Goal: Task Accomplishment & Management: Manage account settings

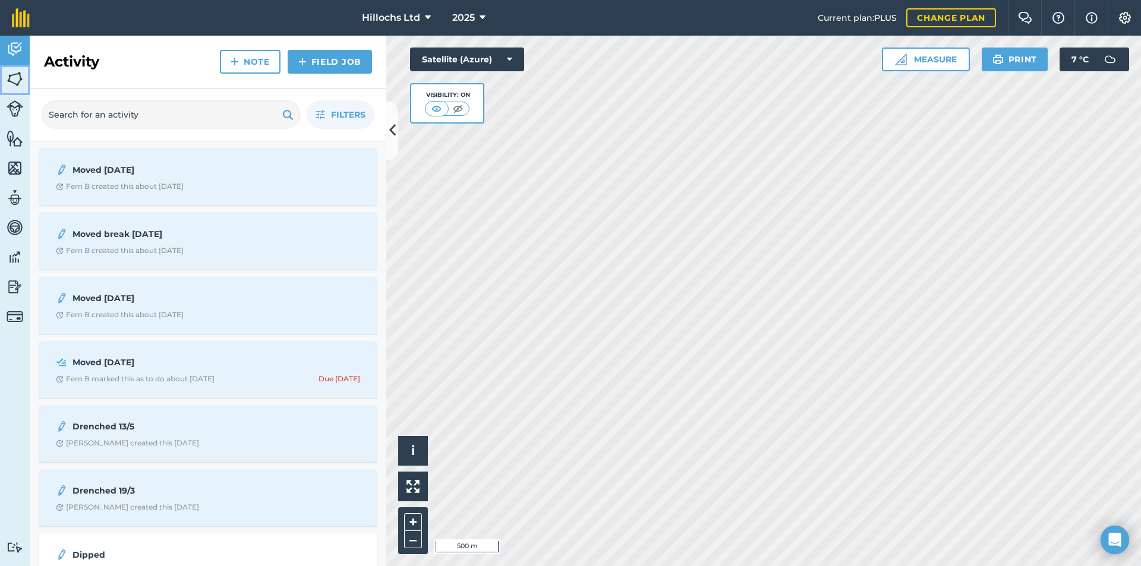
click at [18, 84] on img at bounding box center [15, 79] width 17 height 18
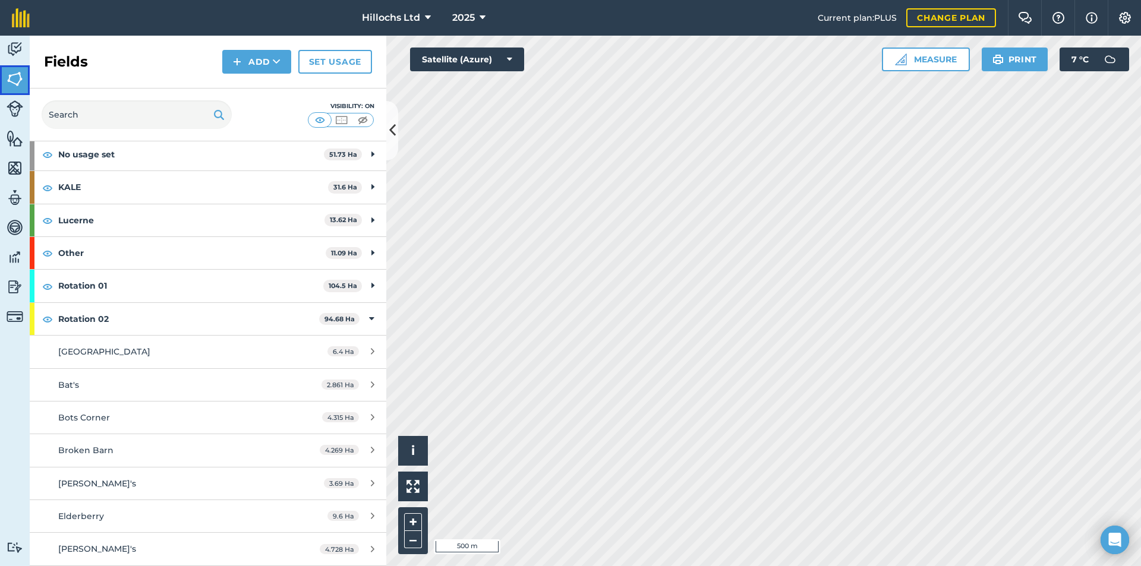
scroll to position [59, 0]
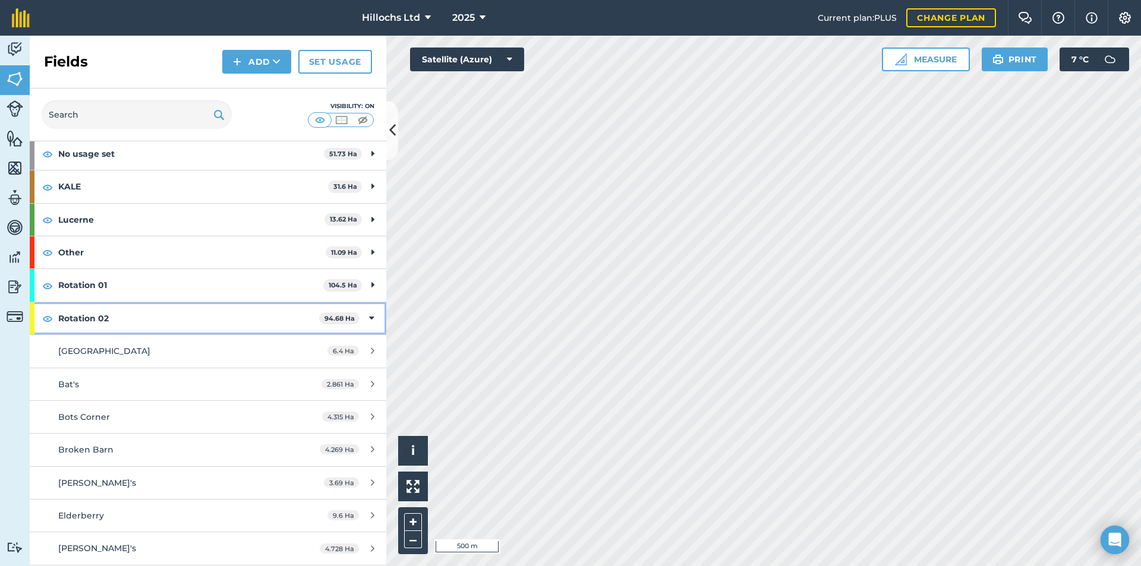
click at [369, 315] on icon at bounding box center [371, 318] width 5 height 13
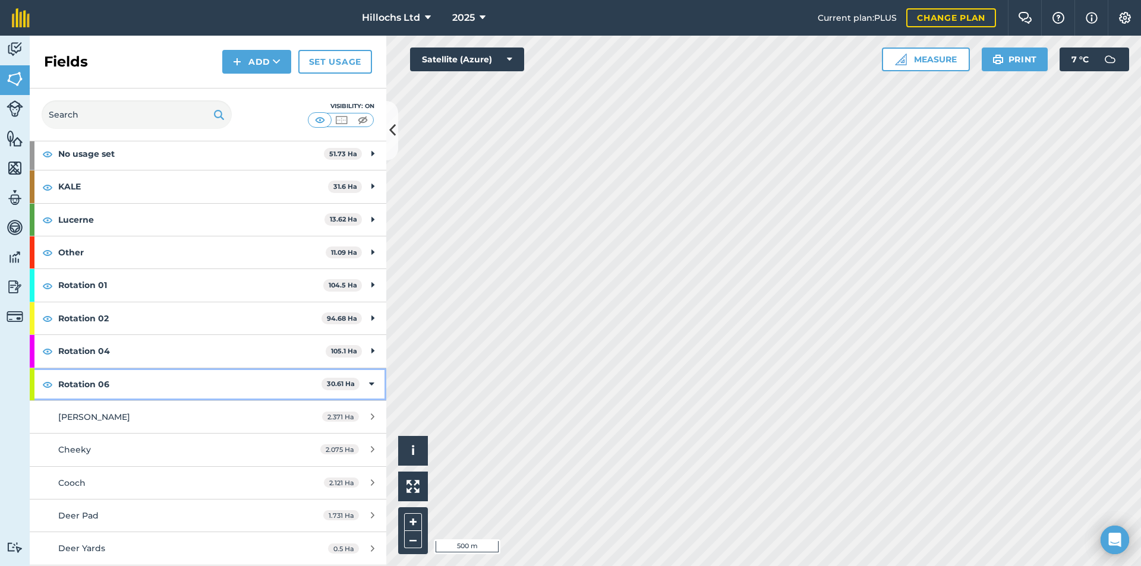
click at [369, 378] on icon at bounding box center [371, 384] width 5 height 13
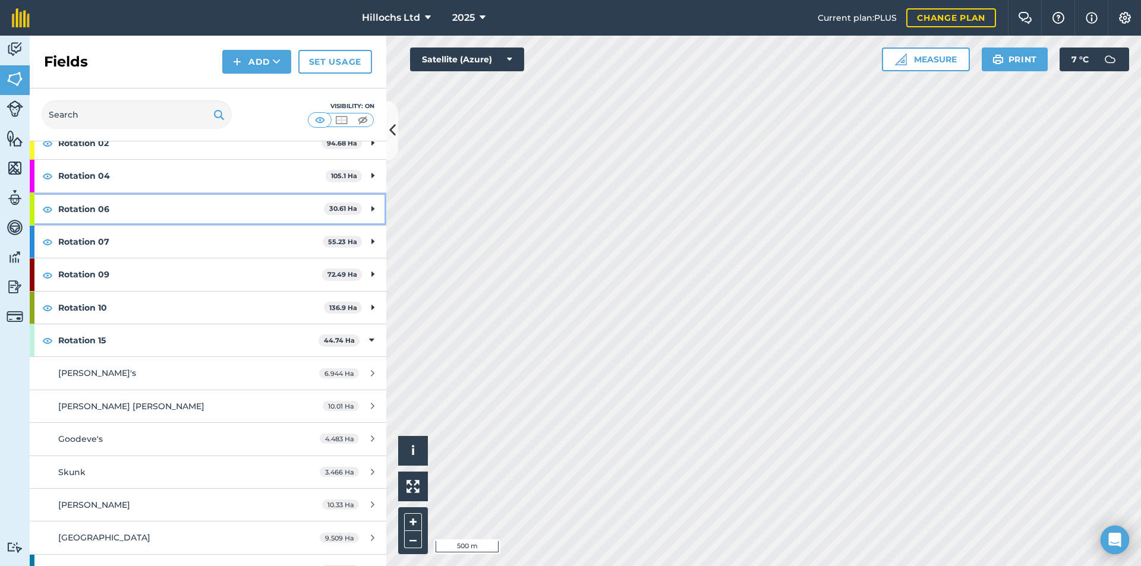
scroll to position [238, 0]
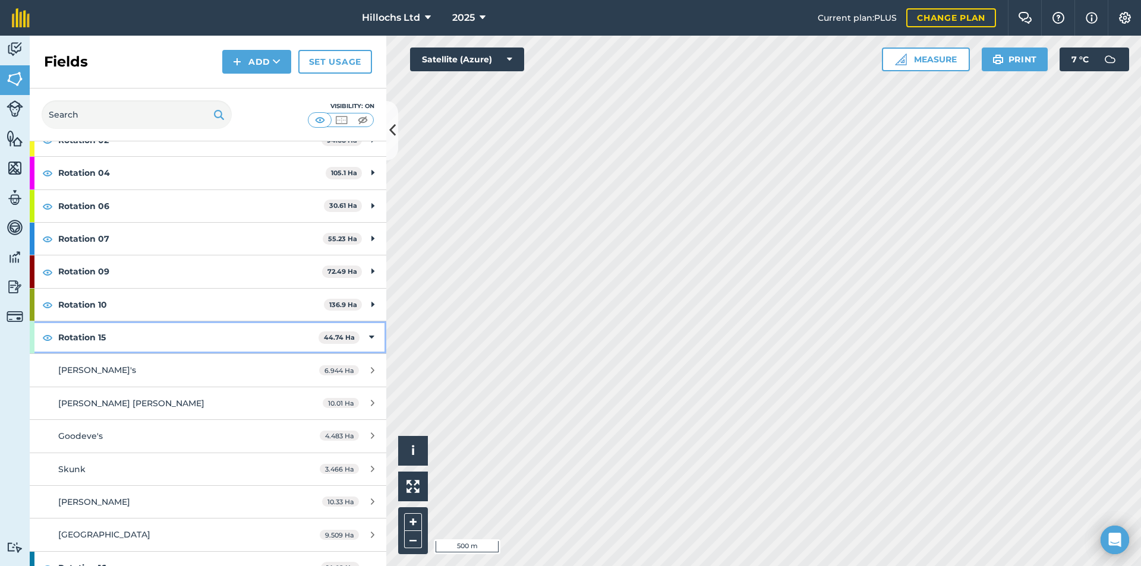
click at [359, 338] on div "Rotation 15 44.74 Ha" at bounding box center [208, 337] width 356 height 32
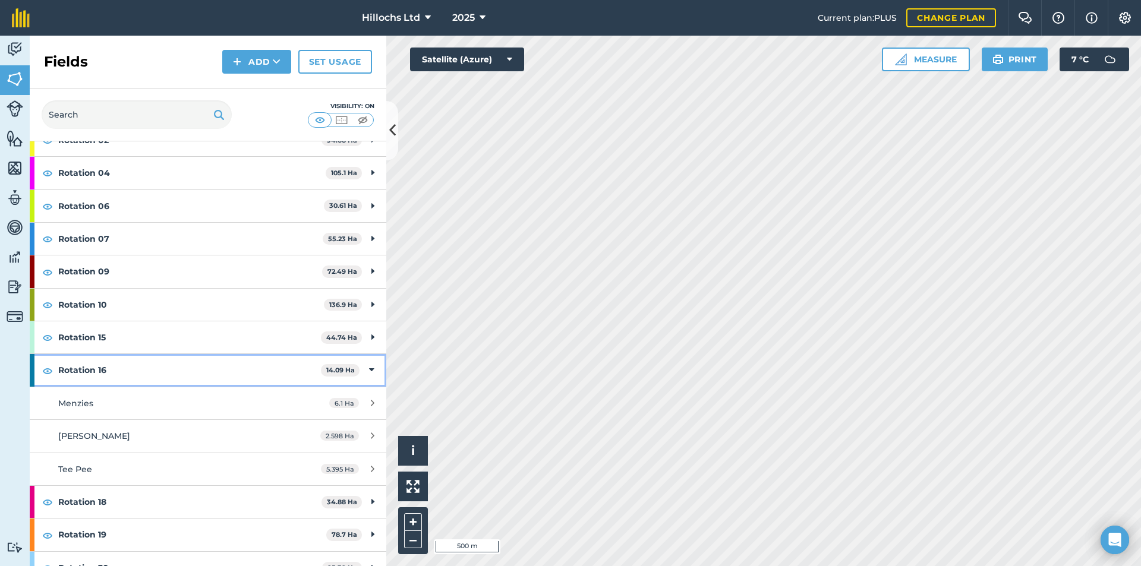
click at [369, 365] on icon at bounding box center [371, 370] width 5 height 13
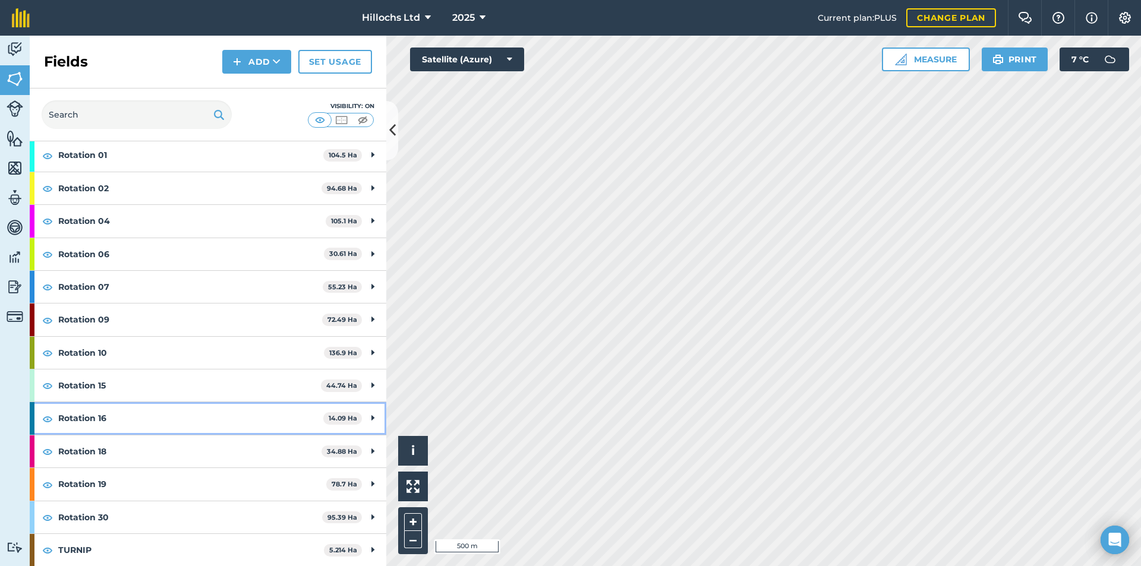
scroll to position [0, 0]
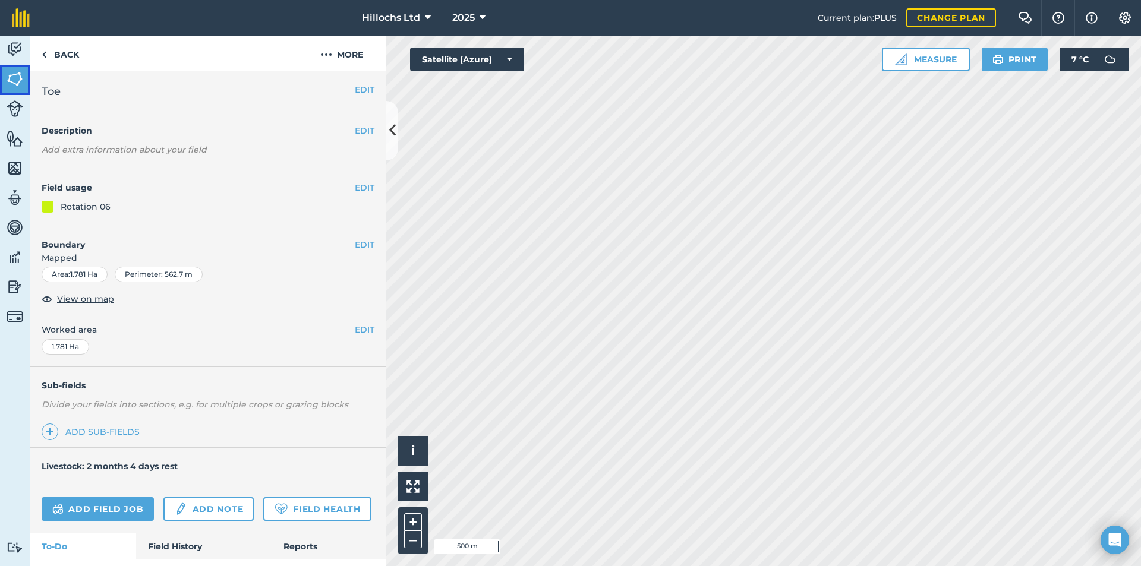
click at [10, 74] on img at bounding box center [15, 79] width 17 height 18
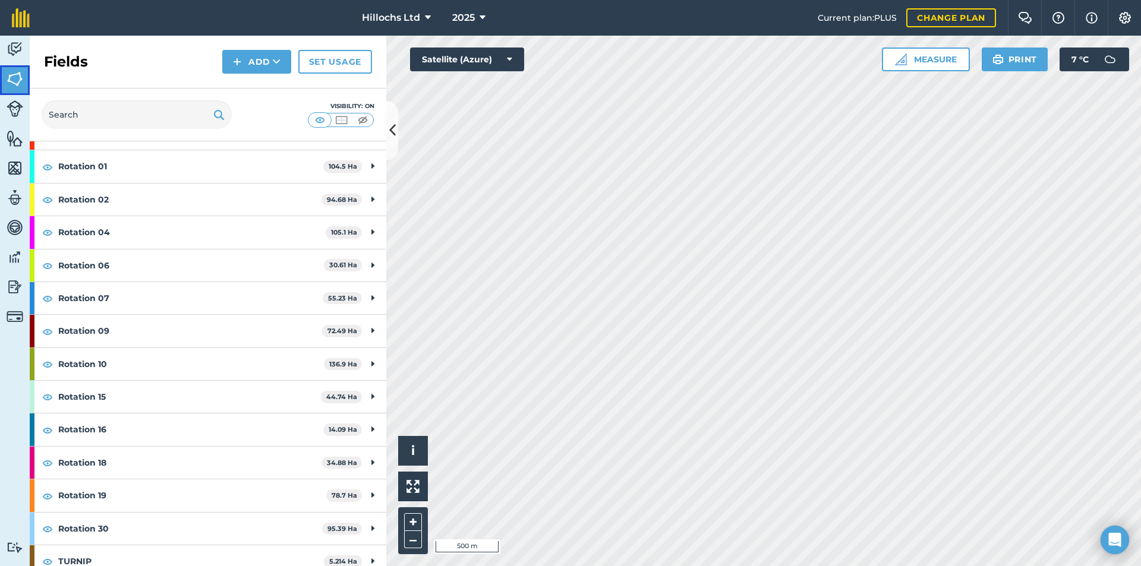
scroll to position [189, 0]
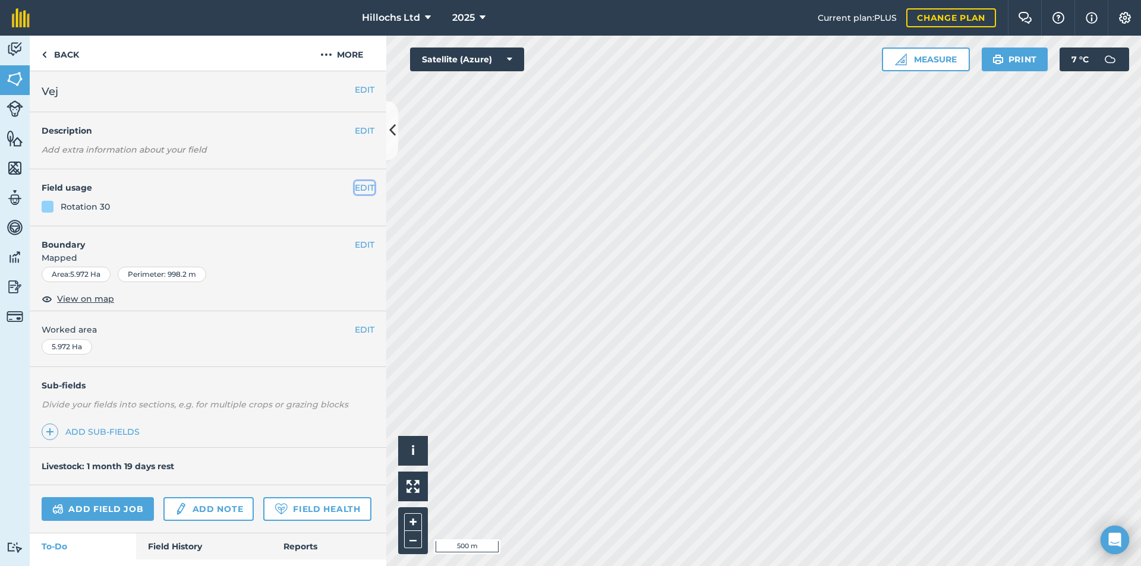
click at [356, 187] on button "EDIT" at bounding box center [365, 187] width 20 height 13
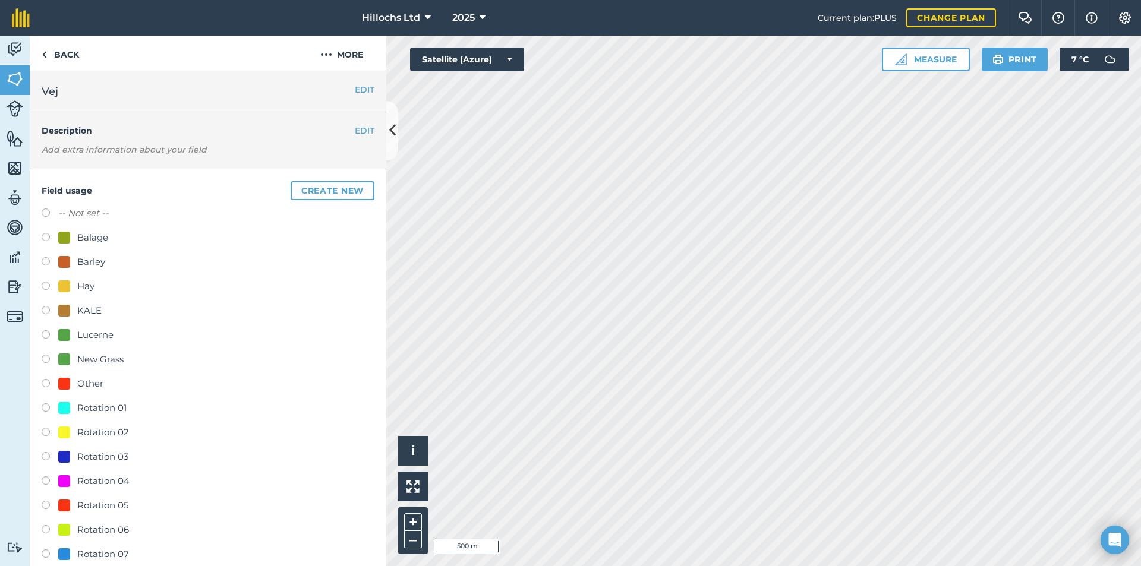
click at [101, 526] on div "Rotation 06" at bounding box center [103, 530] width 52 height 14
radio input "true"
radio input "false"
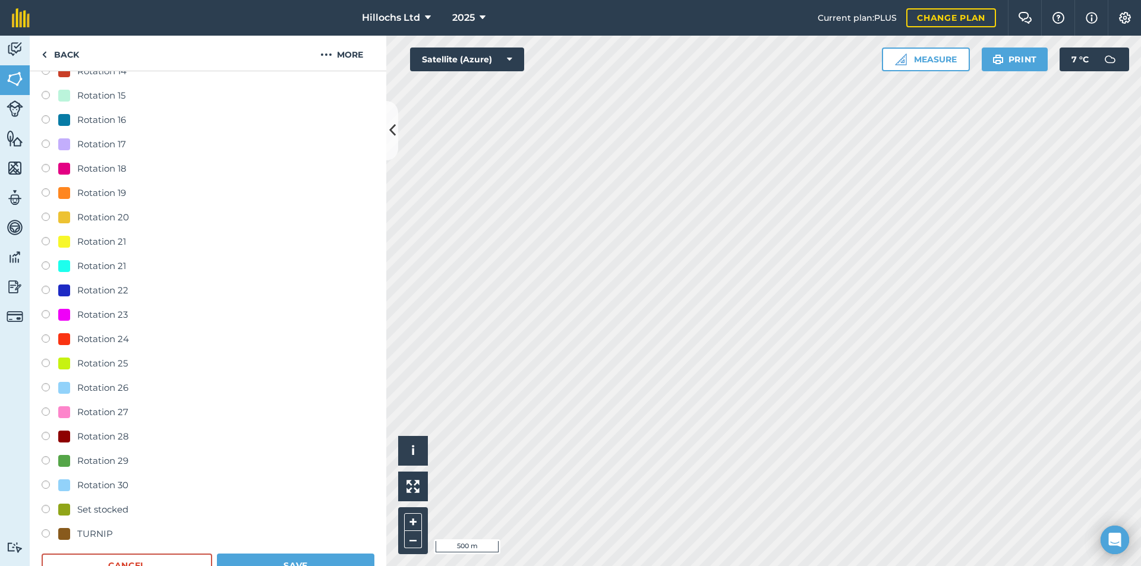
scroll to position [1010, 0]
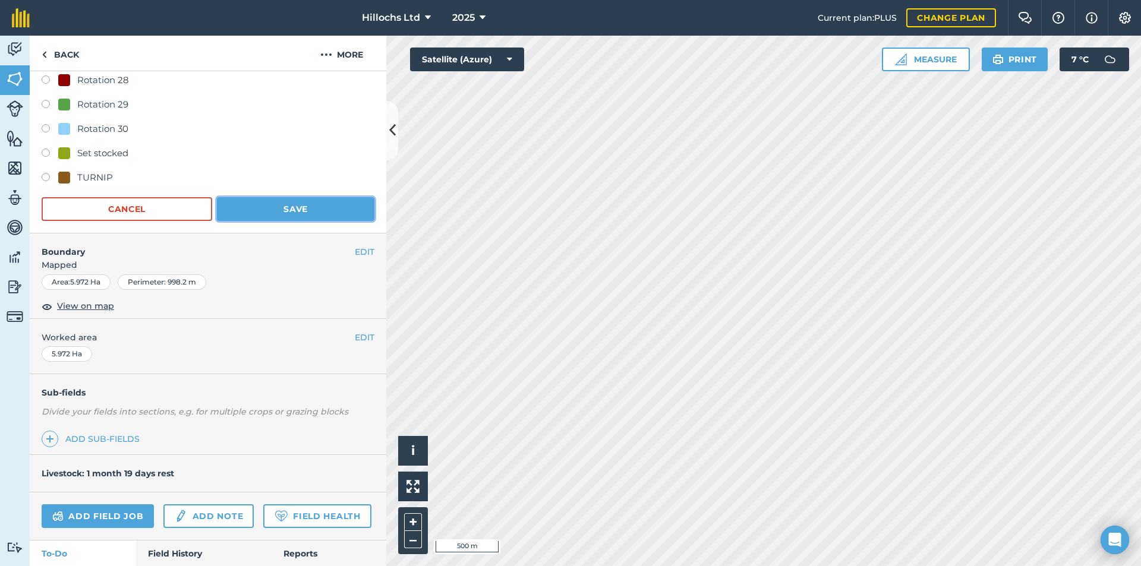
click at [298, 209] on button "Save" at bounding box center [295, 209] width 157 height 24
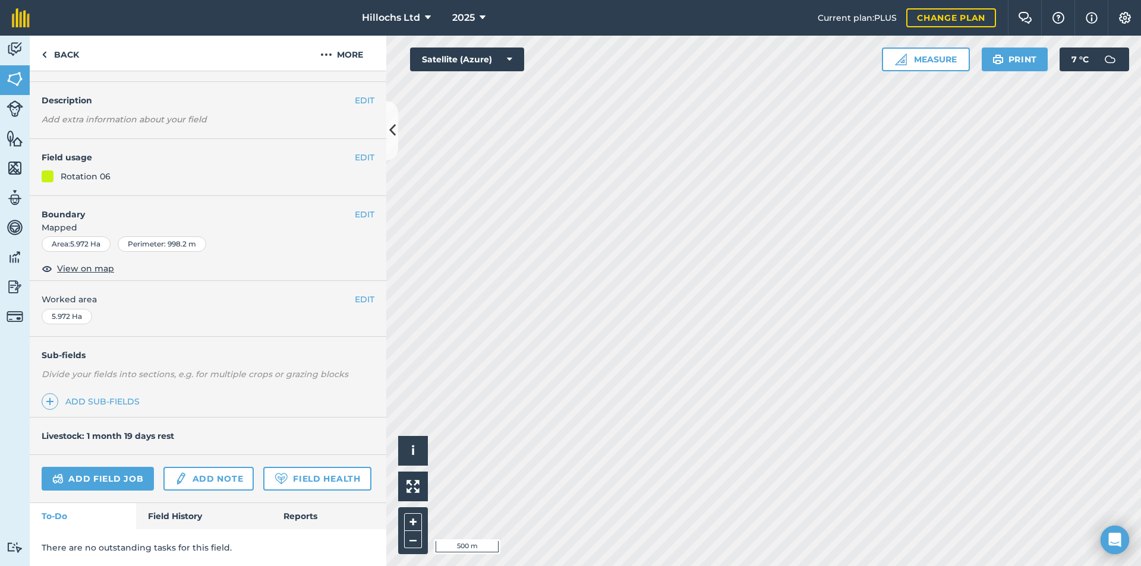
scroll to position [0, 0]
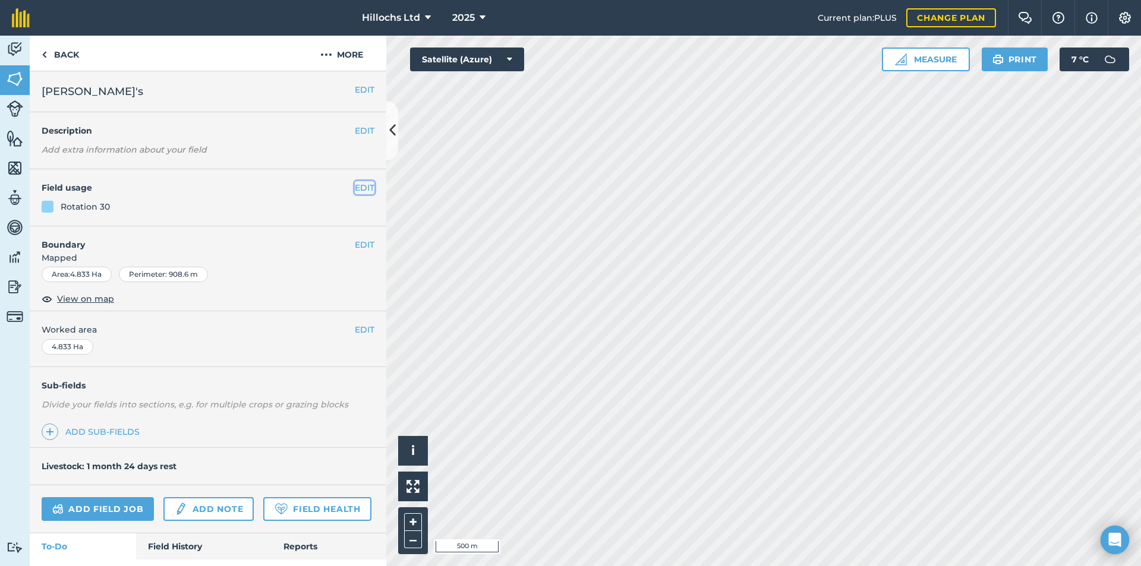
click at [355, 189] on button "EDIT" at bounding box center [365, 187] width 20 height 13
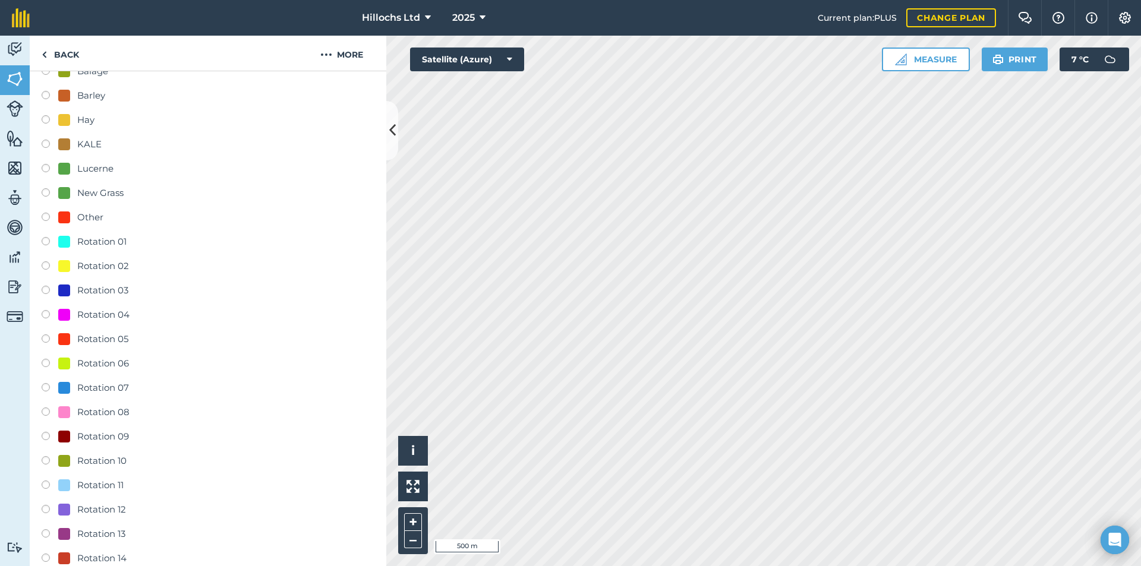
scroll to position [297, 0]
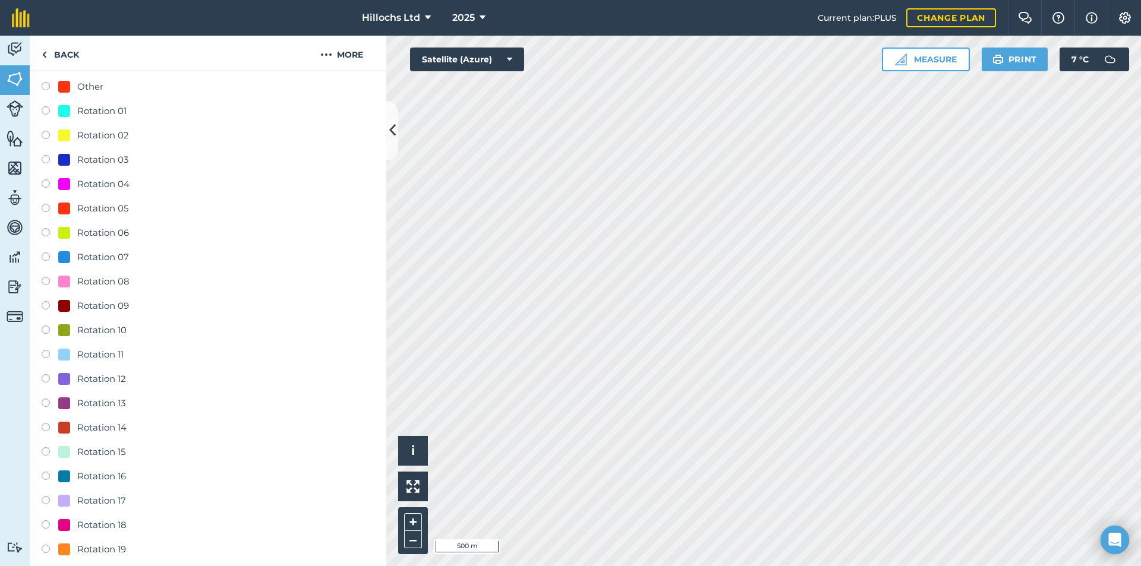
click at [126, 227] on div "Rotation 06" at bounding box center [103, 233] width 52 height 14
radio input "true"
radio input "false"
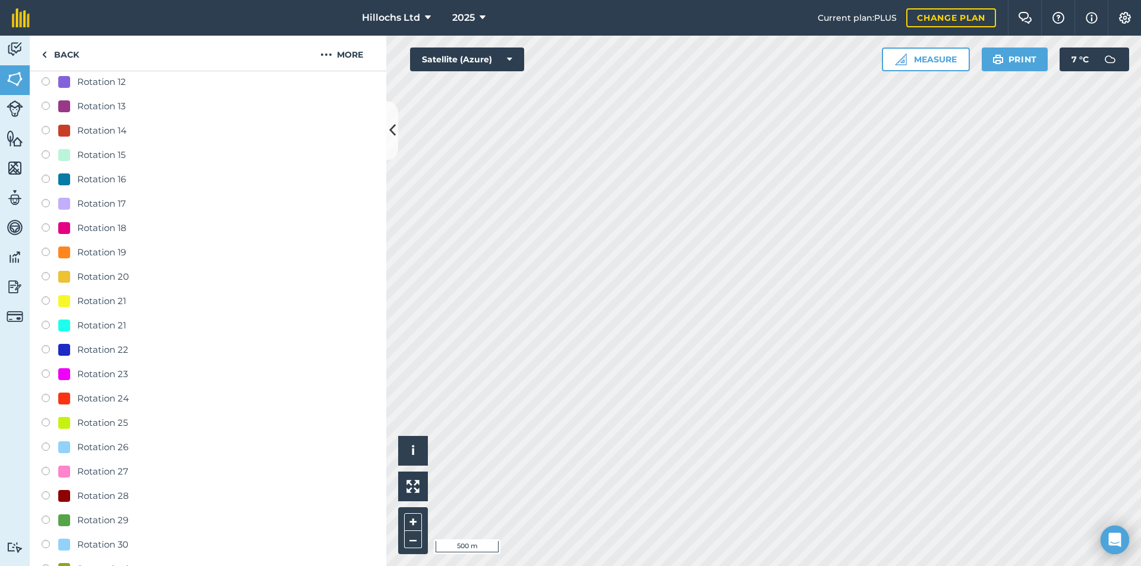
scroll to position [891, 0]
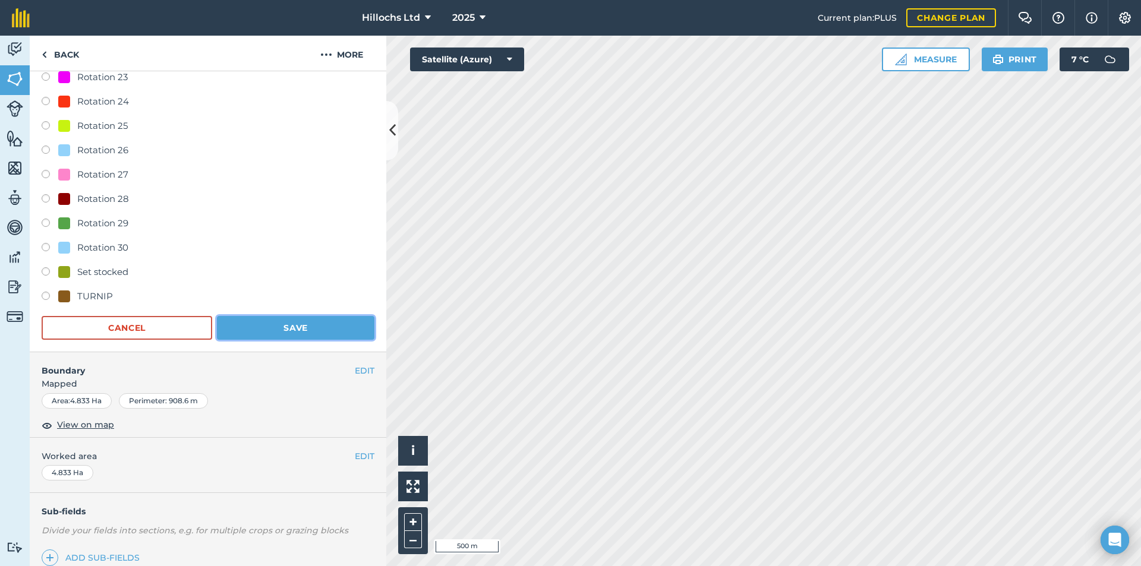
click at [278, 321] on button "Save" at bounding box center [295, 328] width 157 height 24
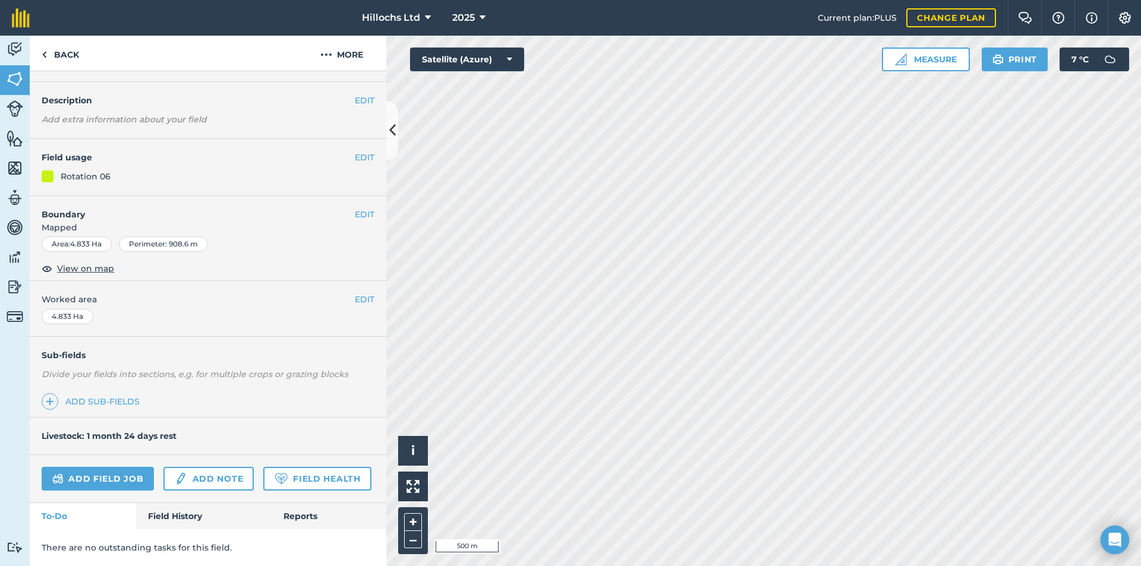
scroll to position [0, 0]
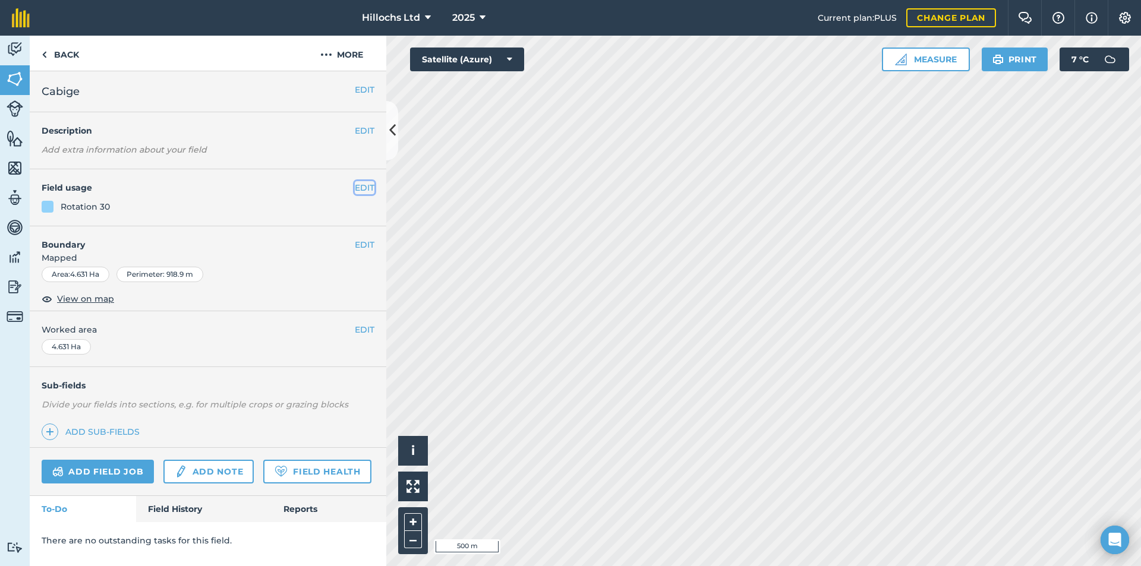
click at [366, 184] on button "EDIT" at bounding box center [365, 187] width 20 height 13
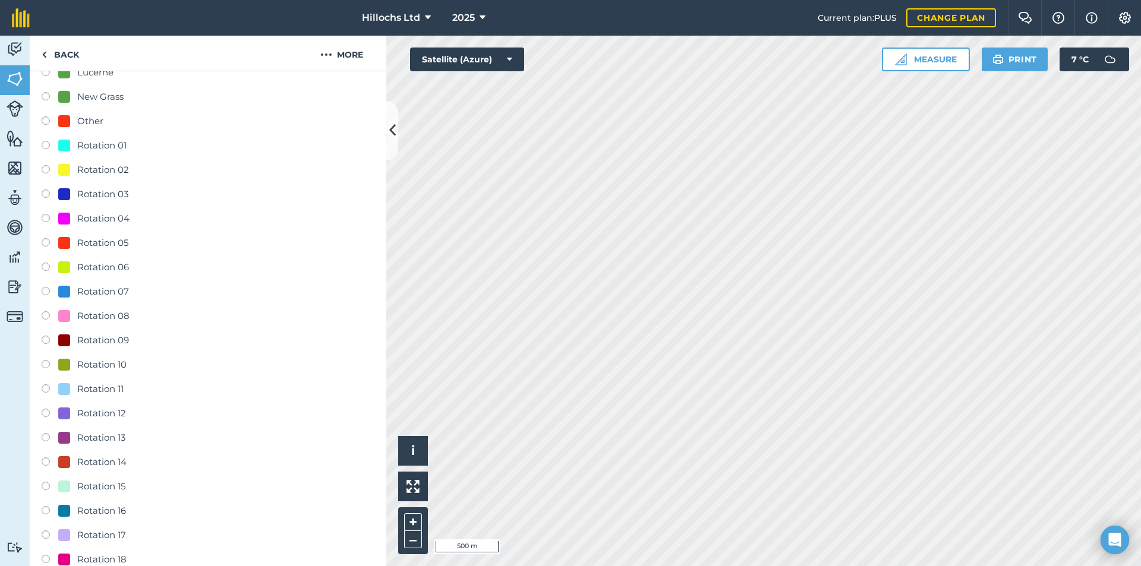
scroll to position [119, 0]
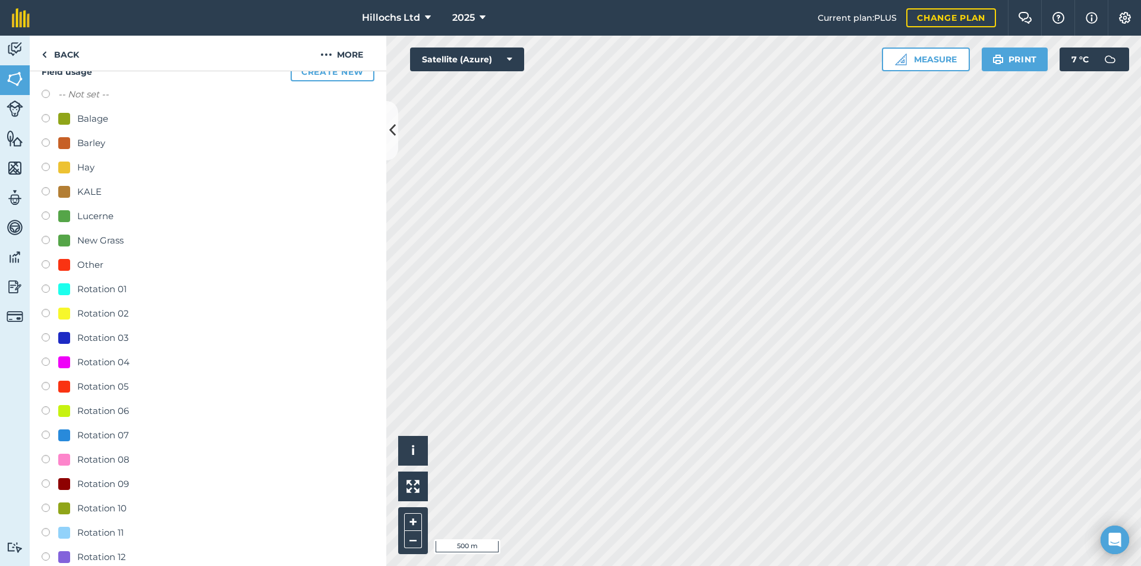
click at [93, 410] on div "Rotation 06" at bounding box center [103, 411] width 52 height 14
radio input "true"
radio input "false"
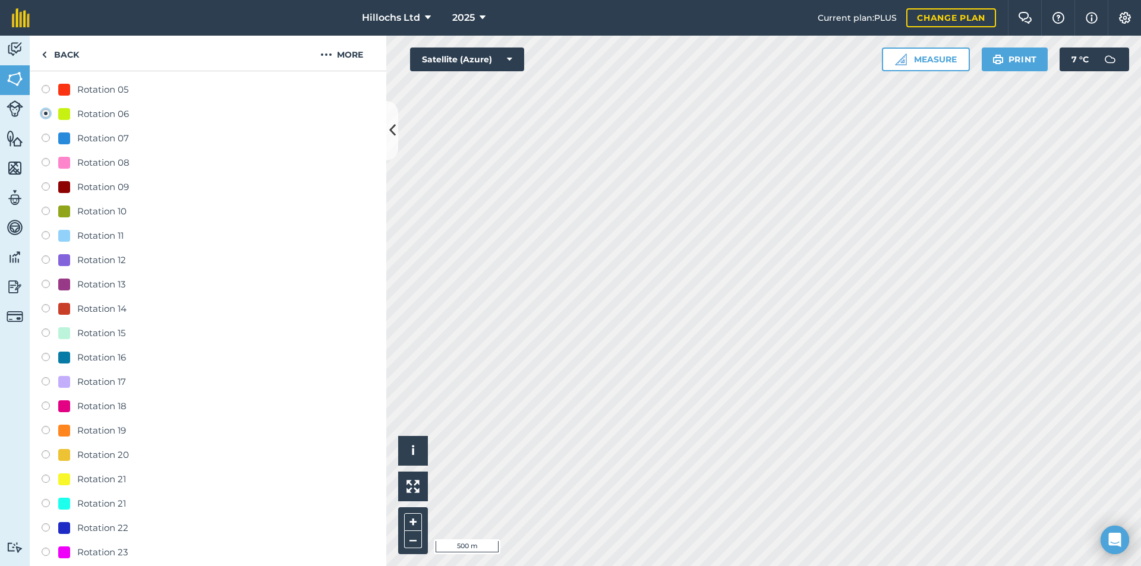
scroll to position [713, 0]
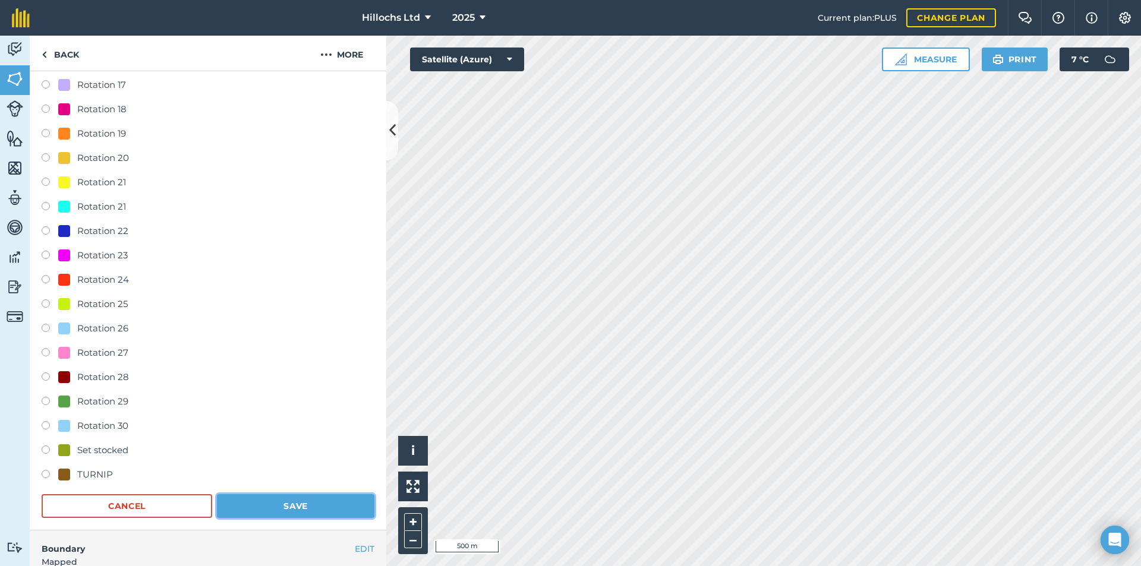
click at [287, 505] on button "Save" at bounding box center [295, 506] width 157 height 24
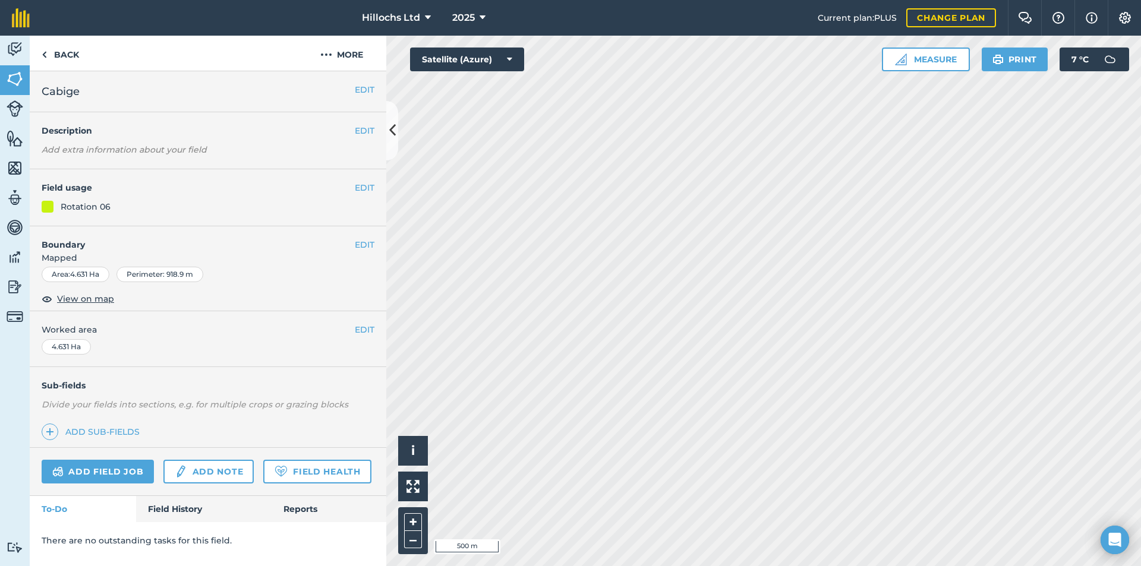
scroll to position [0, 0]
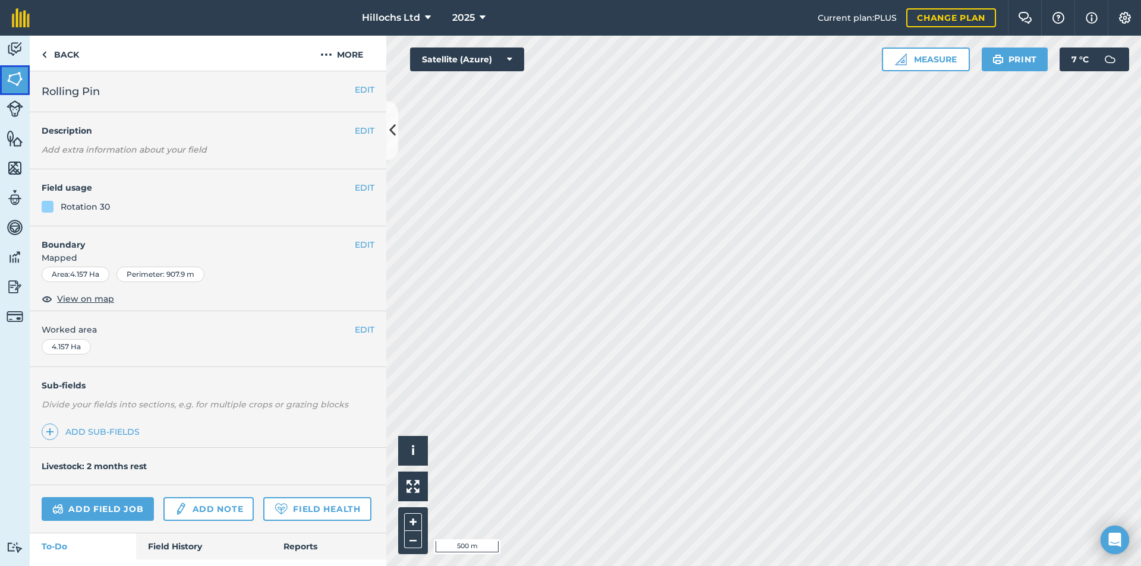
click at [11, 76] on img at bounding box center [15, 79] width 17 height 18
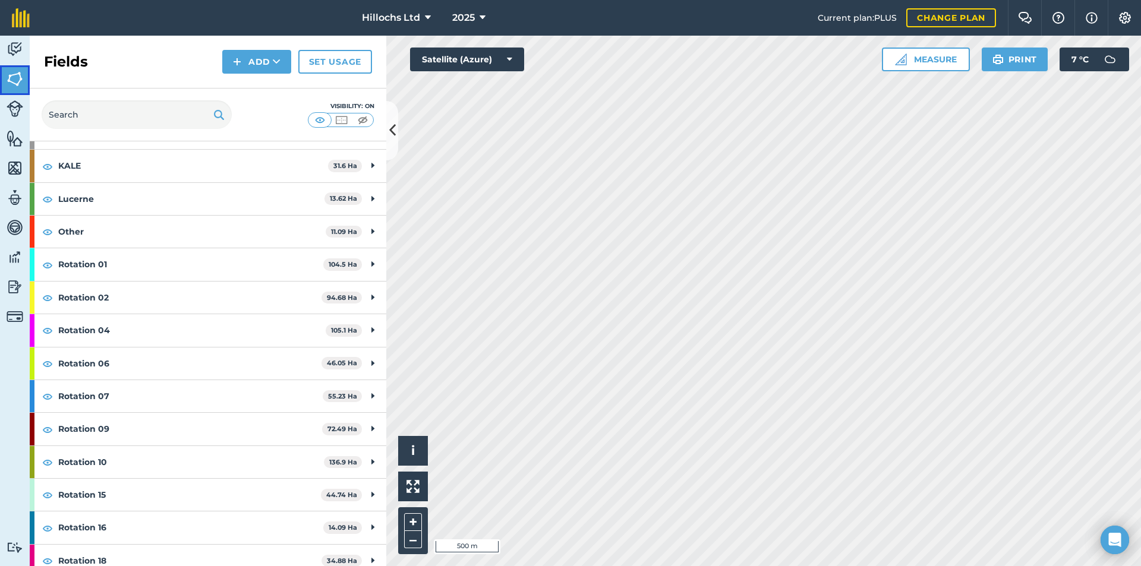
scroll to position [189, 0]
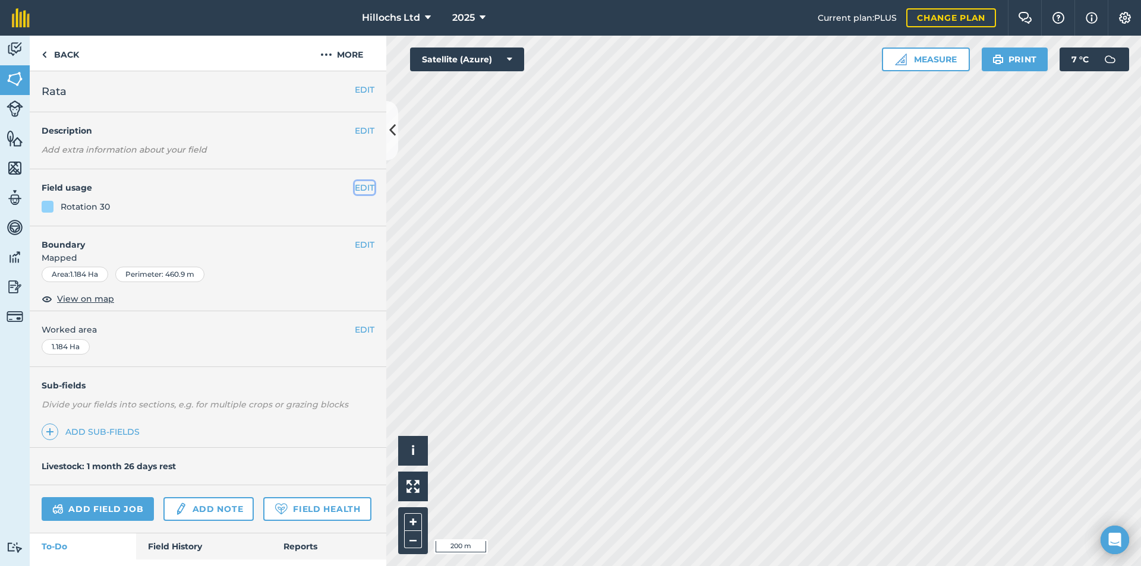
click at [362, 187] on button "EDIT" at bounding box center [365, 187] width 20 height 13
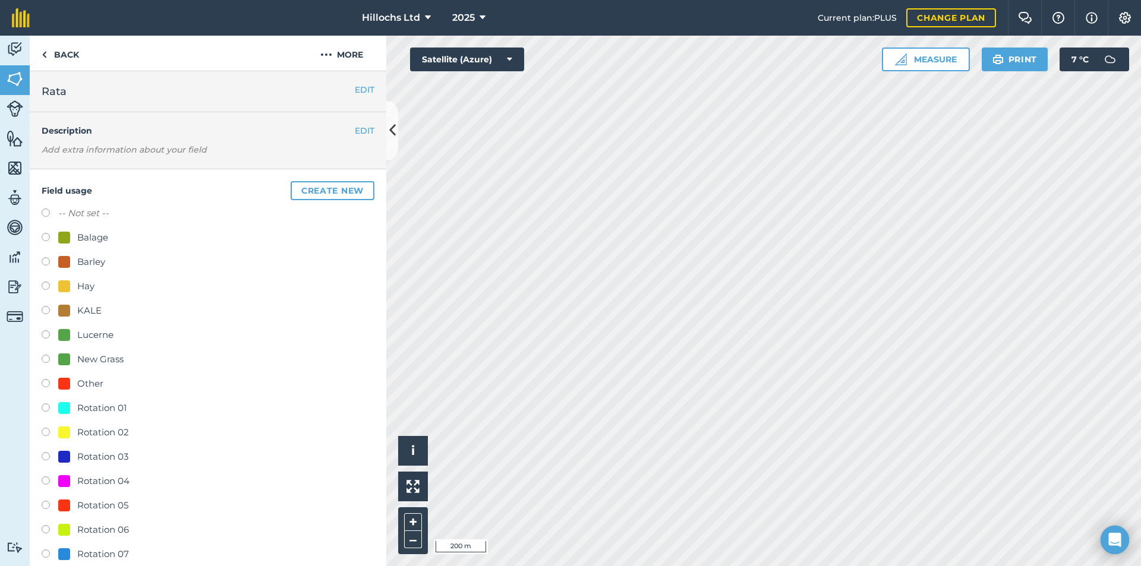
click at [68, 214] on label "-- Not set --" at bounding box center [83, 213] width 50 height 14
radio input "true"
radio input "false"
click at [355, 91] on button "EDIT" at bounding box center [365, 89] width 20 height 13
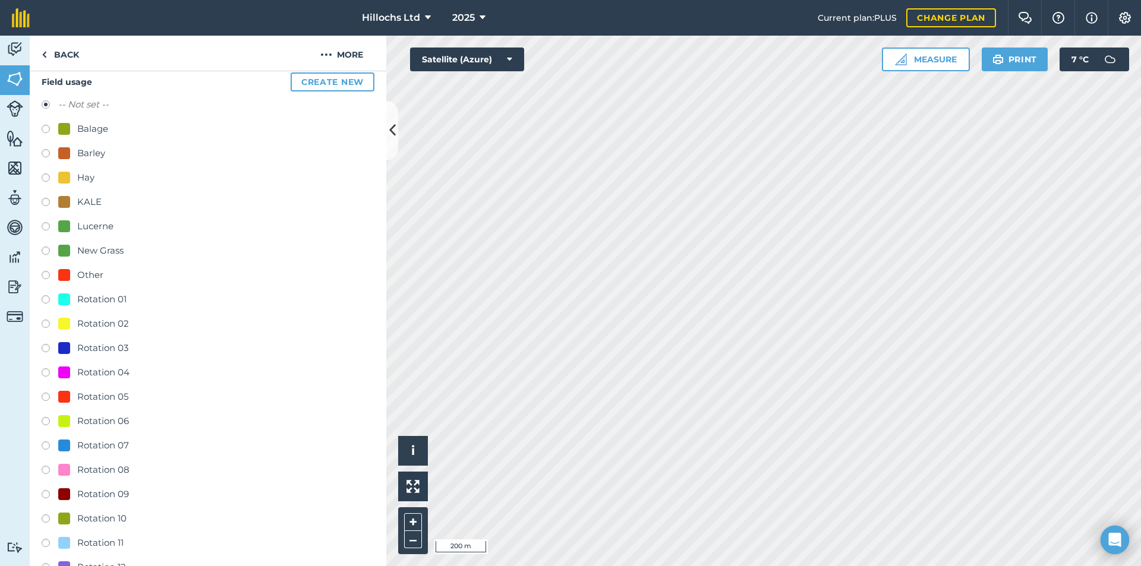
scroll to position [59, 0]
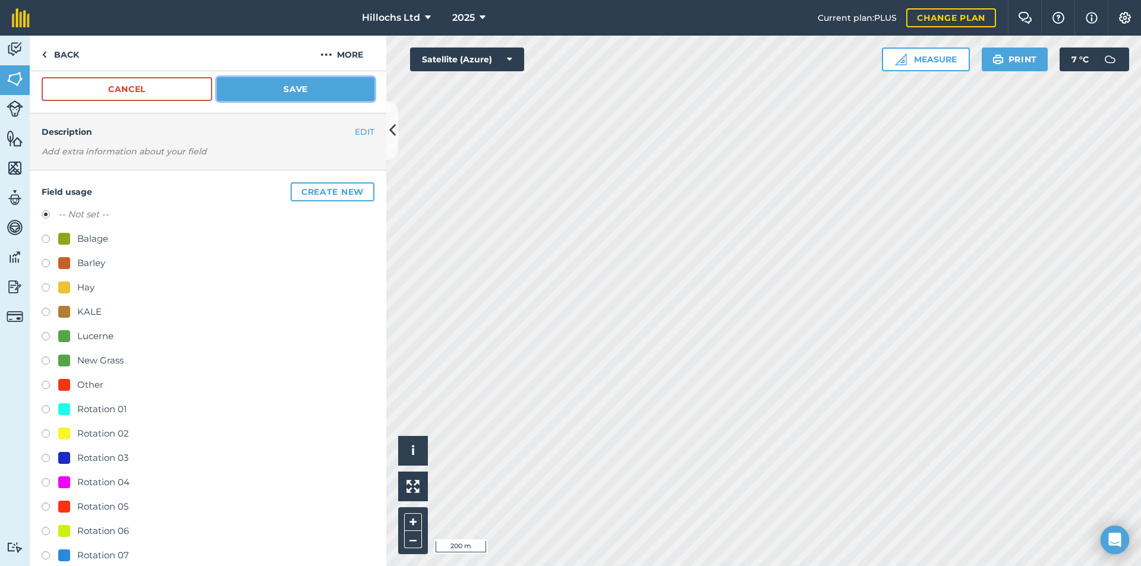
click at [270, 88] on button "Save" at bounding box center [295, 89] width 157 height 24
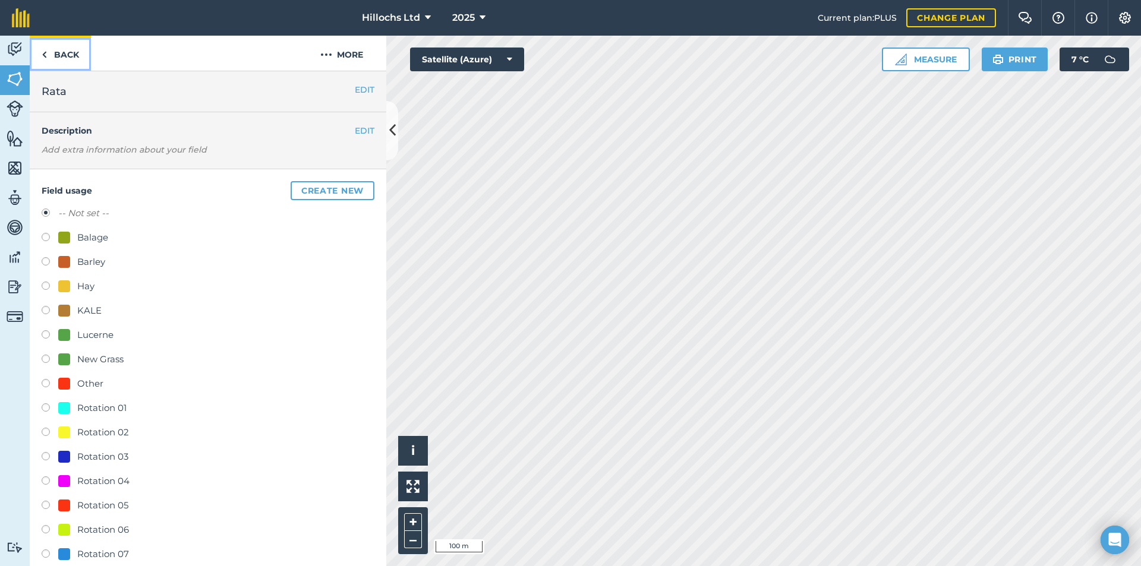
click at [50, 55] on link "Back" at bounding box center [60, 53] width 61 height 35
click at [8, 70] on img at bounding box center [15, 79] width 17 height 18
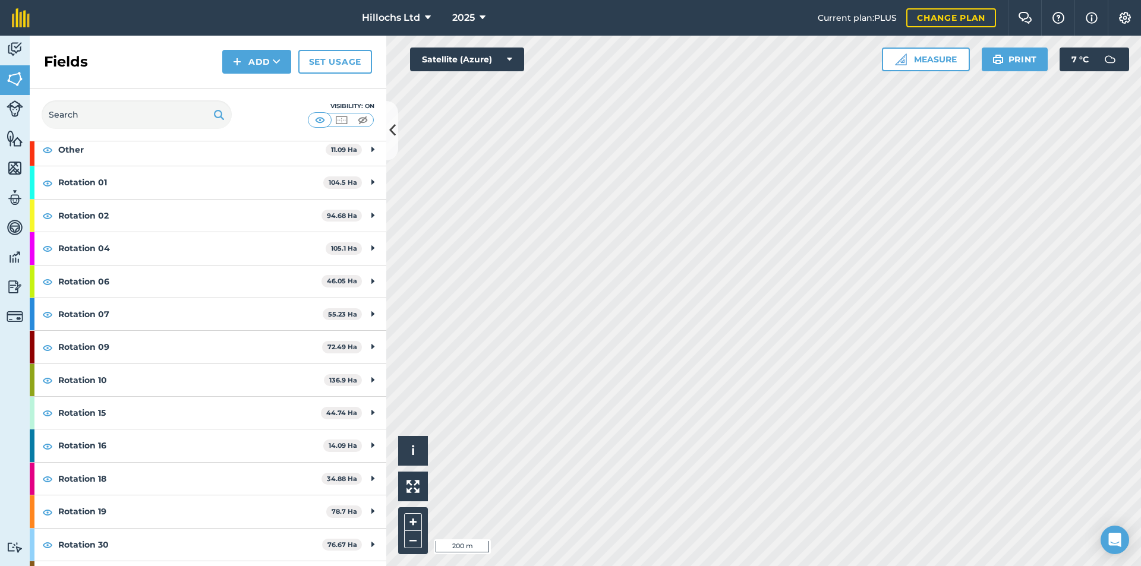
scroll to position [189, 0]
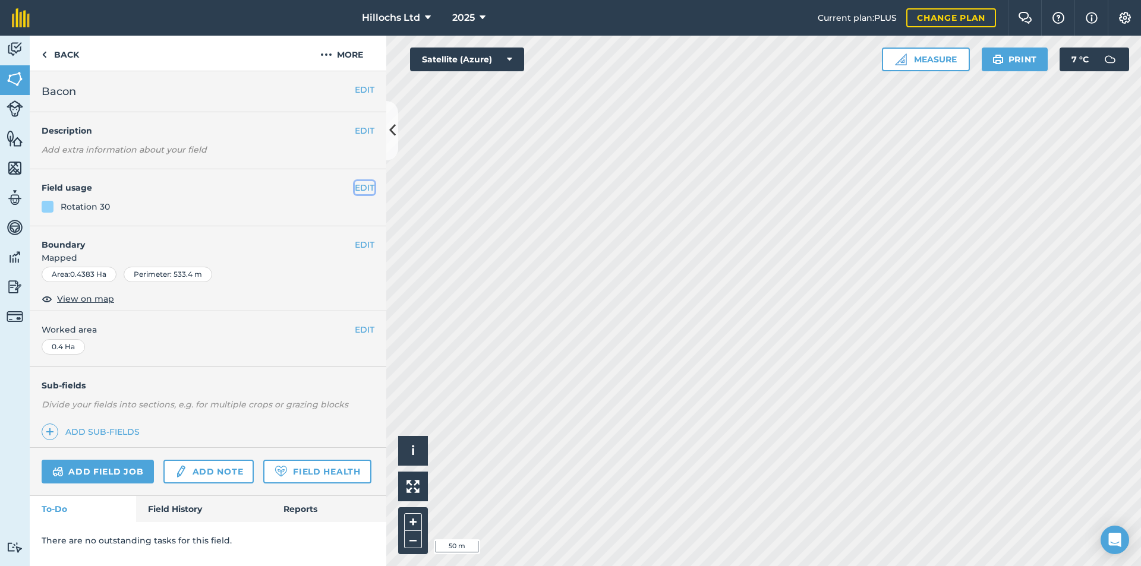
click at [367, 187] on button "EDIT" at bounding box center [365, 187] width 20 height 13
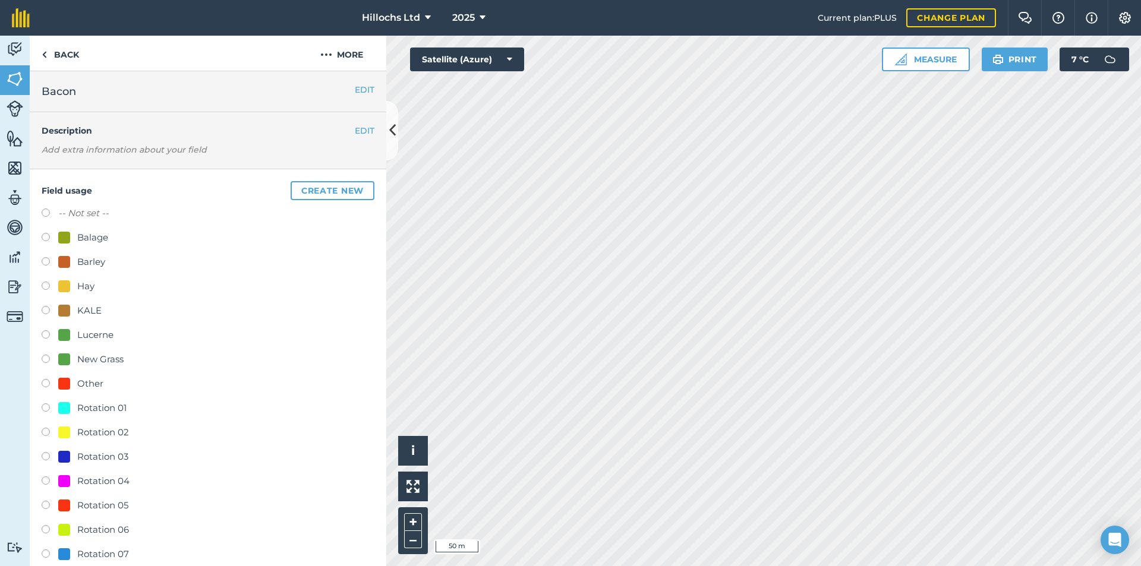
click at [45, 213] on label at bounding box center [50, 215] width 17 height 12
radio input "true"
radio input "false"
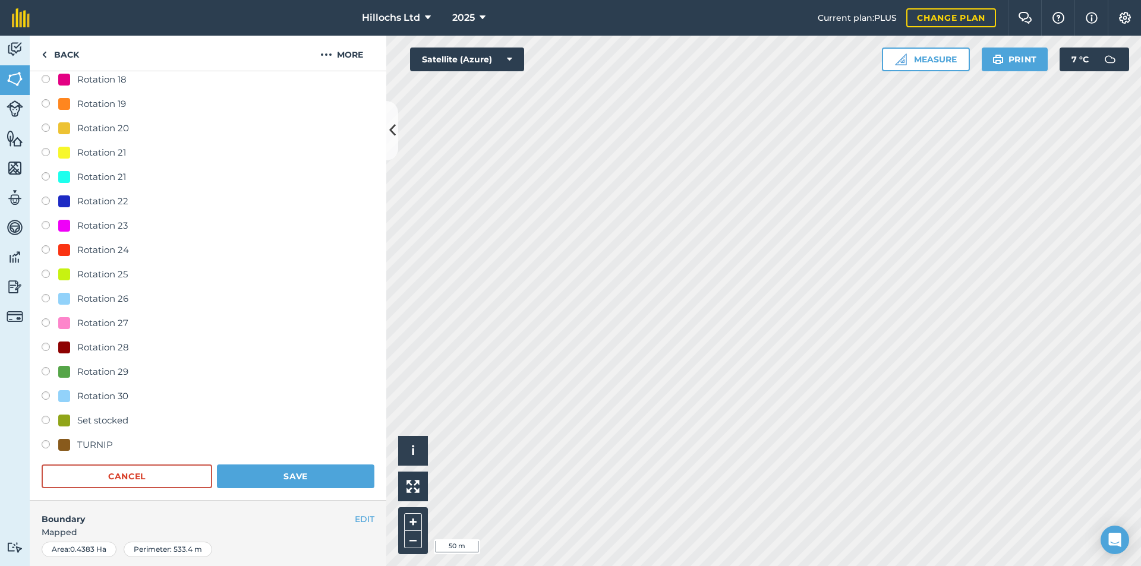
scroll to position [832, 0]
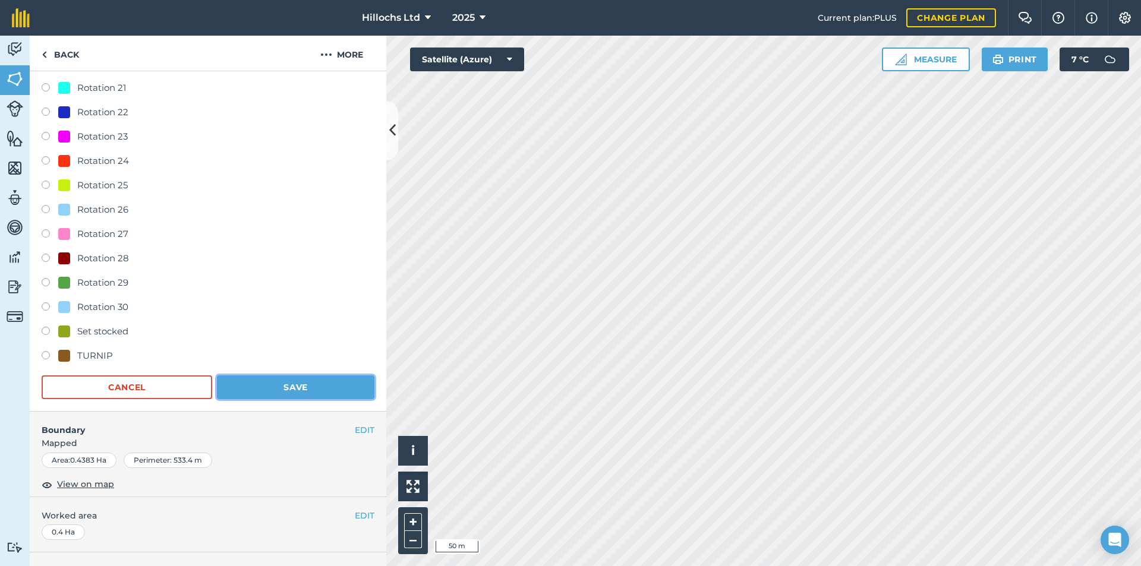
click at [308, 385] on button "Save" at bounding box center [295, 387] width 157 height 24
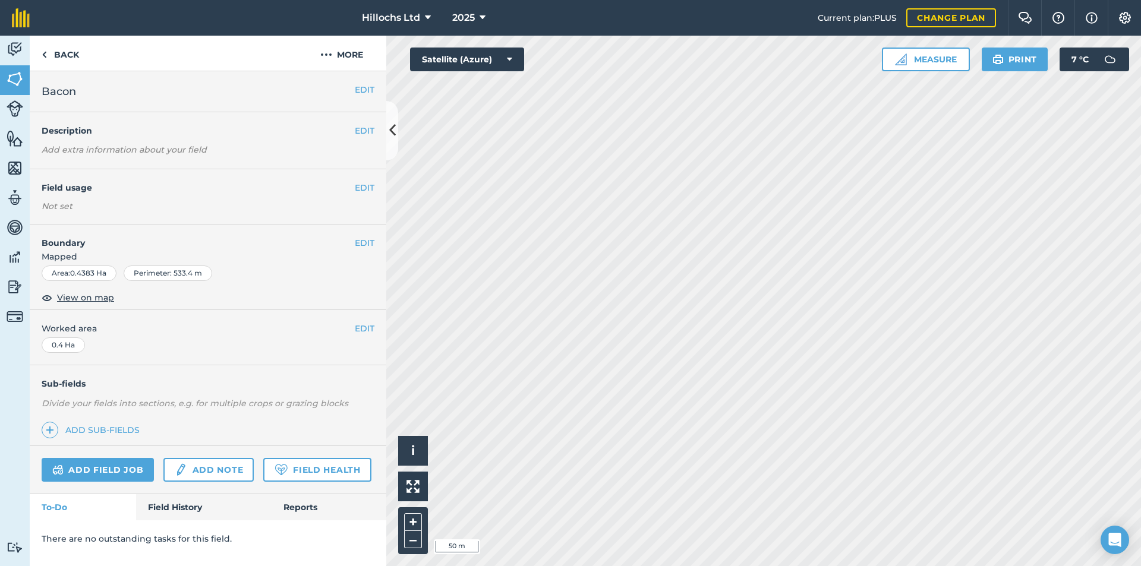
scroll to position [0, 0]
click at [15, 77] on img at bounding box center [15, 79] width 17 height 18
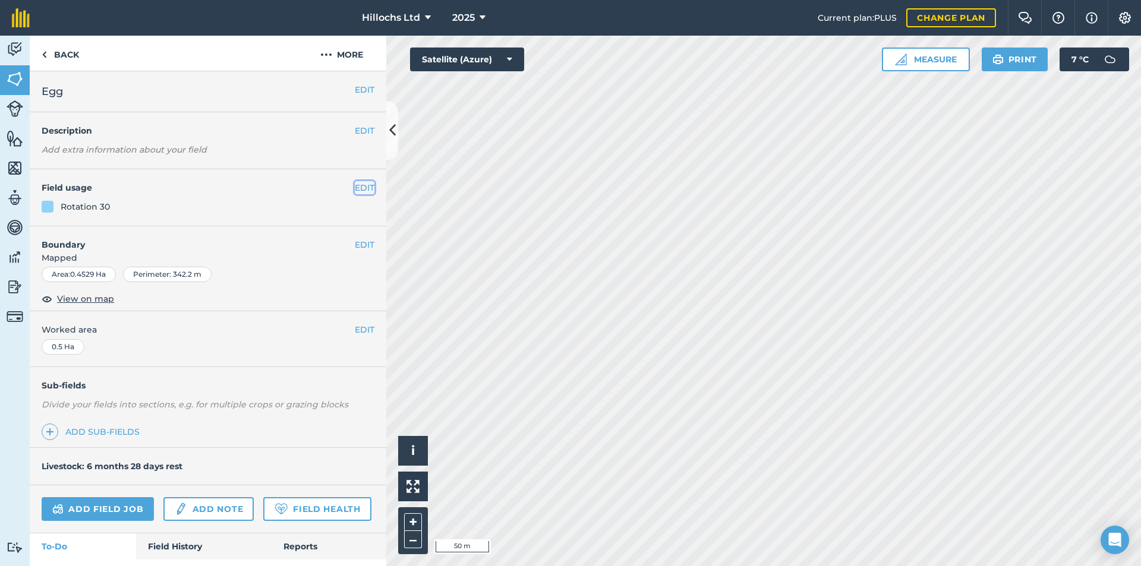
click at [359, 187] on button "EDIT" at bounding box center [365, 187] width 20 height 13
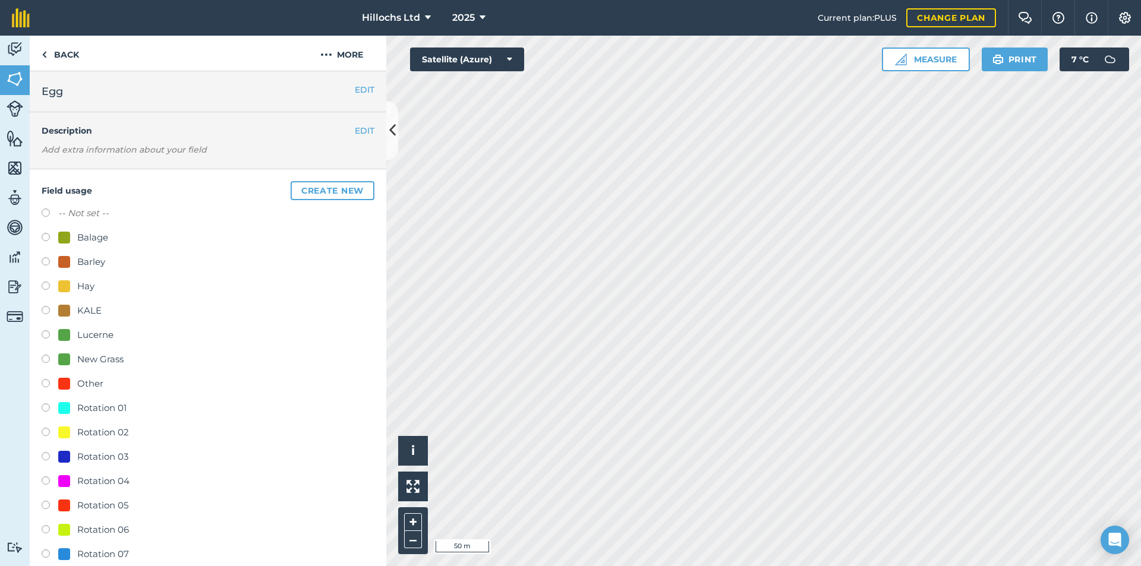
click at [48, 211] on label at bounding box center [50, 215] width 17 height 12
radio input "true"
radio input "false"
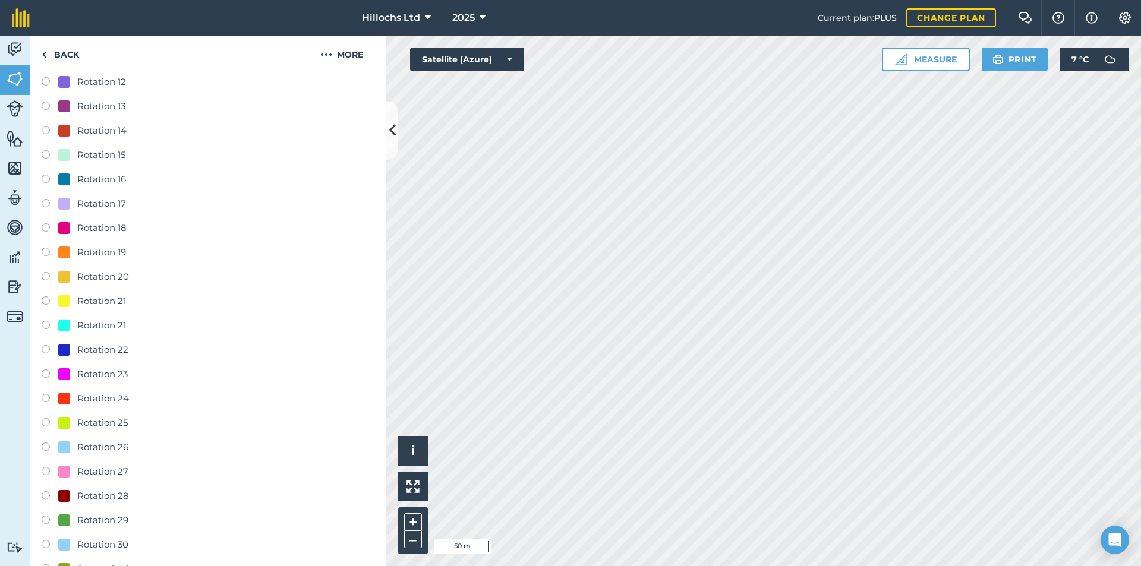
scroll to position [891, 0]
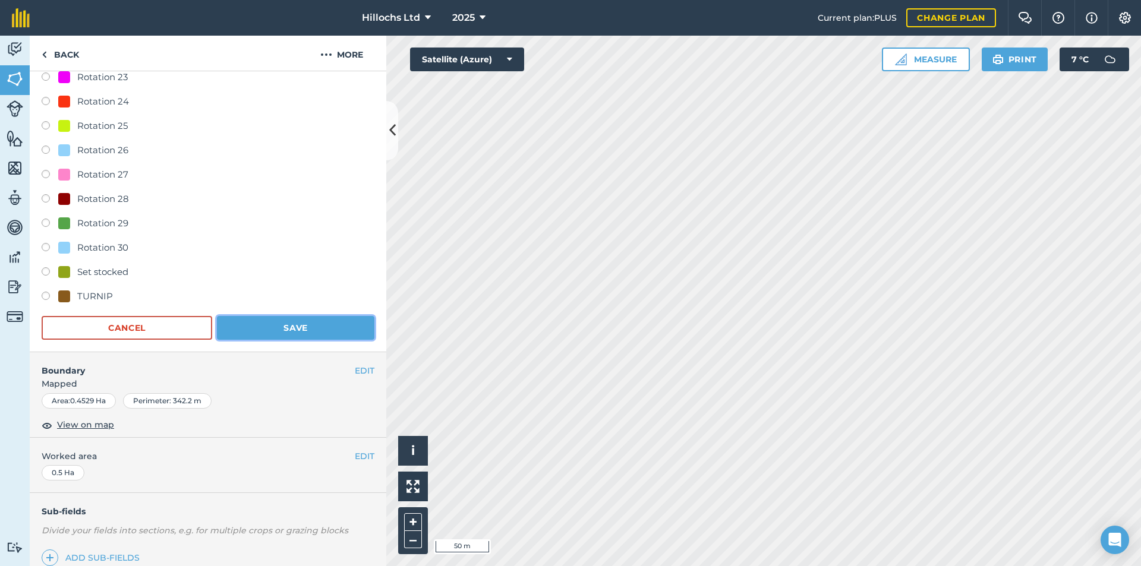
click at [318, 328] on button "Save" at bounding box center [295, 328] width 157 height 24
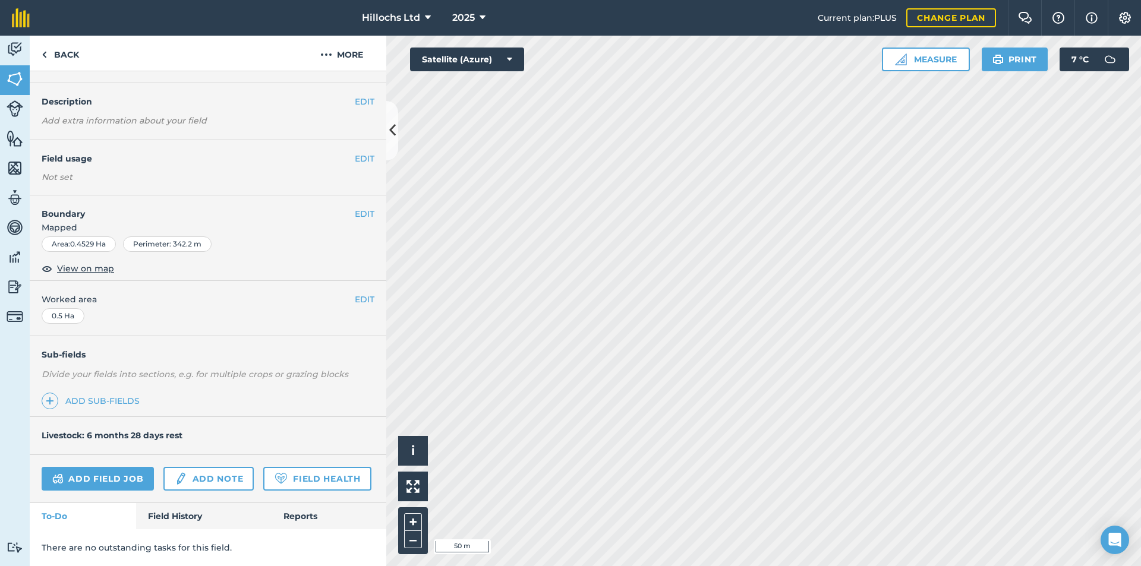
scroll to position [0, 0]
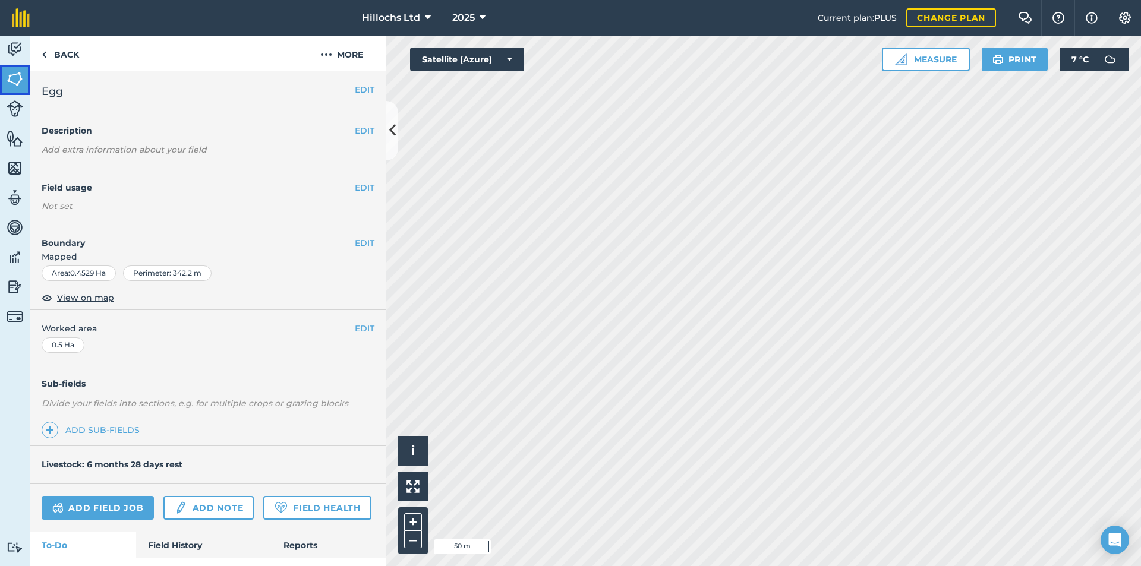
click at [22, 83] on img at bounding box center [15, 79] width 17 height 18
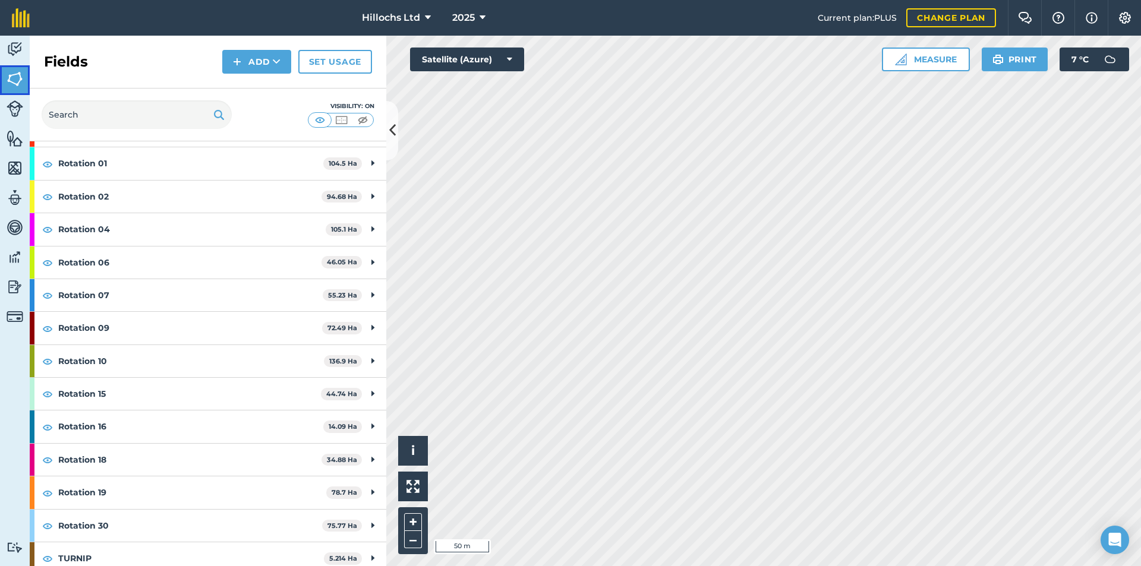
scroll to position [189, 0]
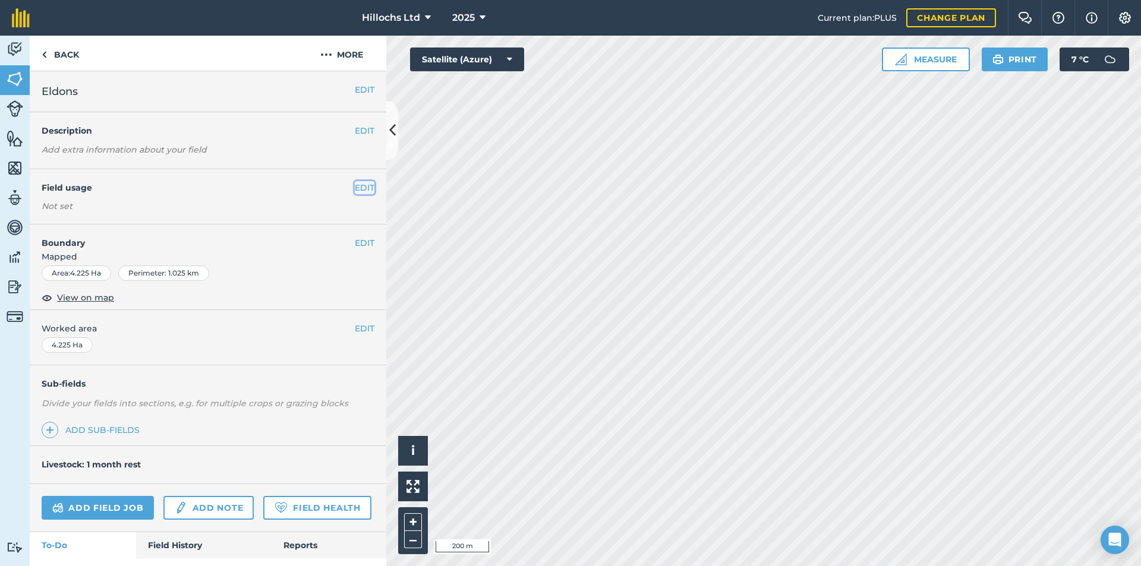
click at [359, 188] on button "EDIT" at bounding box center [365, 187] width 20 height 13
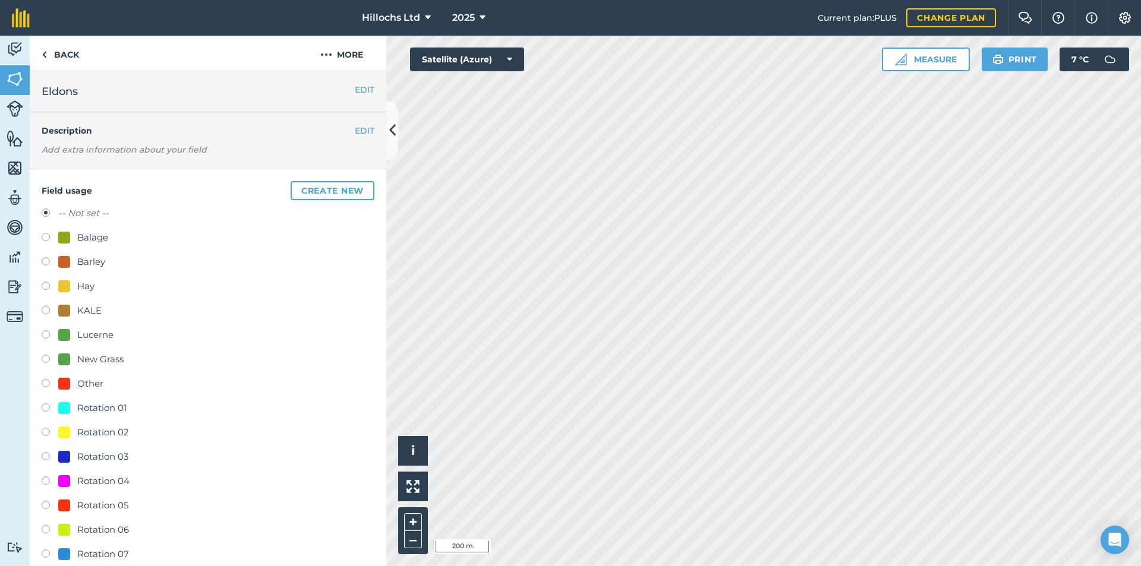
click at [45, 530] on label at bounding box center [50, 531] width 17 height 12
radio input "true"
radio input "false"
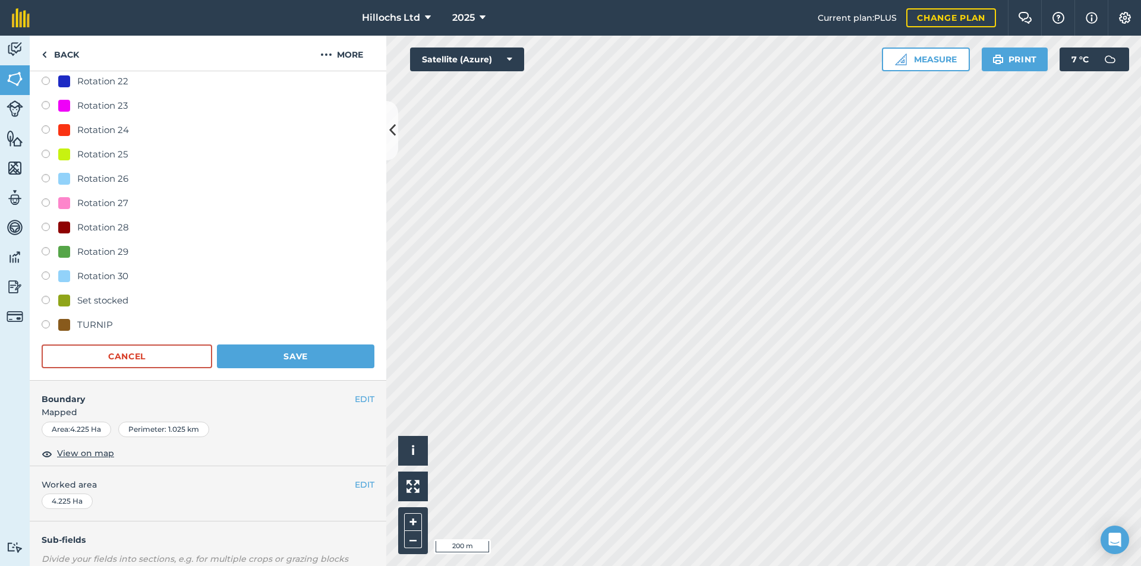
scroll to position [891, 0]
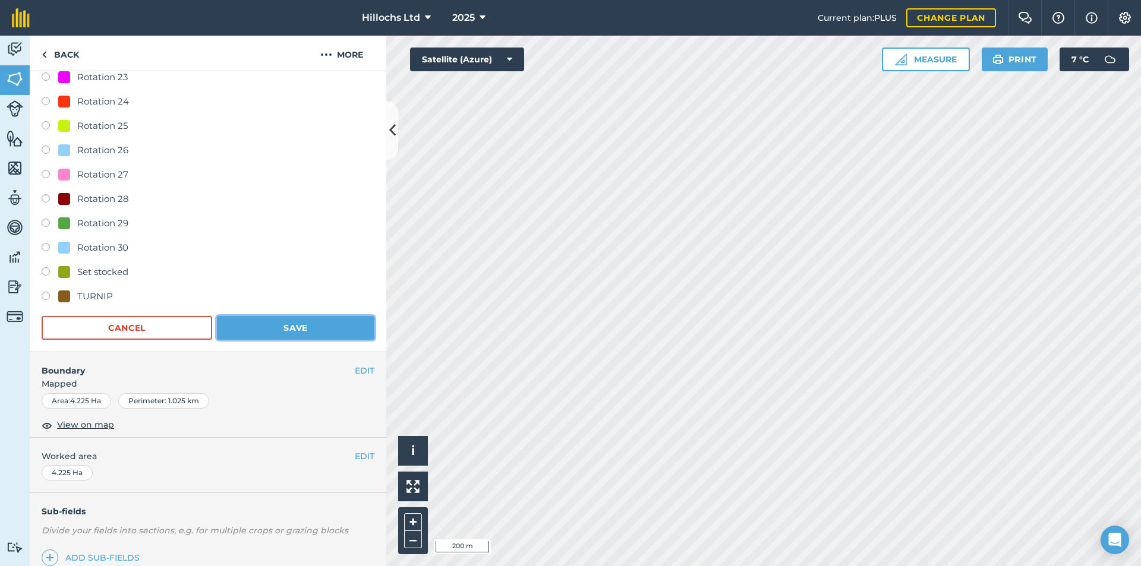
click at [299, 326] on button "Save" at bounding box center [295, 328] width 157 height 24
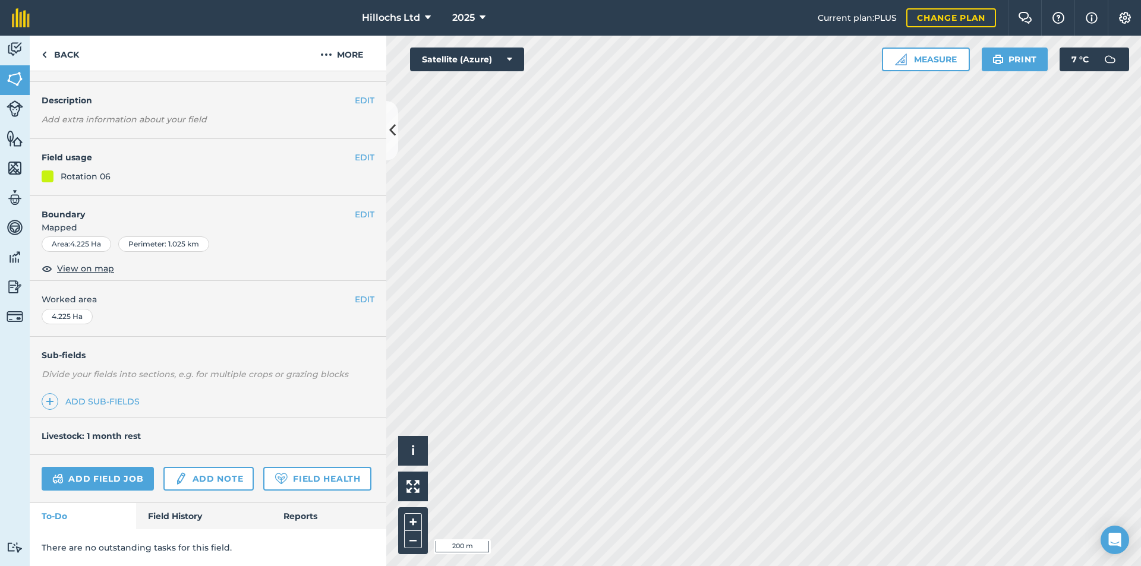
scroll to position [0, 0]
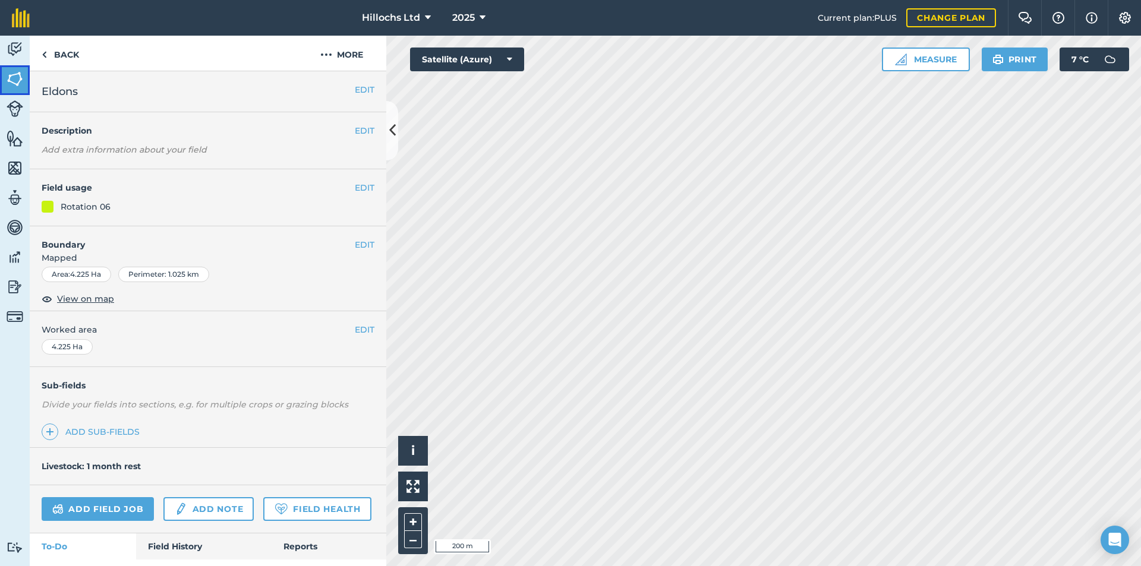
click at [12, 83] on img at bounding box center [15, 79] width 17 height 18
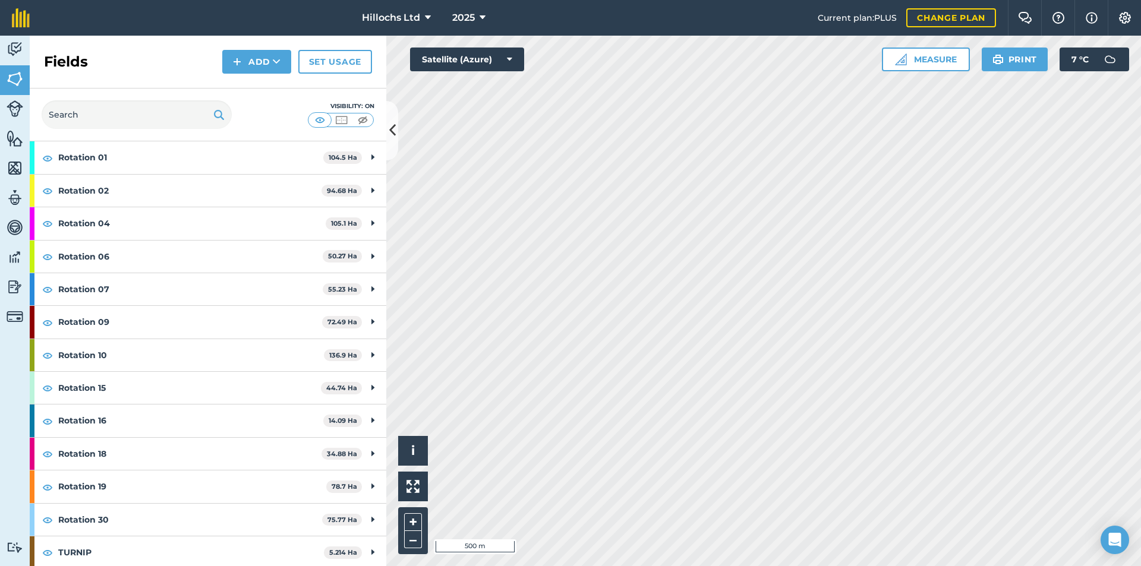
scroll to position [189, 0]
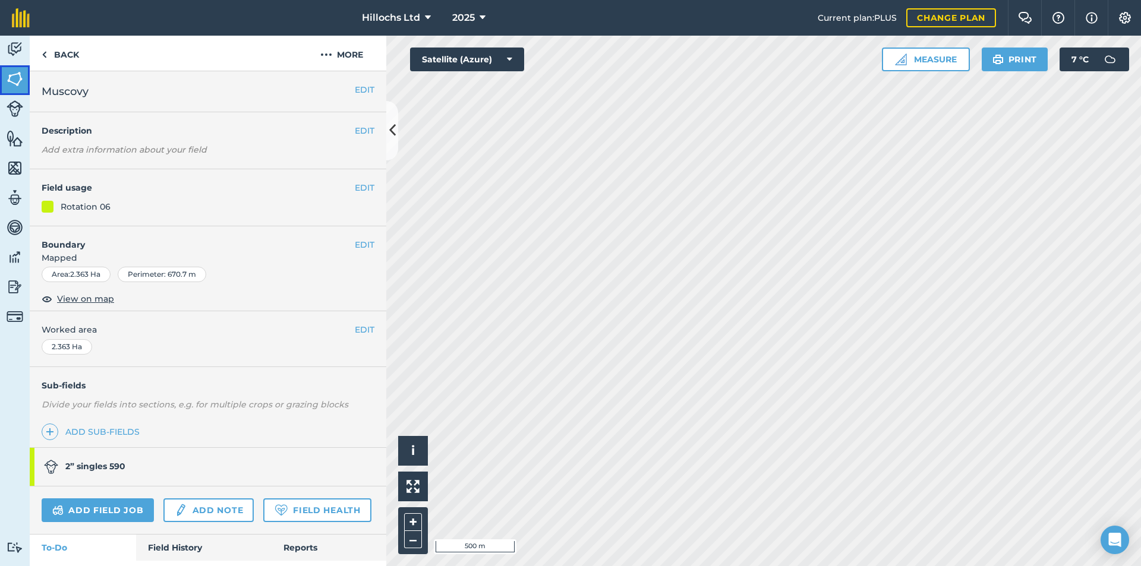
click at [9, 77] on img at bounding box center [15, 79] width 17 height 18
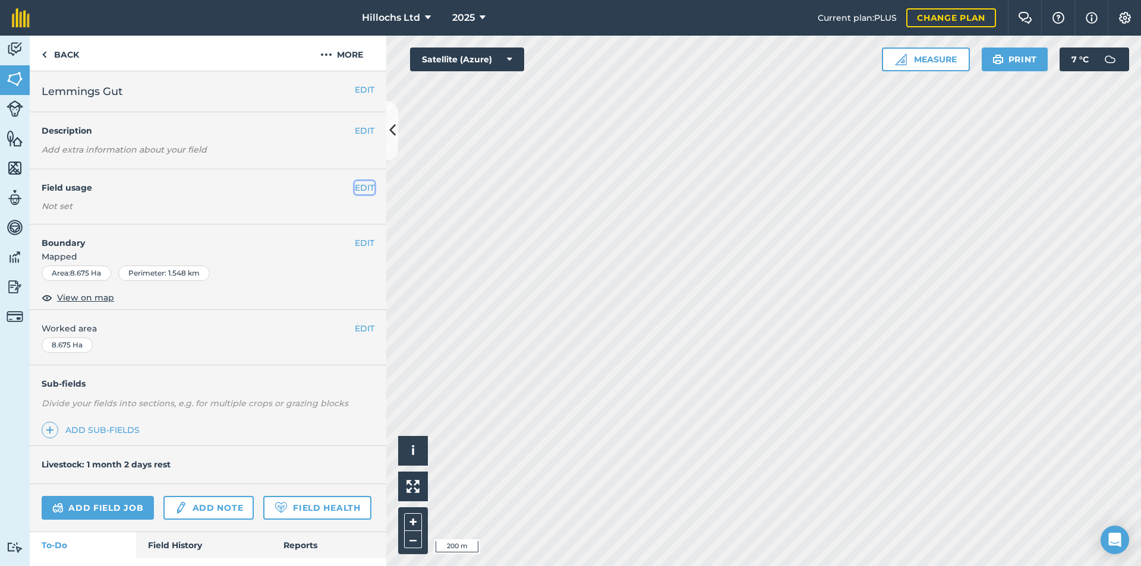
click at [355, 187] on button "EDIT" at bounding box center [365, 187] width 20 height 13
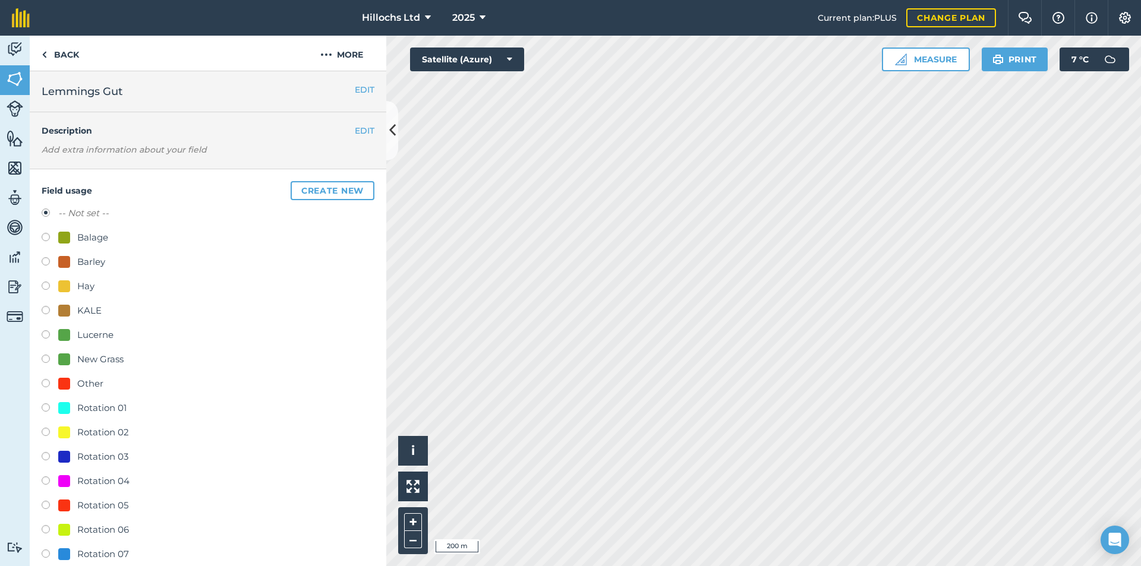
click at [42, 529] on label at bounding box center [50, 531] width 17 height 12
radio input "true"
radio input "false"
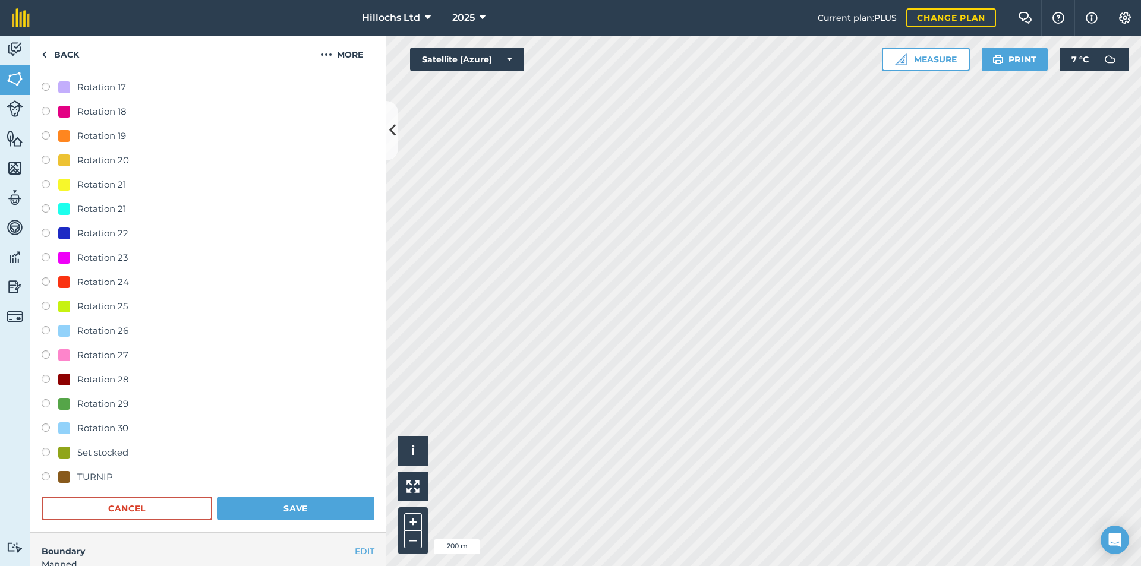
scroll to position [832, 0]
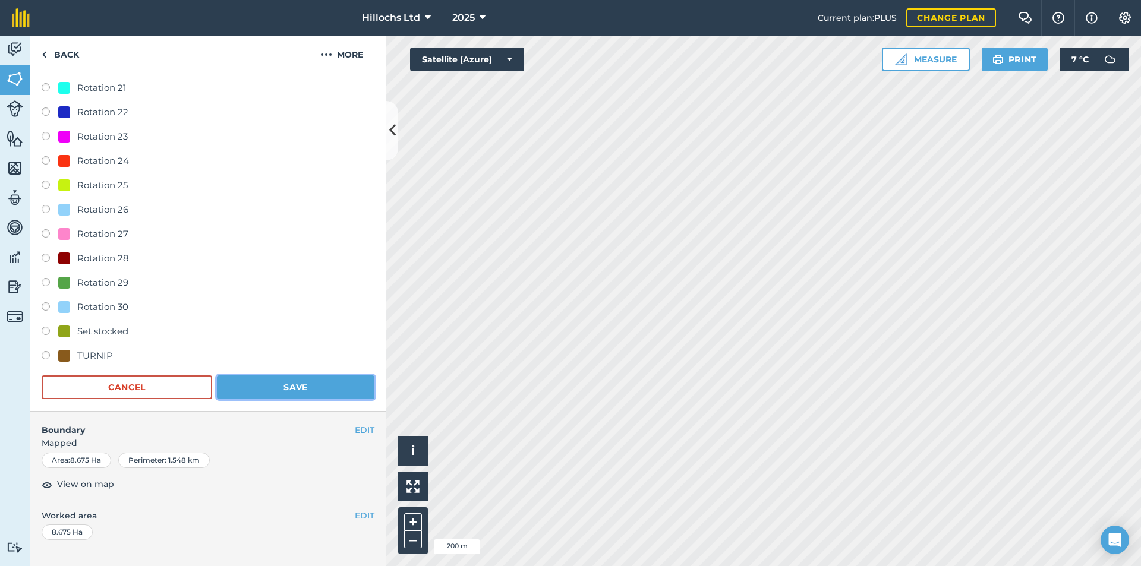
click at [287, 381] on button "Save" at bounding box center [295, 387] width 157 height 24
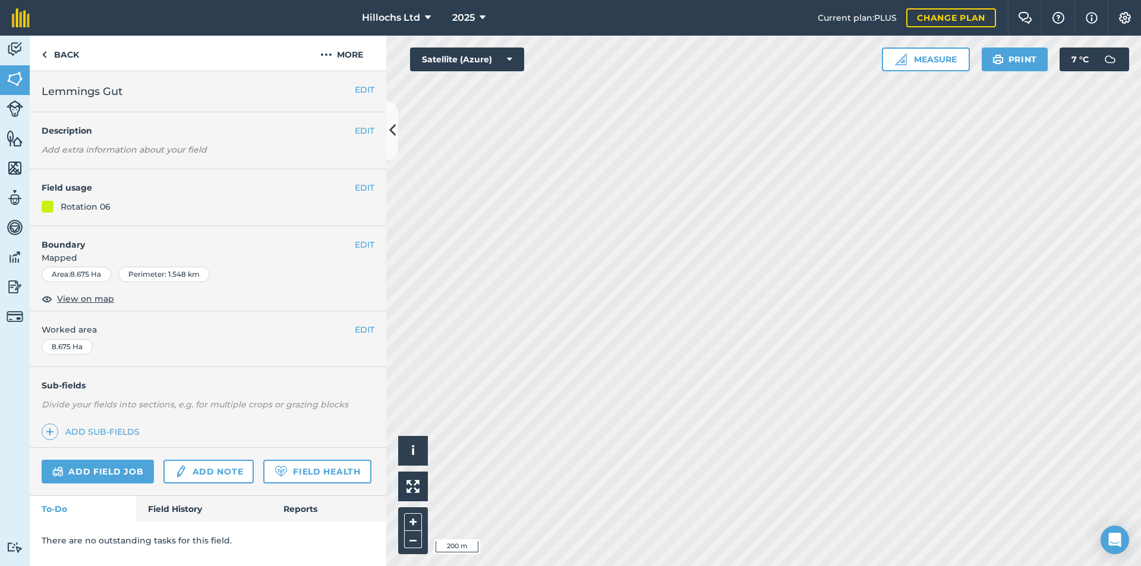
scroll to position [0, 0]
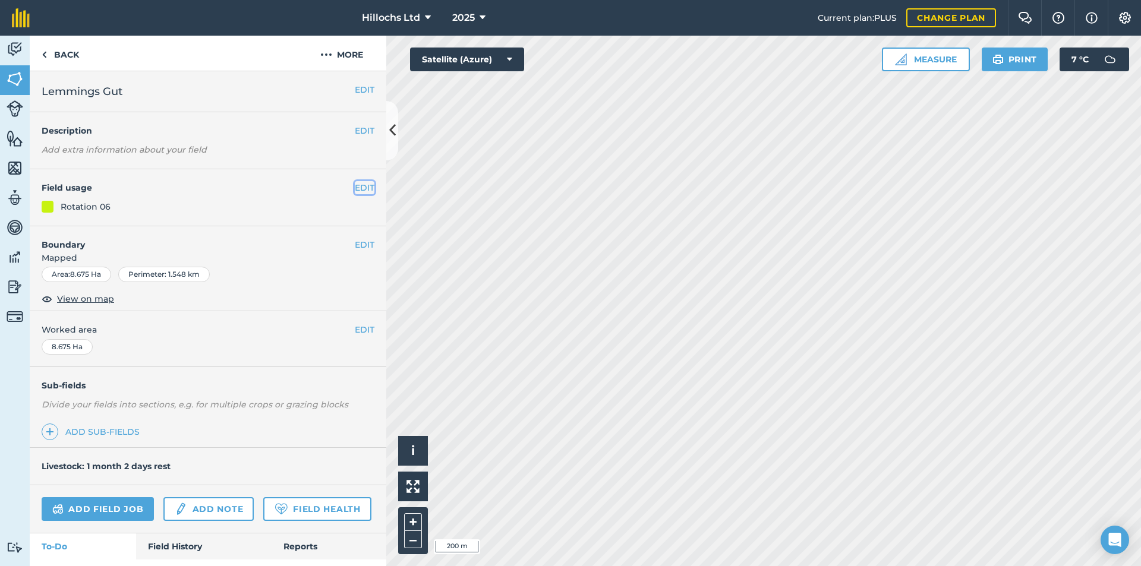
click at [358, 188] on button "EDIT" at bounding box center [365, 187] width 20 height 13
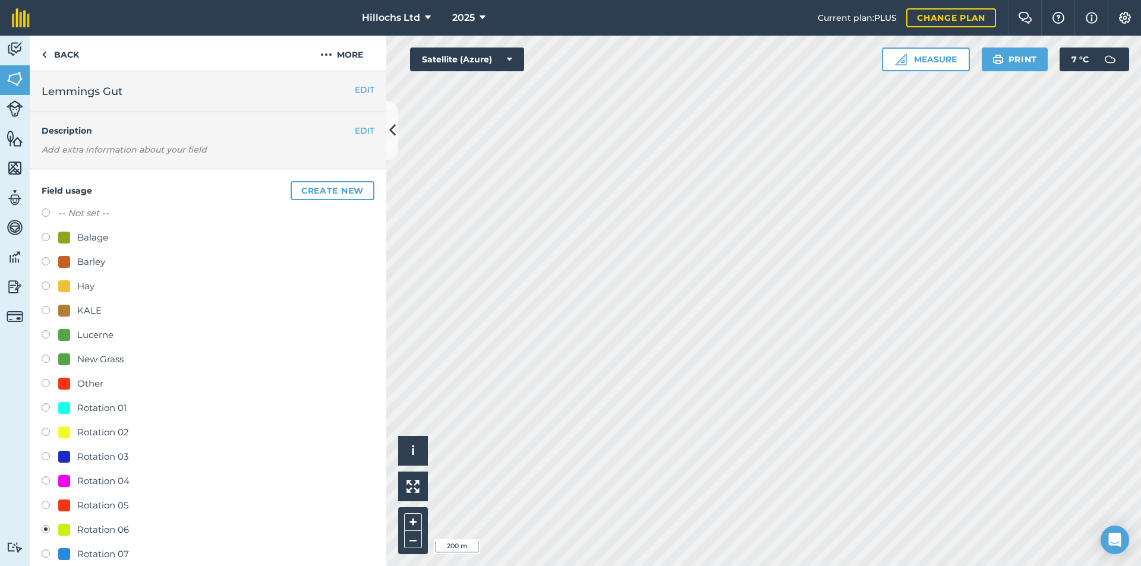
click at [84, 214] on label "-- Not set --" at bounding box center [83, 213] width 50 height 14
radio input "true"
radio input "false"
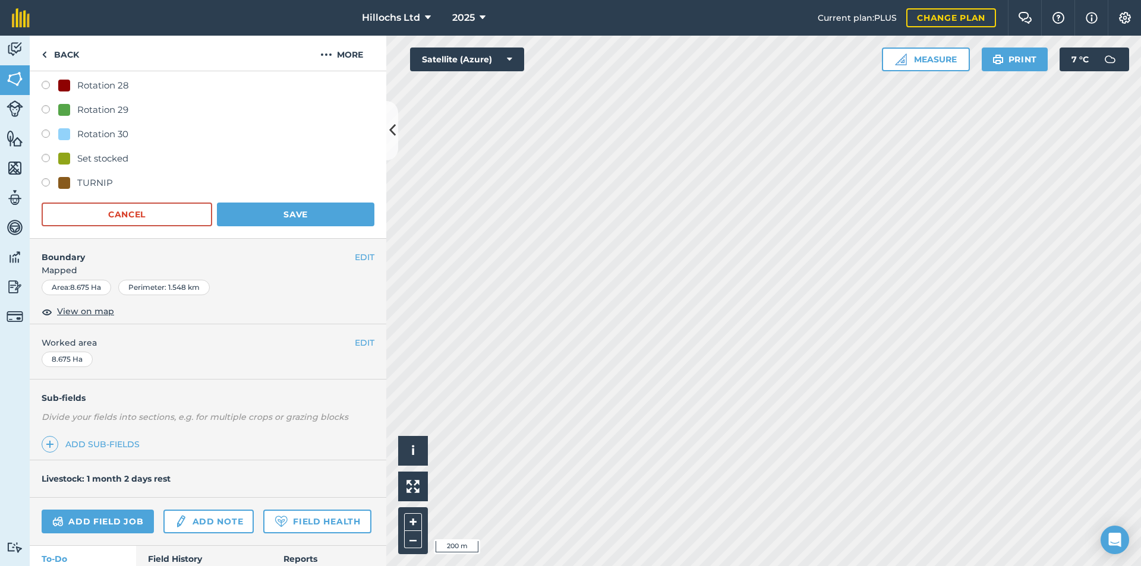
scroll to position [1081, 0]
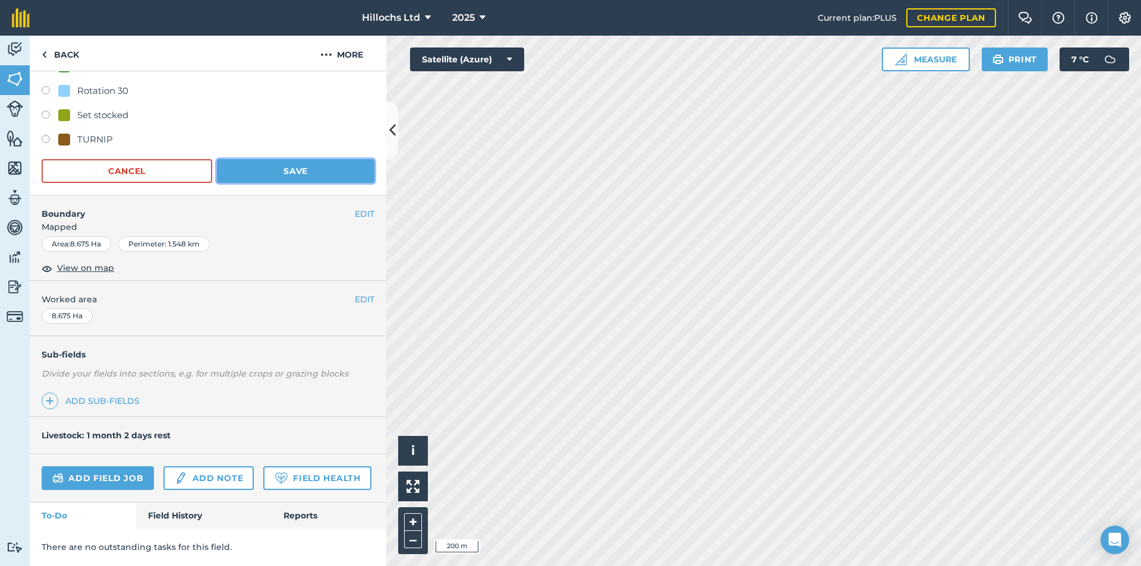
click at [320, 159] on button "Save" at bounding box center [295, 171] width 157 height 24
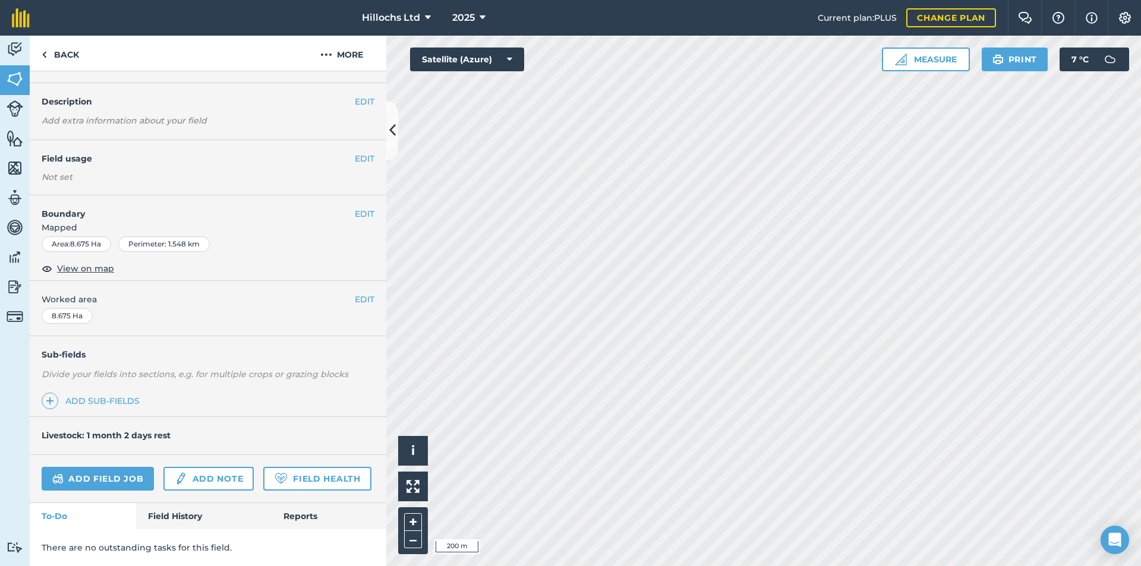
scroll to position [0, 0]
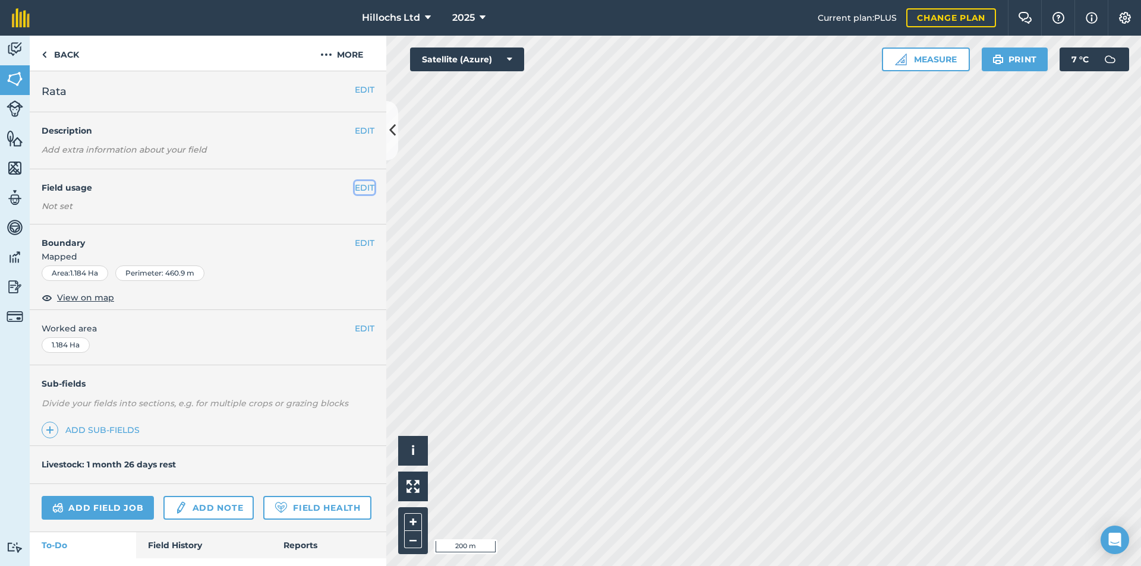
click at [359, 189] on button "EDIT" at bounding box center [365, 187] width 20 height 13
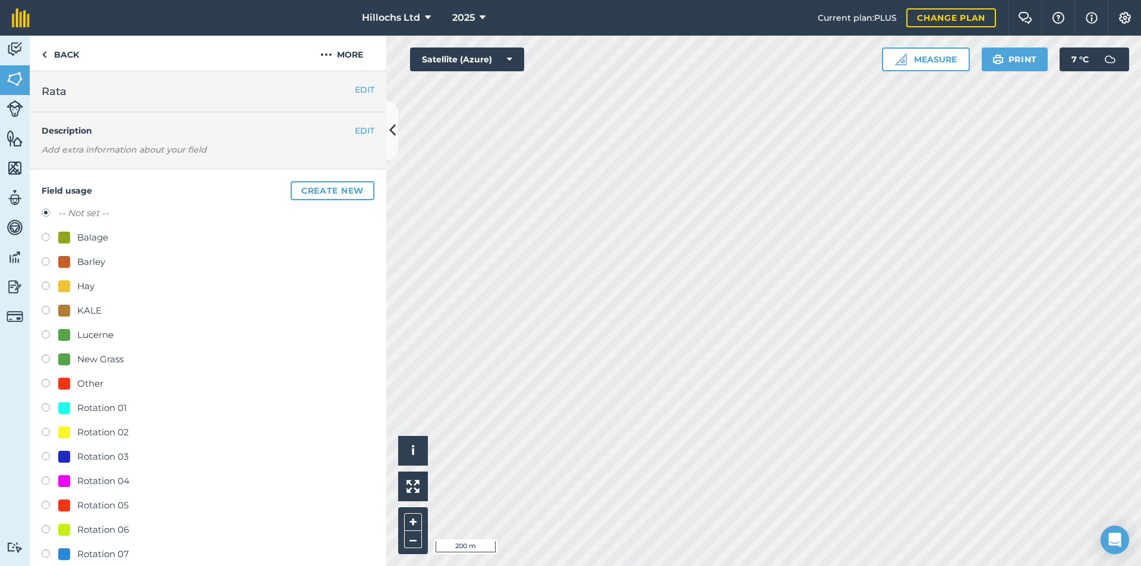
click at [46, 529] on label at bounding box center [50, 531] width 17 height 12
radio input "true"
radio input "false"
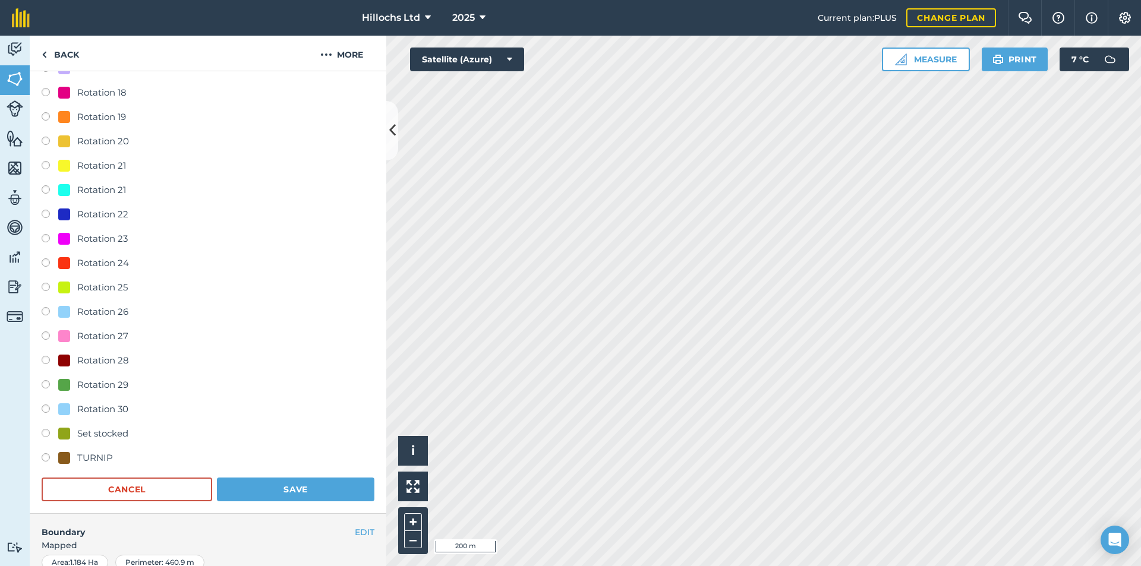
scroll to position [891, 0]
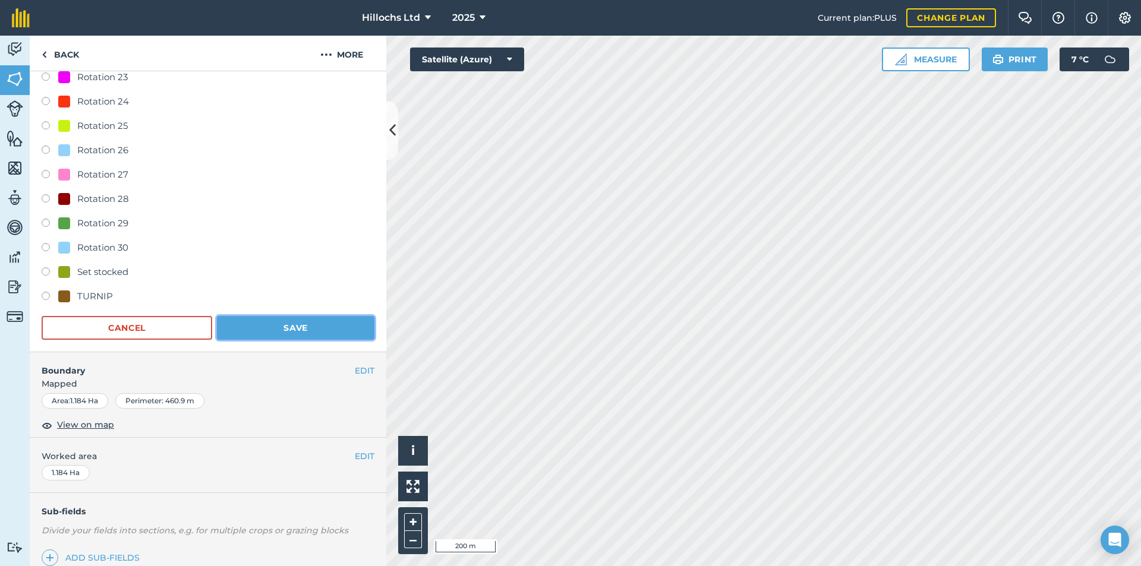
click at [296, 323] on button "Save" at bounding box center [295, 328] width 157 height 24
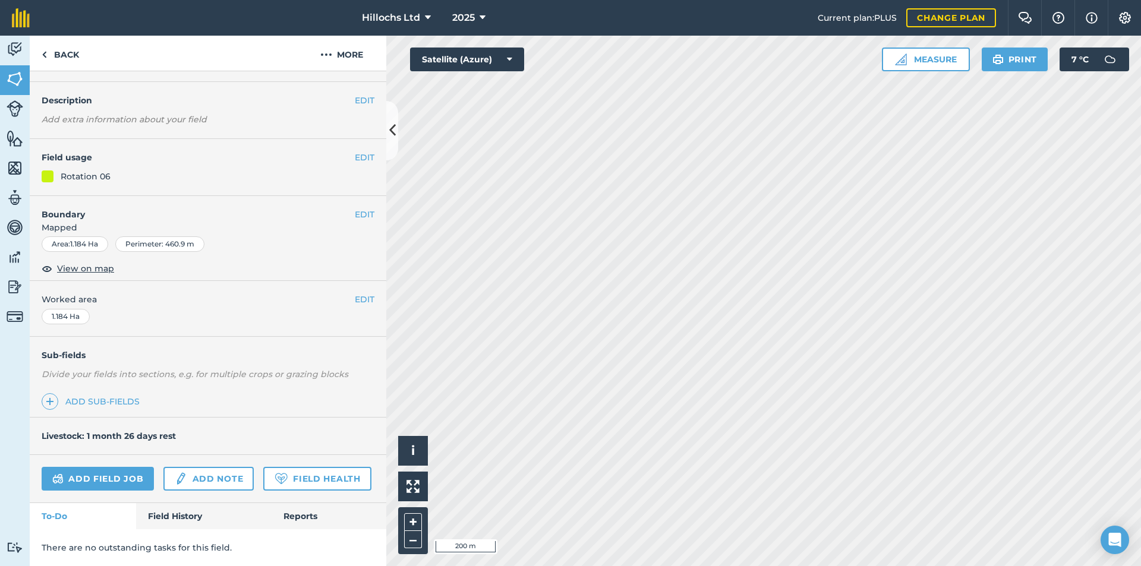
scroll to position [0, 0]
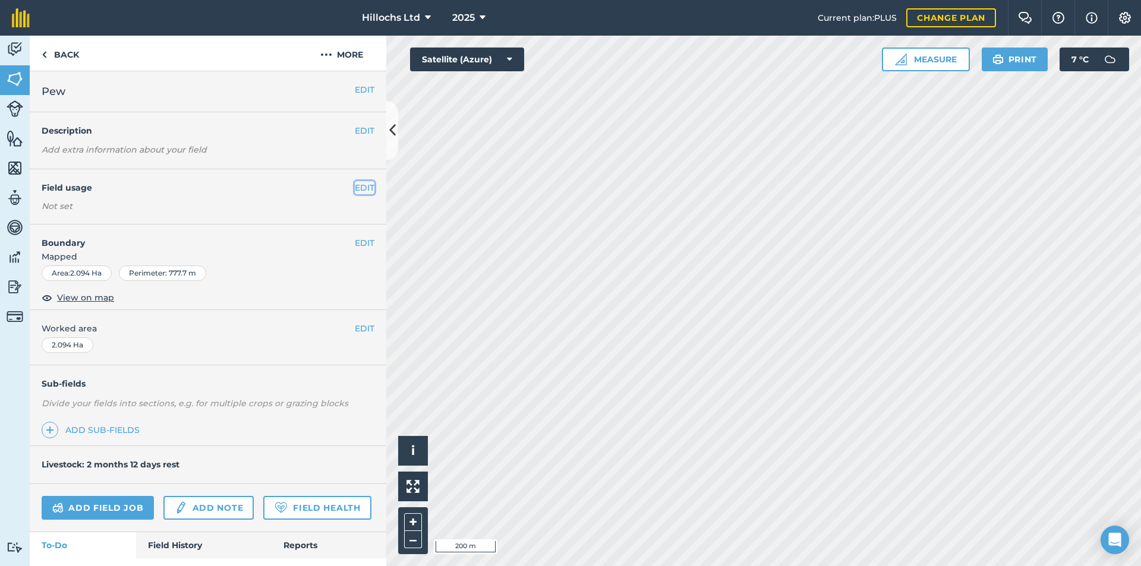
click at [355, 187] on button "EDIT" at bounding box center [365, 187] width 20 height 13
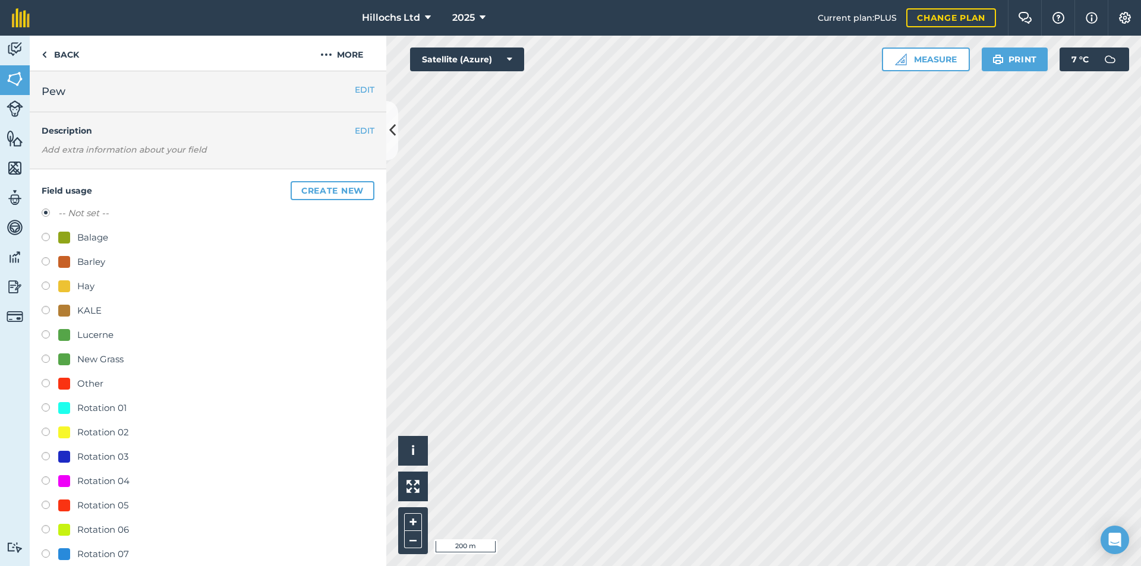
click at [46, 529] on label at bounding box center [50, 531] width 17 height 12
radio input "true"
radio input "false"
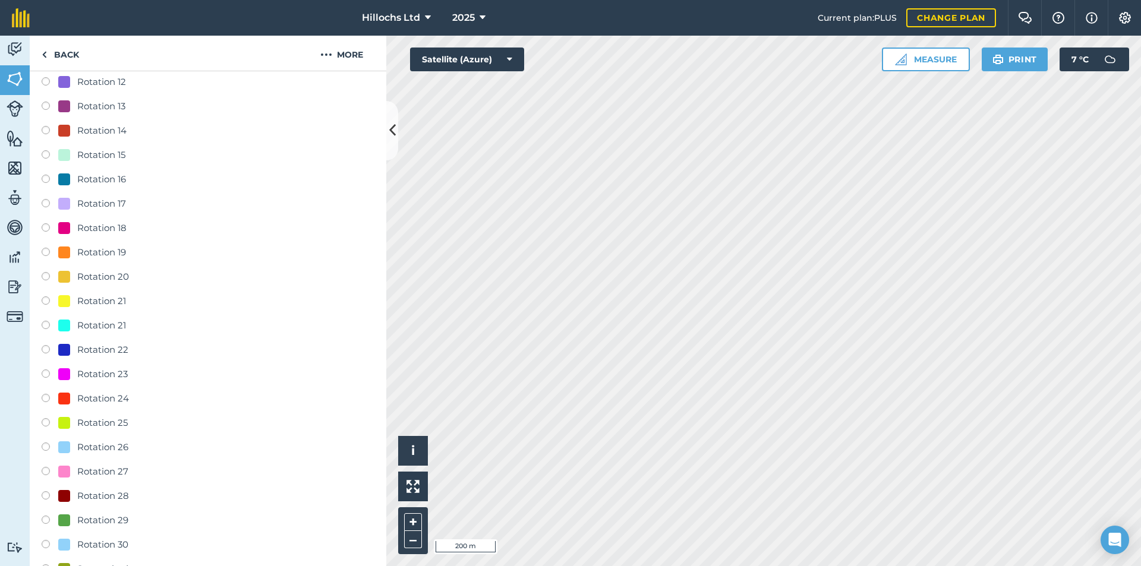
scroll to position [891, 0]
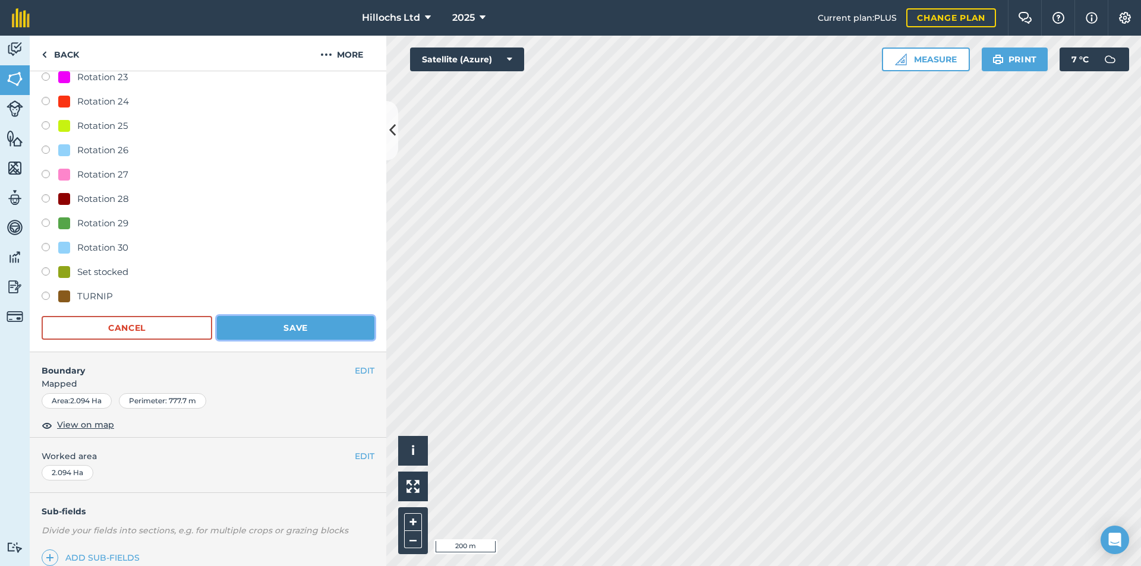
click at [286, 329] on button "Save" at bounding box center [295, 328] width 157 height 24
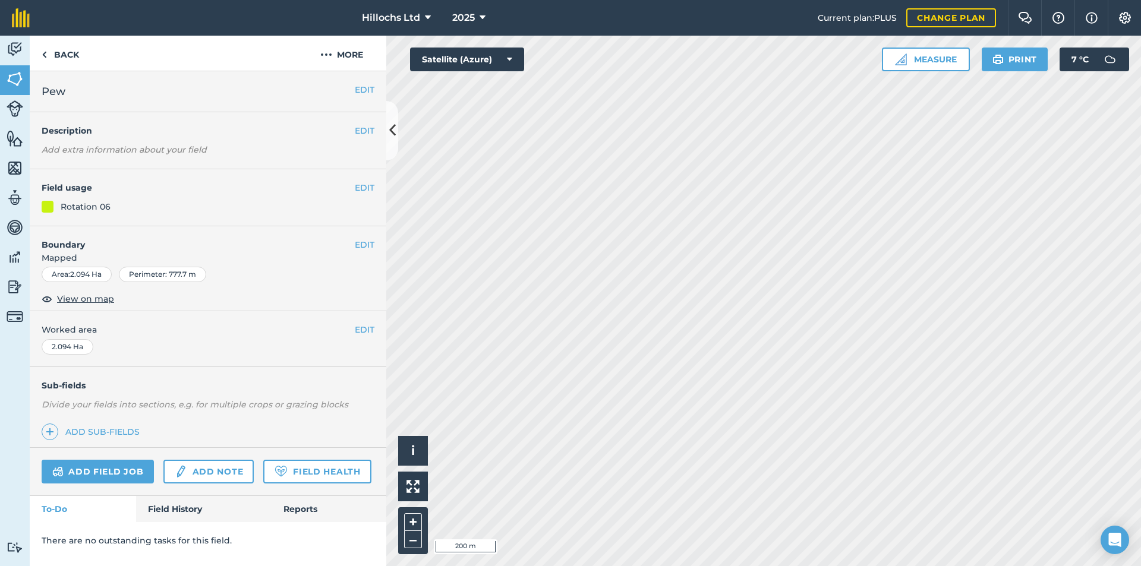
scroll to position [0, 0]
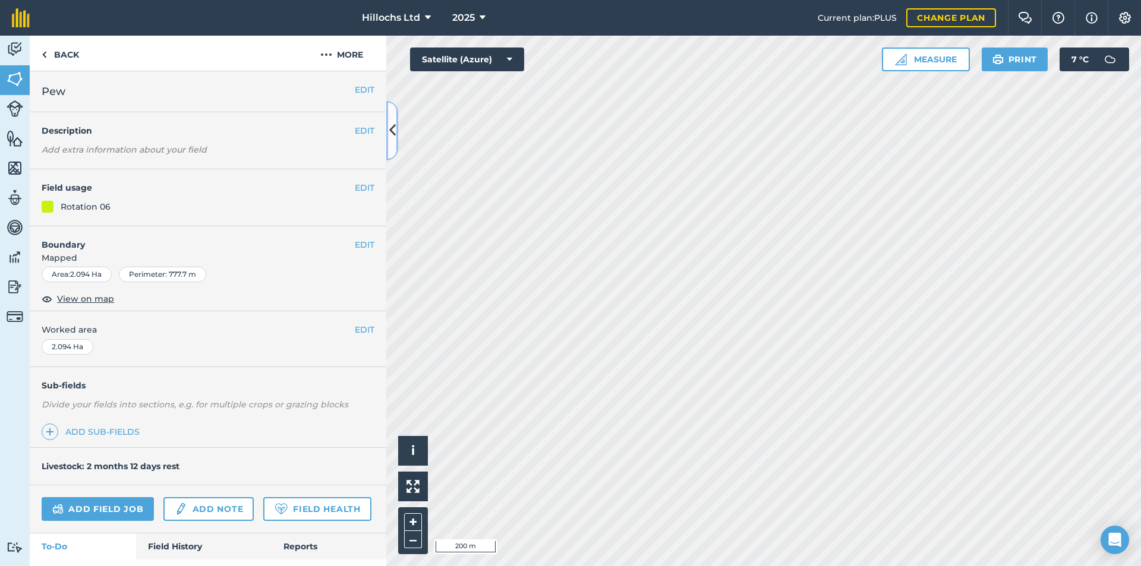
click at [391, 127] on icon at bounding box center [392, 130] width 7 height 21
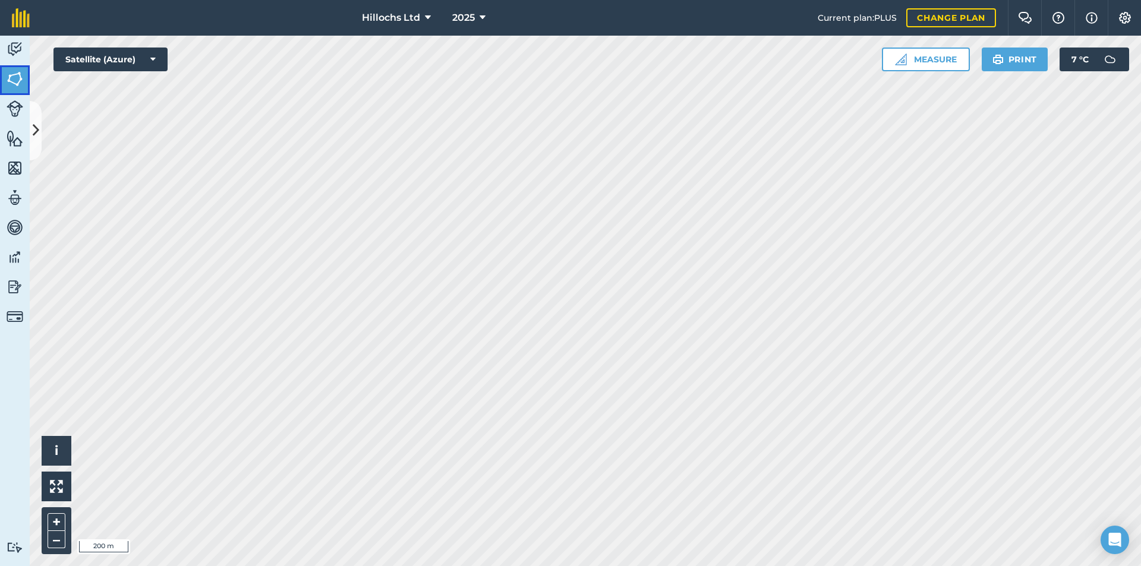
click at [7, 76] on img at bounding box center [15, 79] width 17 height 18
click at [34, 127] on icon at bounding box center [36, 130] width 7 height 21
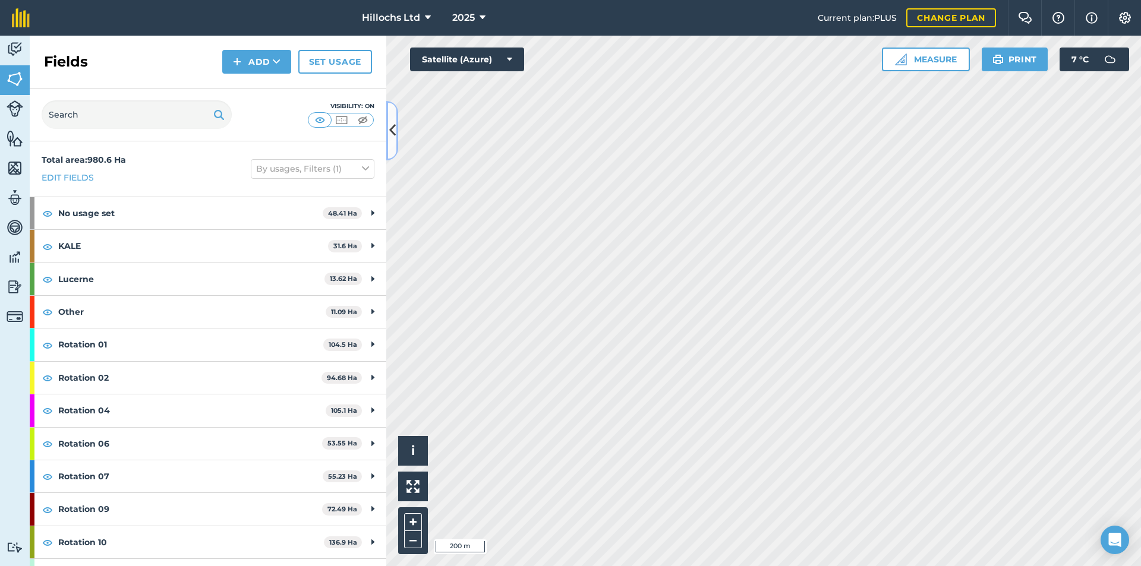
scroll to position [59, 0]
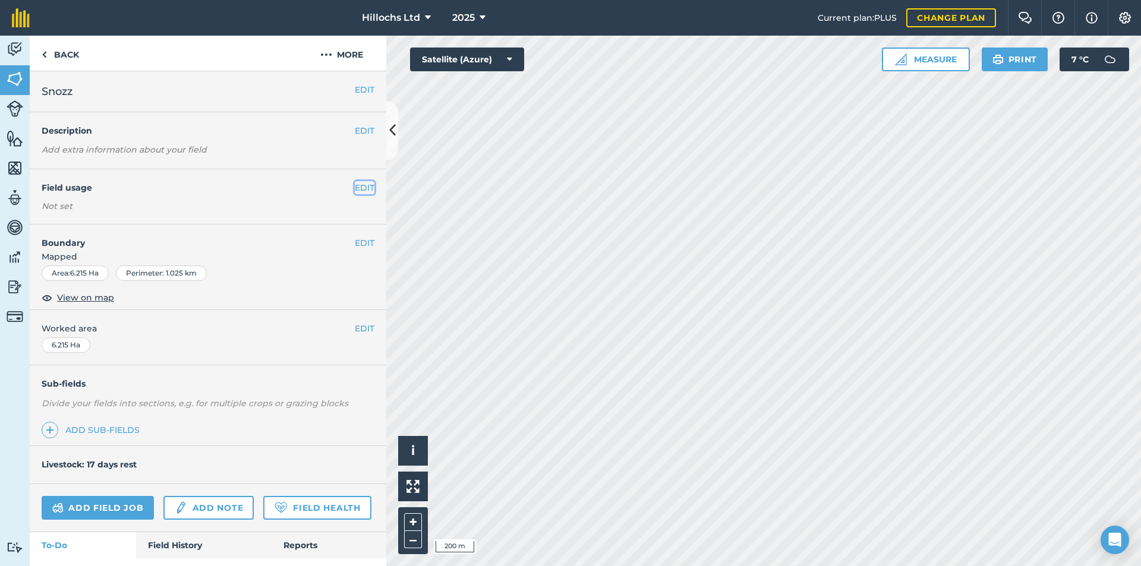
click at [356, 189] on button "EDIT" at bounding box center [365, 187] width 20 height 13
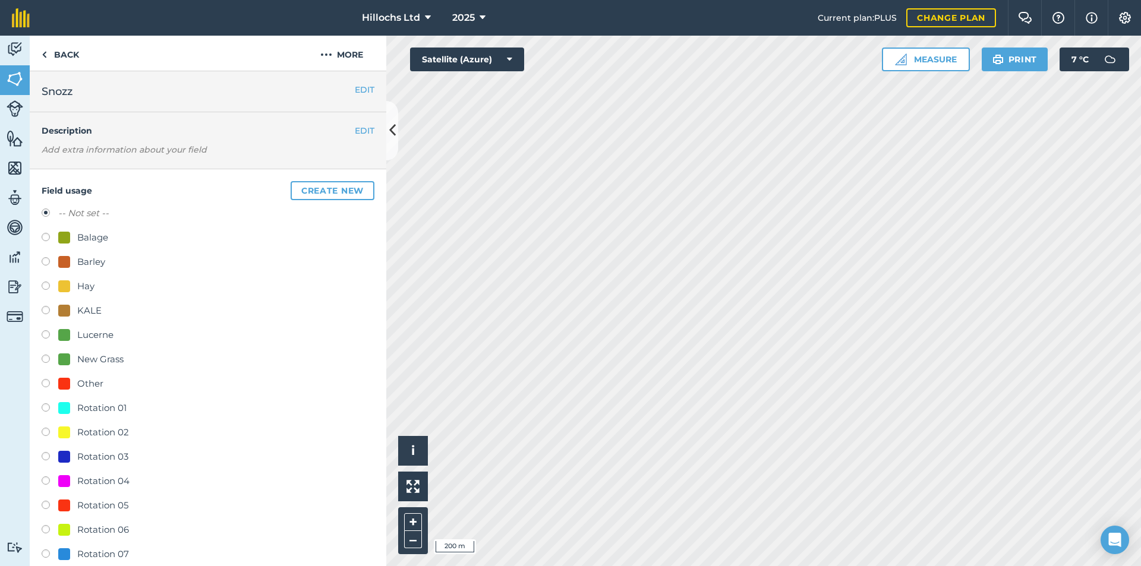
click at [49, 409] on label at bounding box center [50, 409] width 17 height 12
radio input "true"
radio input "false"
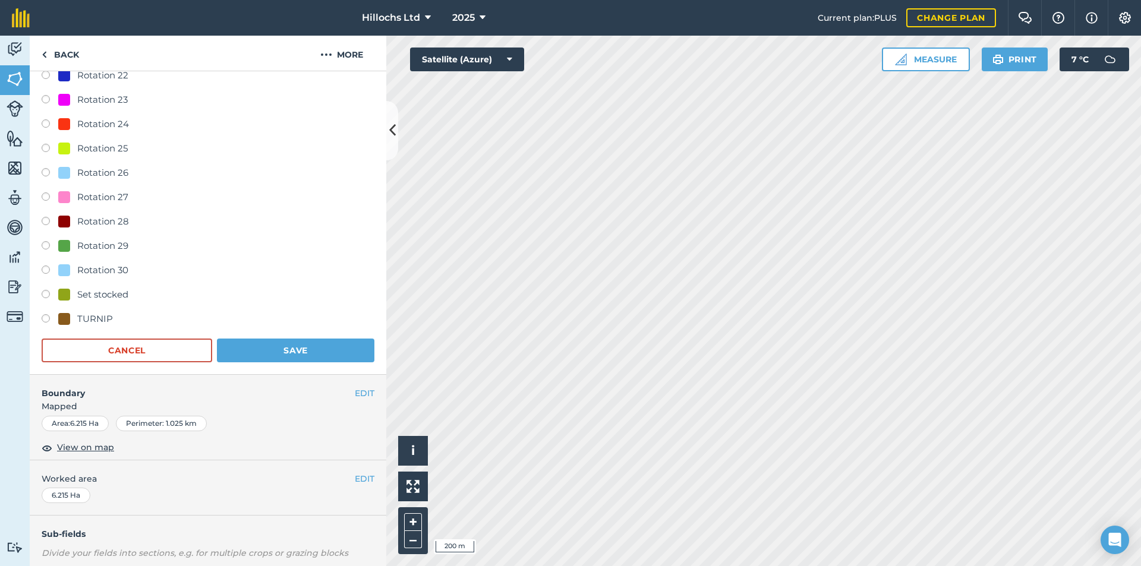
scroll to position [950, 0]
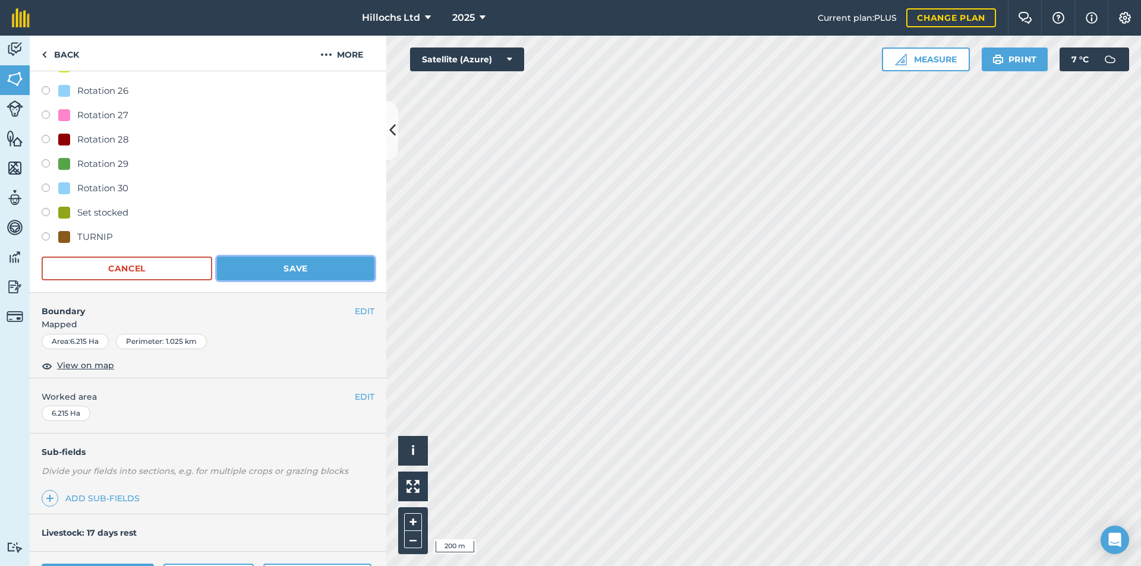
click at [293, 266] on button "Save" at bounding box center [295, 269] width 157 height 24
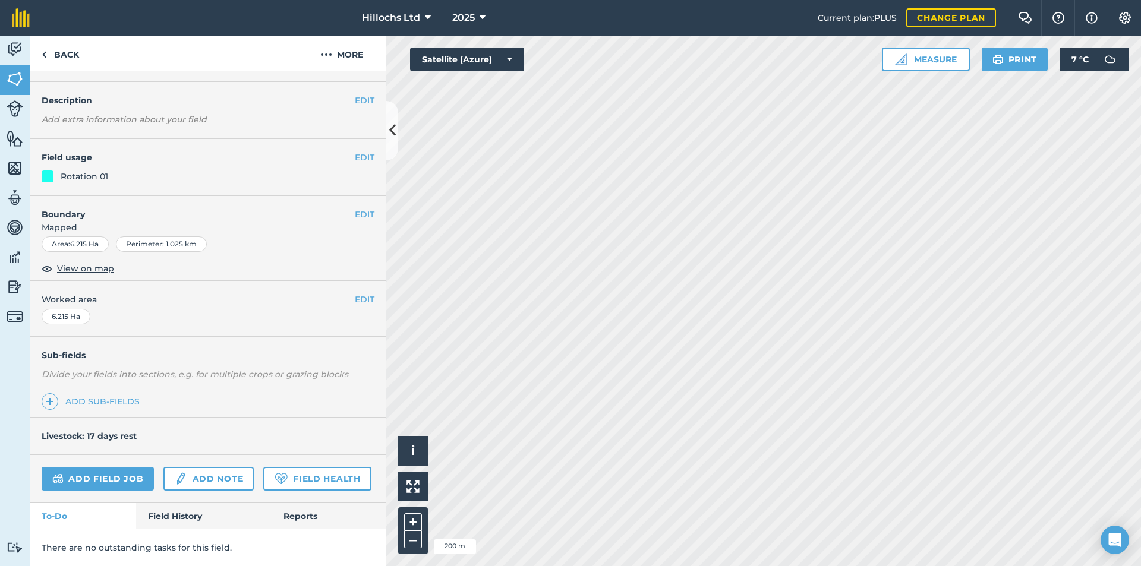
scroll to position [0, 0]
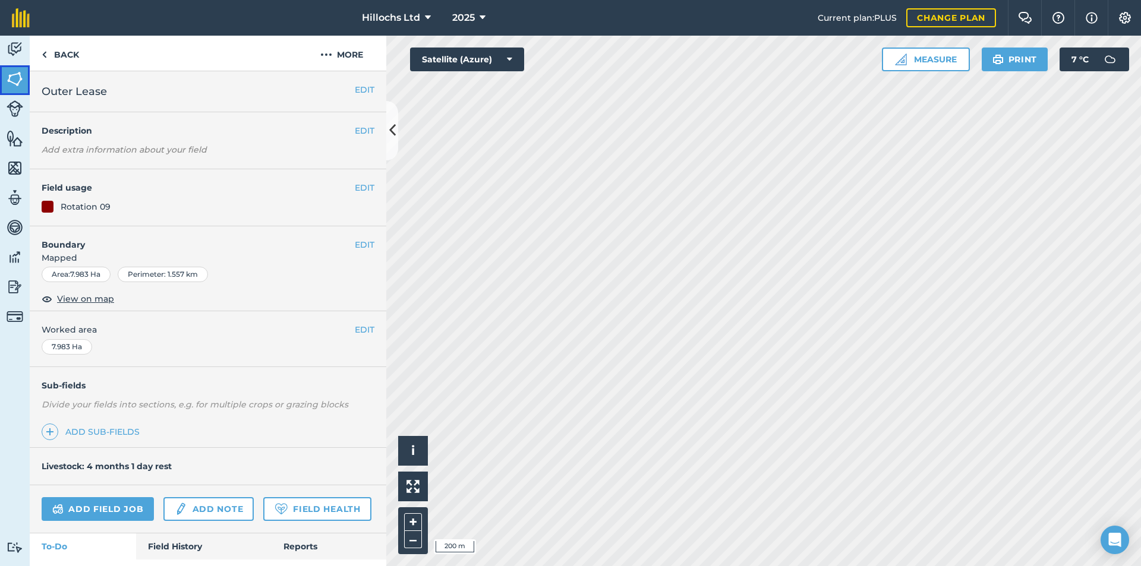
click at [10, 83] on img at bounding box center [15, 79] width 17 height 18
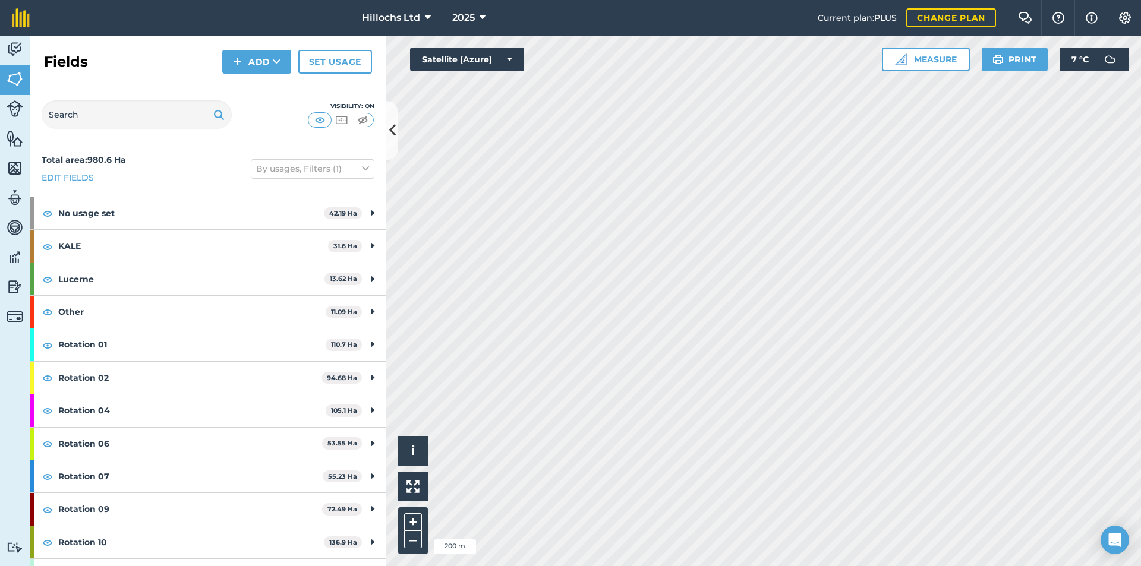
scroll to position [59, 0]
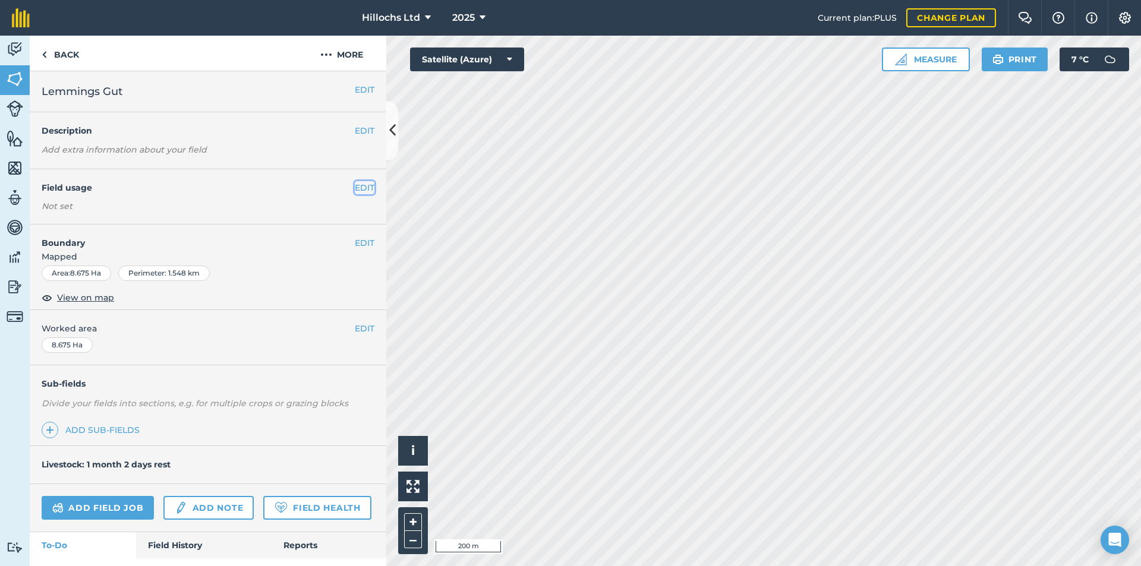
click at [357, 187] on button "EDIT" at bounding box center [365, 187] width 20 height 13
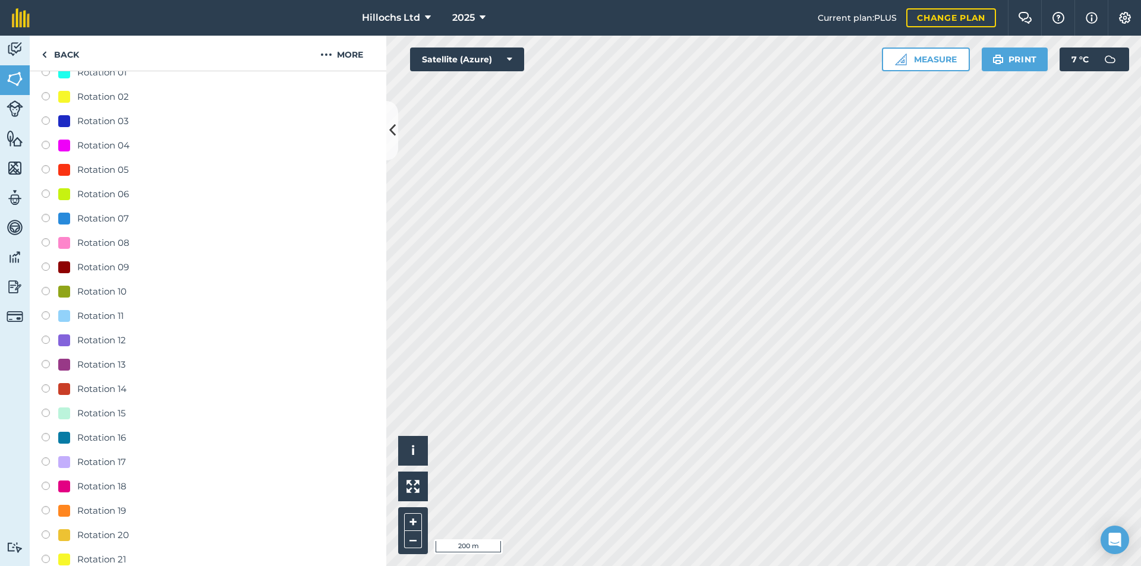
scroll to position [356, 0]
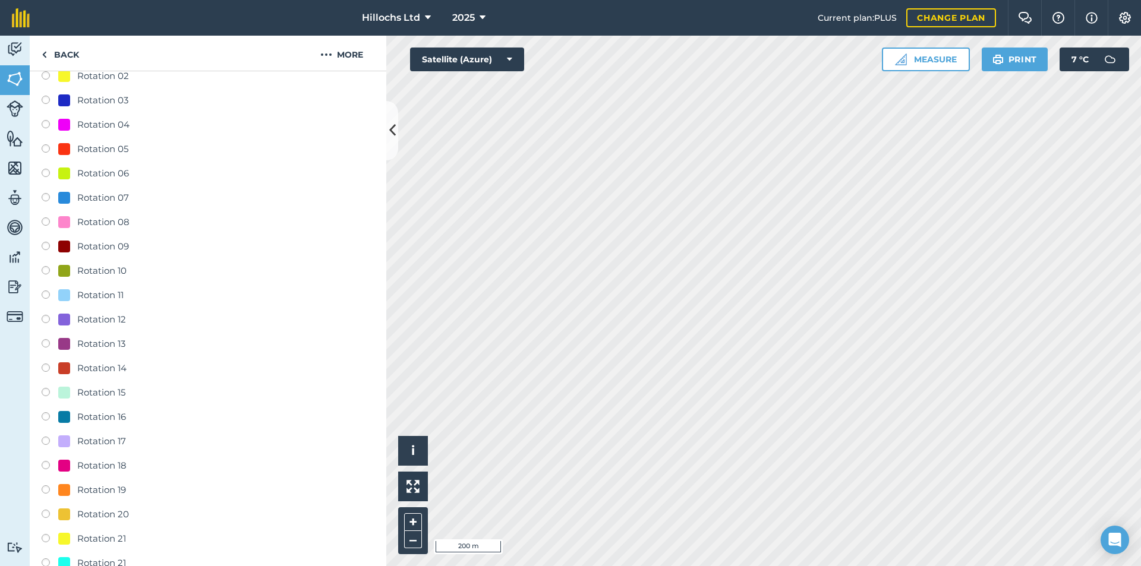
click at [105, 390] on div "Rotation 15" at bounding box center [101, 393] width 48 height 14
radio input "true"
radio input "false"
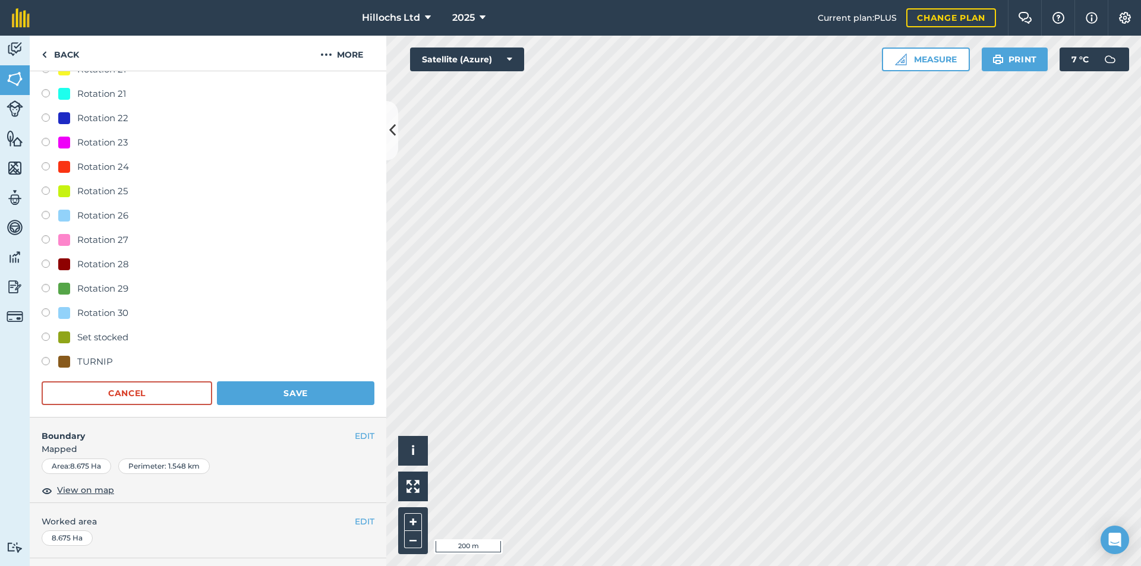
scroll to position [1010, 0]
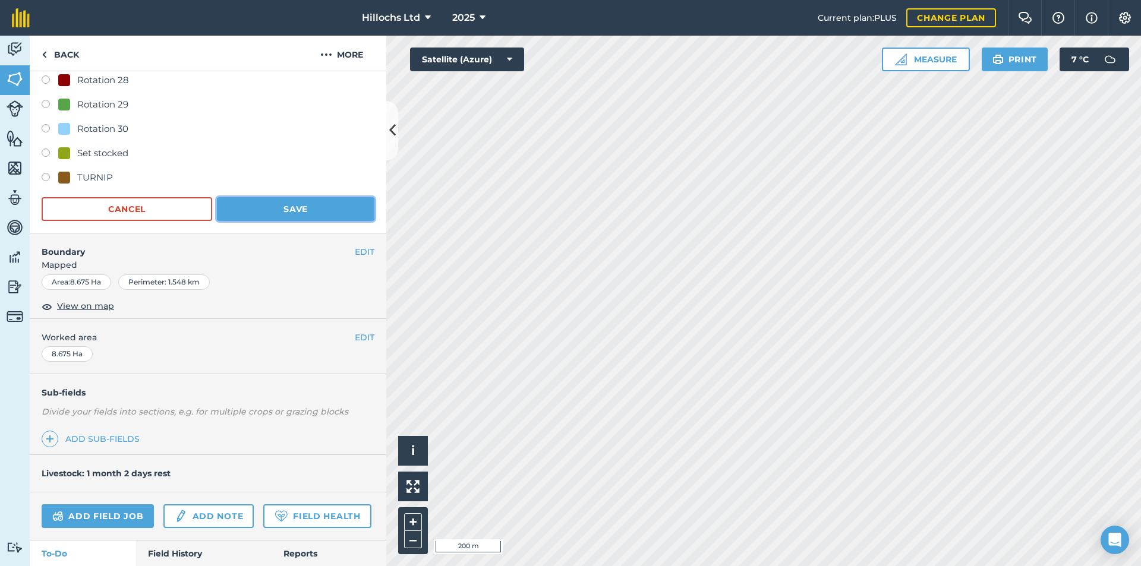
click at [312, 207] on button "Save" at bounding box center [295, 209] width 157 height 24
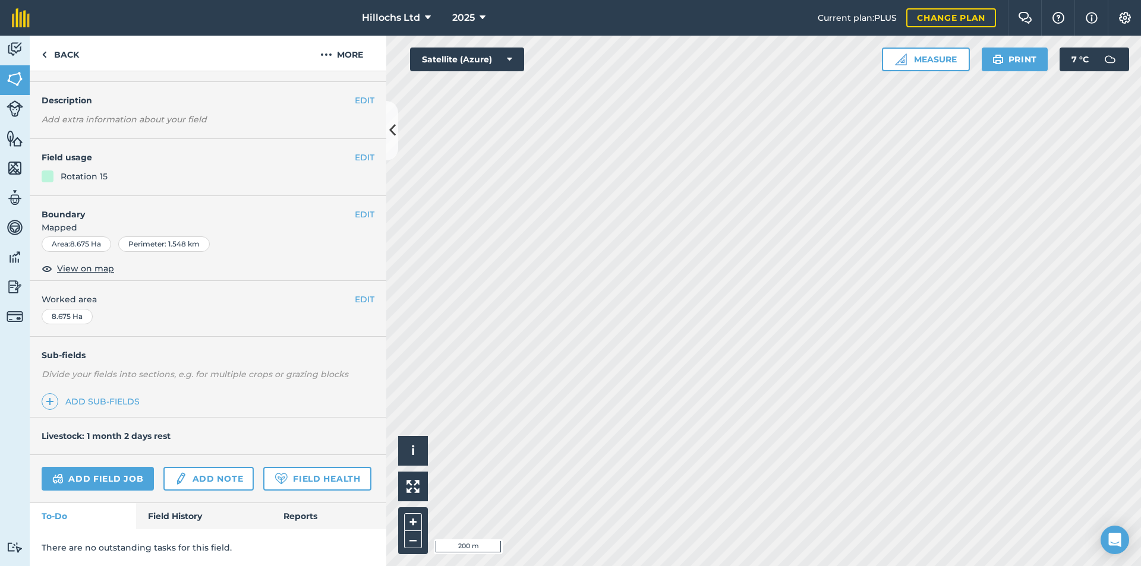
scroll to position [0, 0]
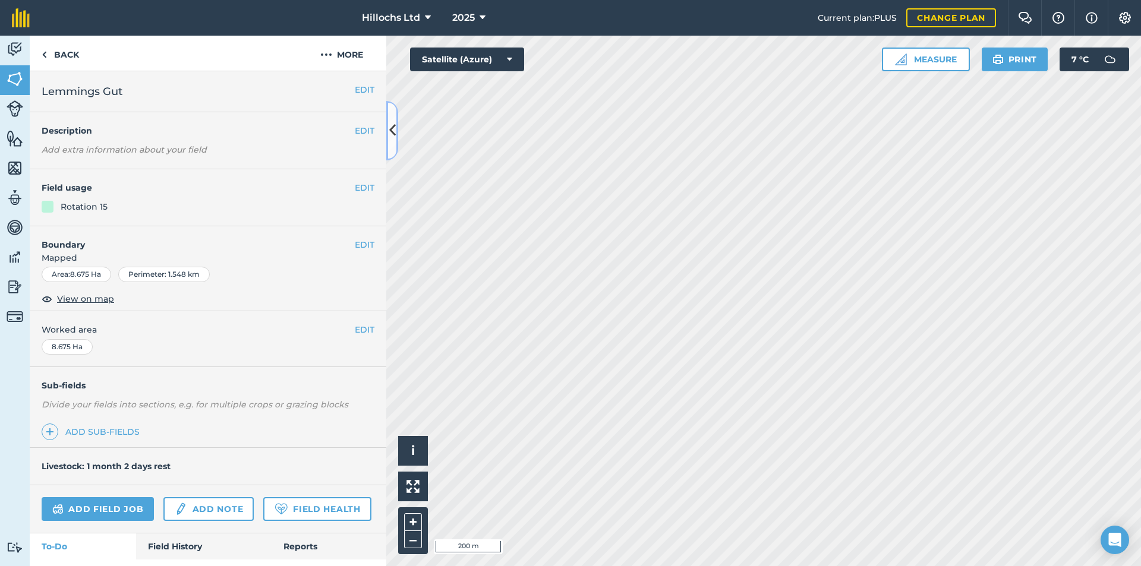
click at [391, 133] on icon at bounding box center [392, 130] width 7 height 21
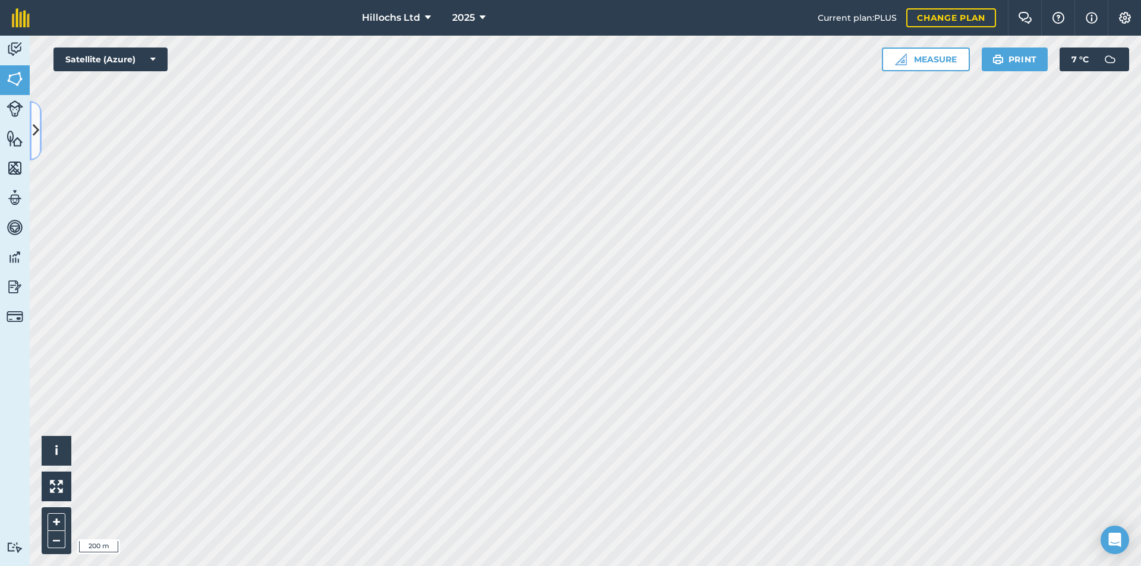
click at [39, 137] on button at bounding box center [36, 130] width 12 height 59
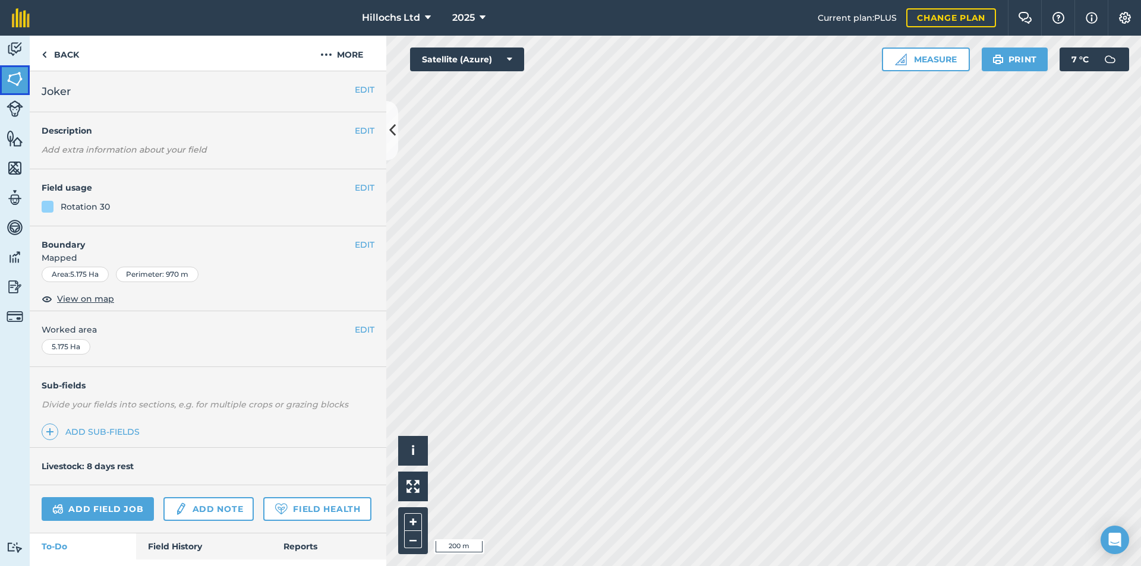
click at [15, 74] on img at bounding box center [15, 79] width 17 height 18
click at [357, 189] on button "EDIT" at bounding box center [365, 187] width 20 height 13
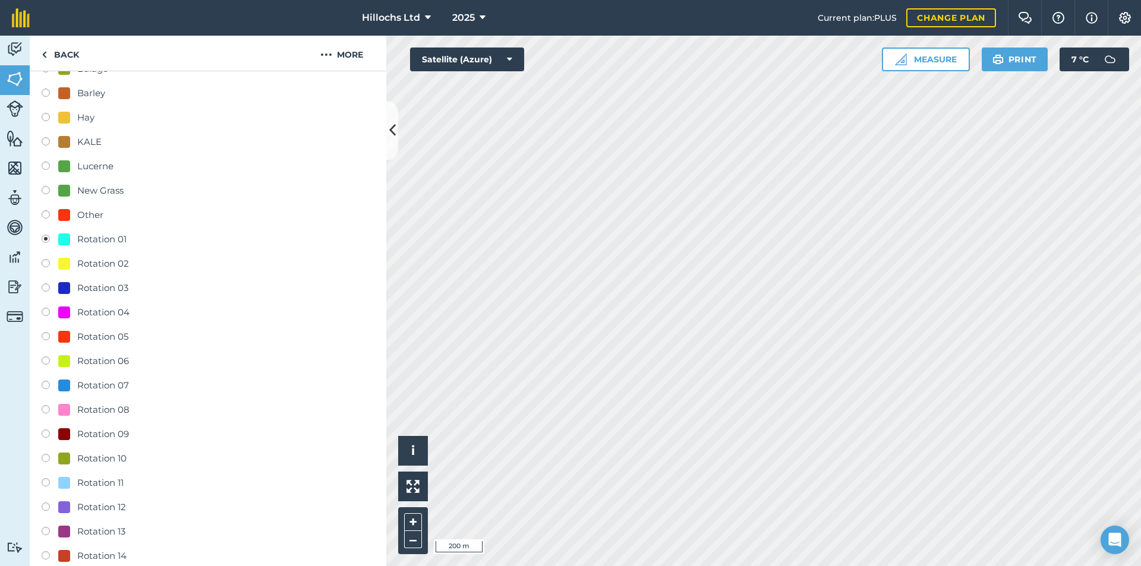
scroll to position [238, 0]
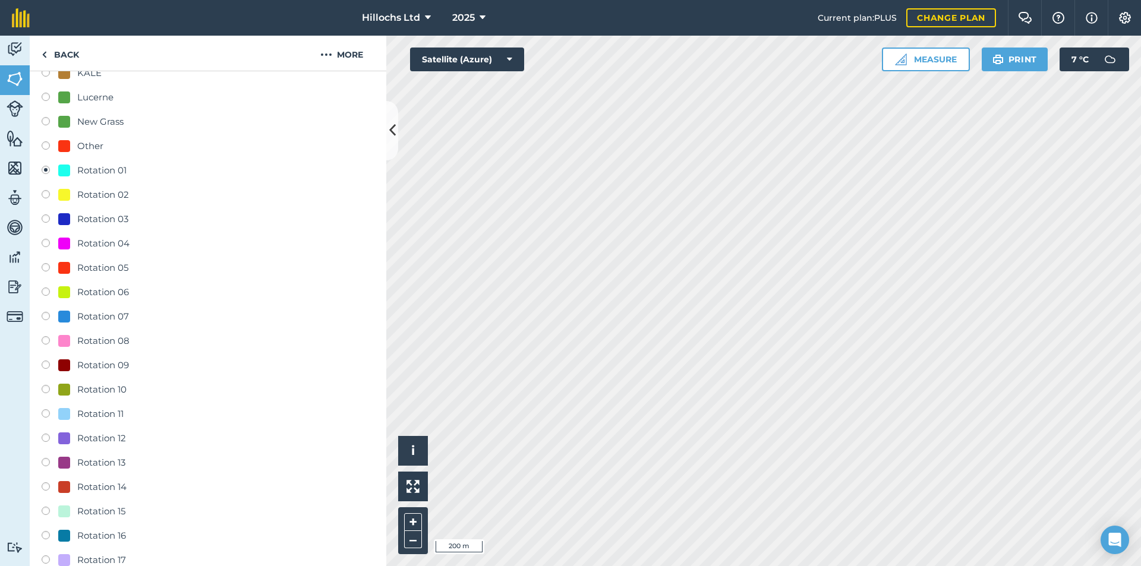
click at [122, 392] on div "Rotation 10" at bounding box center [101, 390] width 49 height 14
radio input "true"
radio input "false"
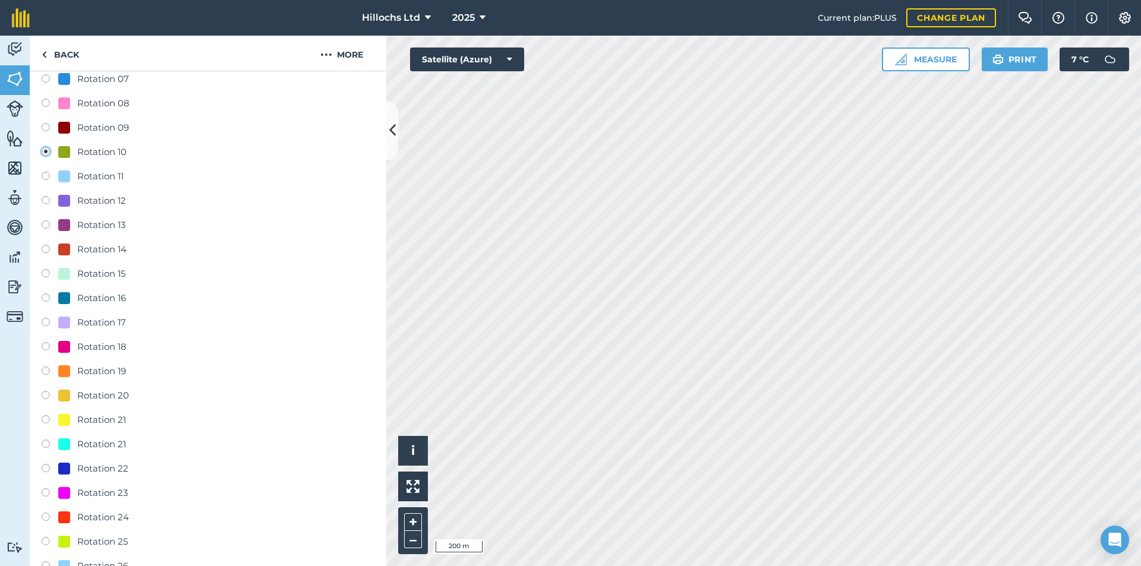
scroll to position [772, 0]
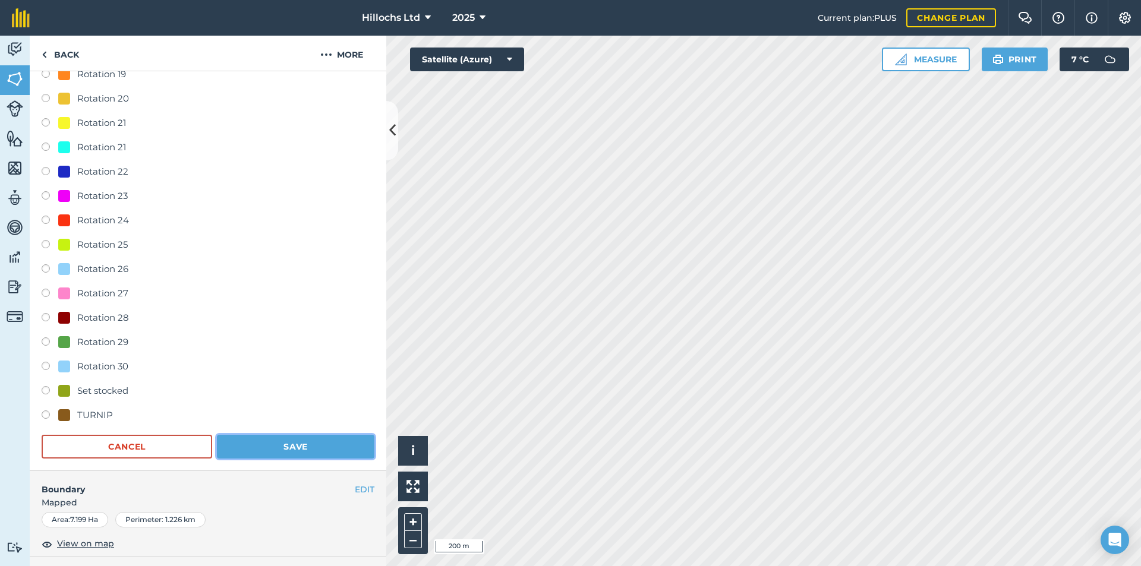
click at [304, 453] on button "Save" at bounding box center [295, 447] width 157 height 24
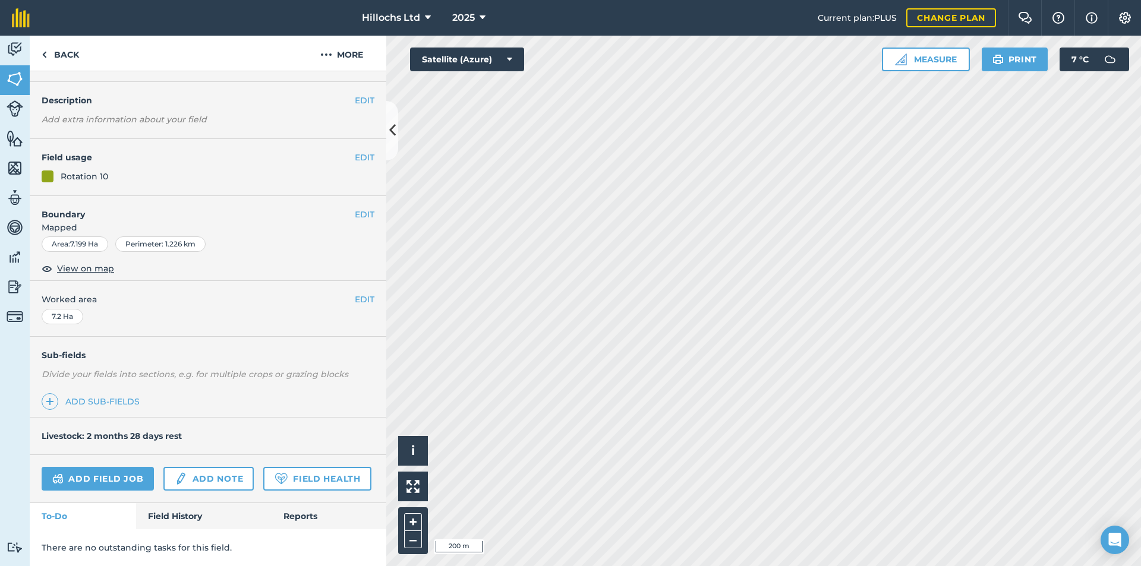
scroll to position [0, 0]
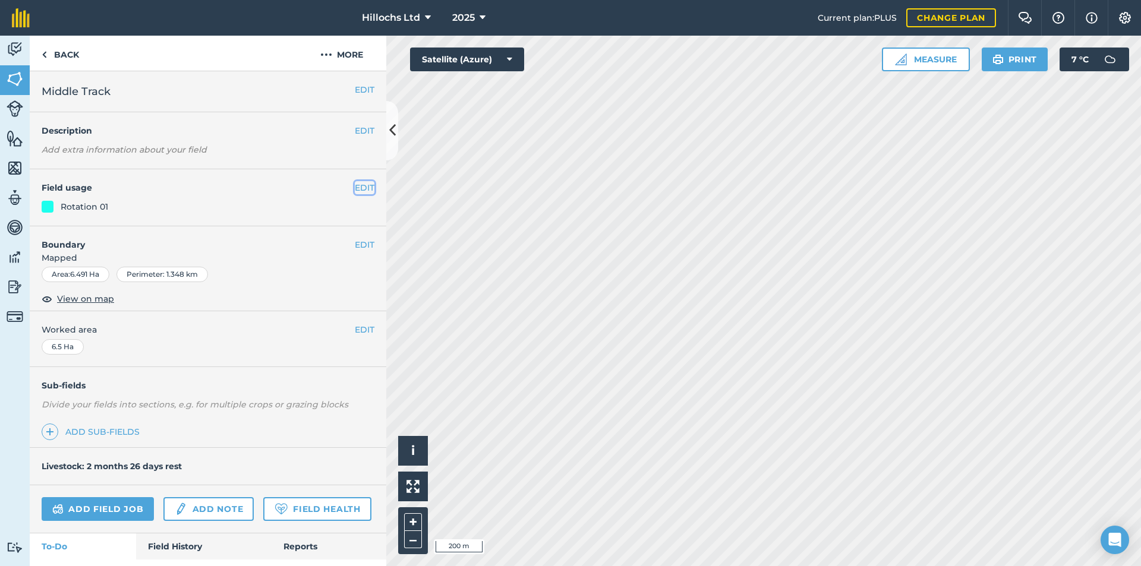
click at [360, 188] on button "EDIT" at bounding box center [365, 187] width 20 height 13
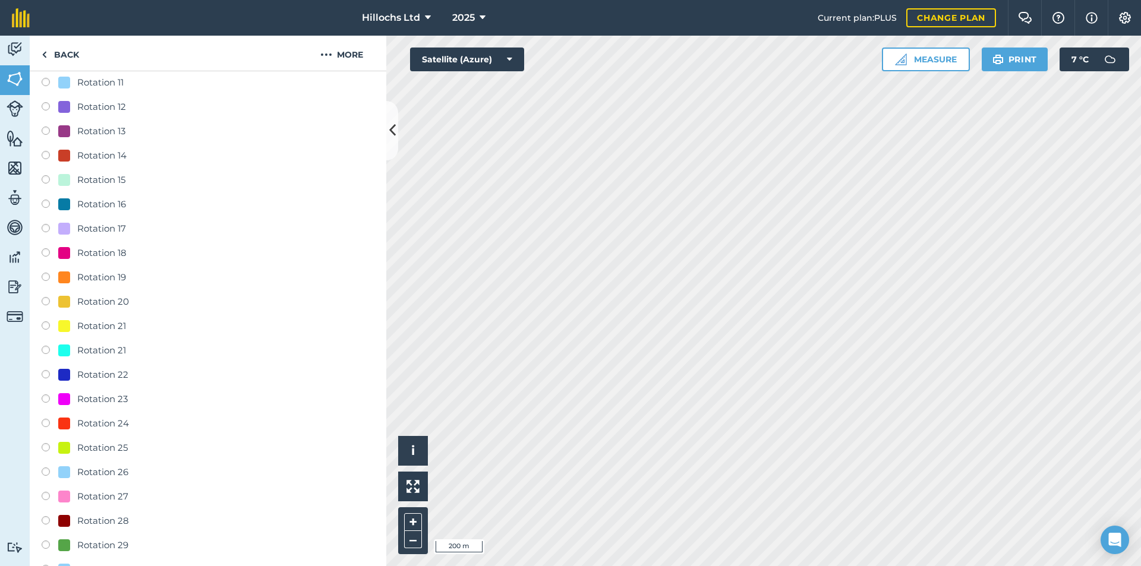
scroll to position [535, 0]
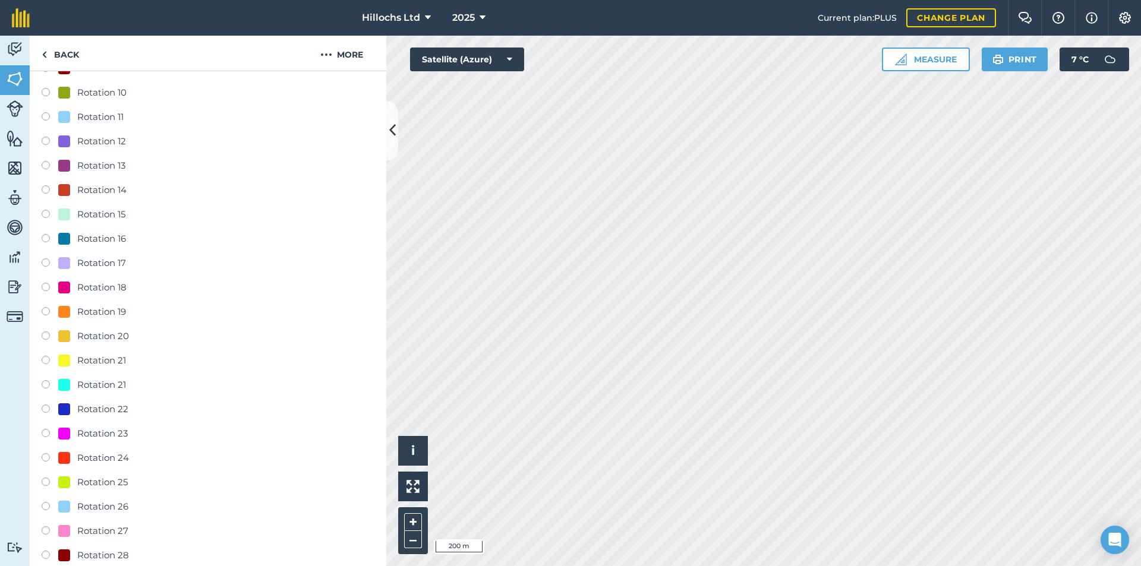
click at [100, 95] on div "Rotation 10" at bounding box center [101, 93] width 49 height 14
radio input "true"
radio input "false"
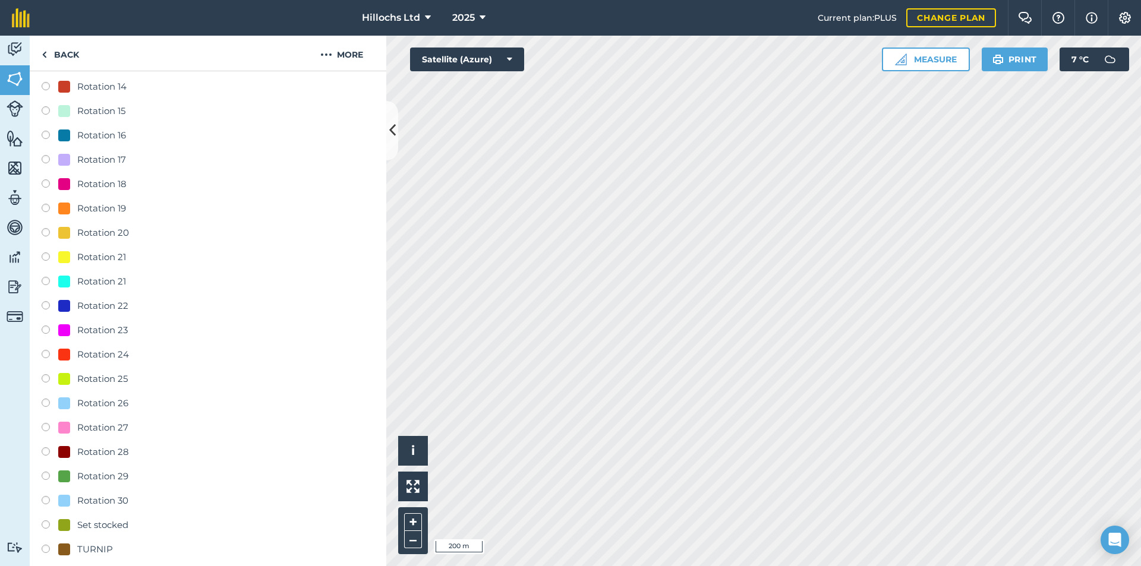
scroll to position [713, 0]
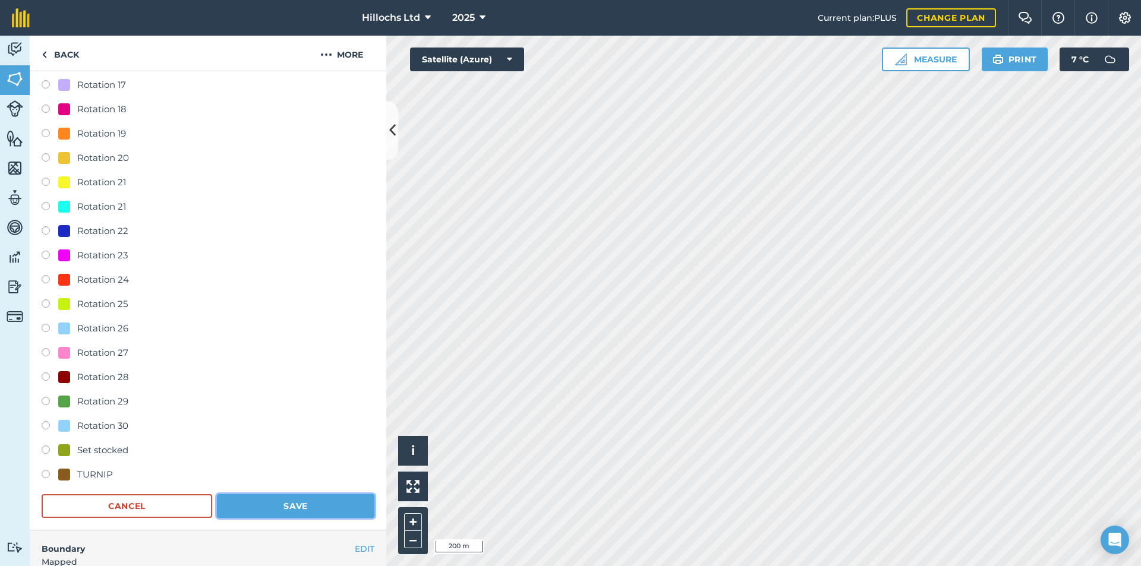
click at [283, 501] on button "Save" at bounding box center [295, 506] width 157 height 24
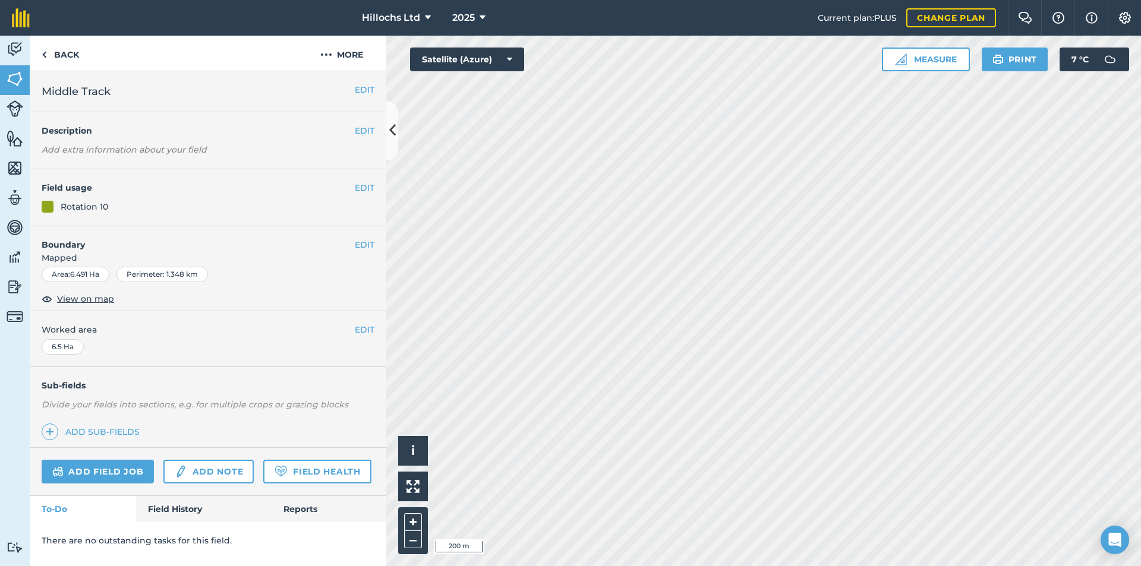
scroll to position [0, 0]
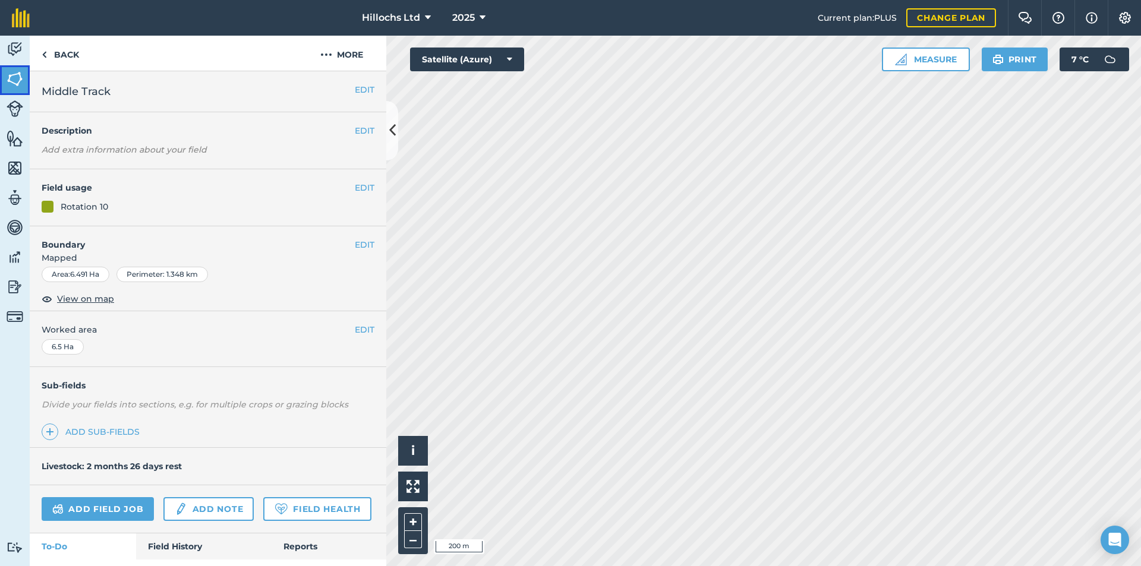
click at [19, 84] on img at bounding box center [15, 79] width 17 height 18
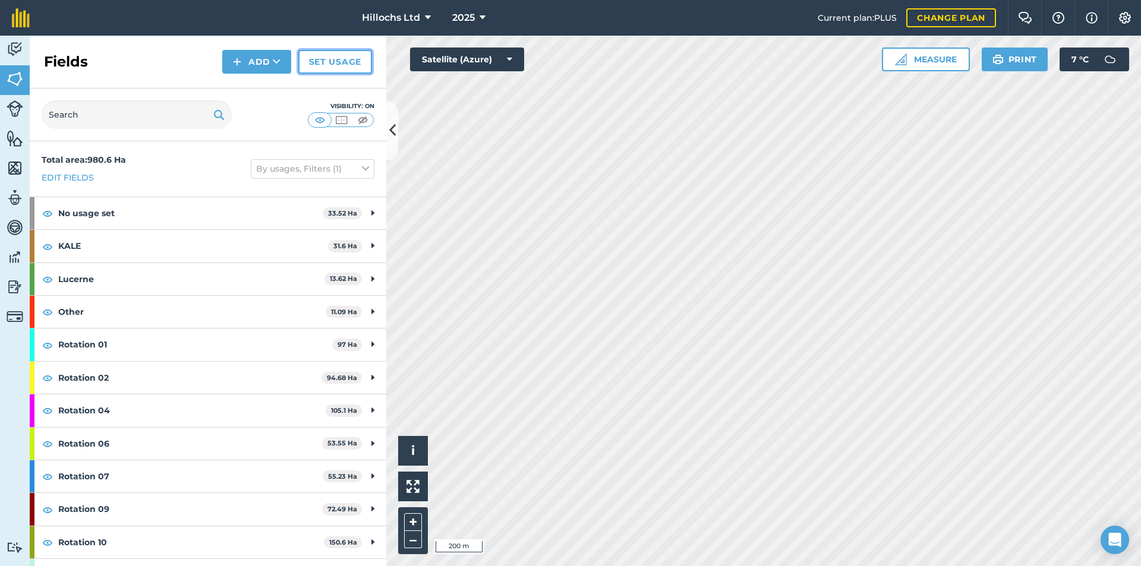
click at [338, 58] on link "Set usage" at bounding box center [335, 62] width 74 height 24
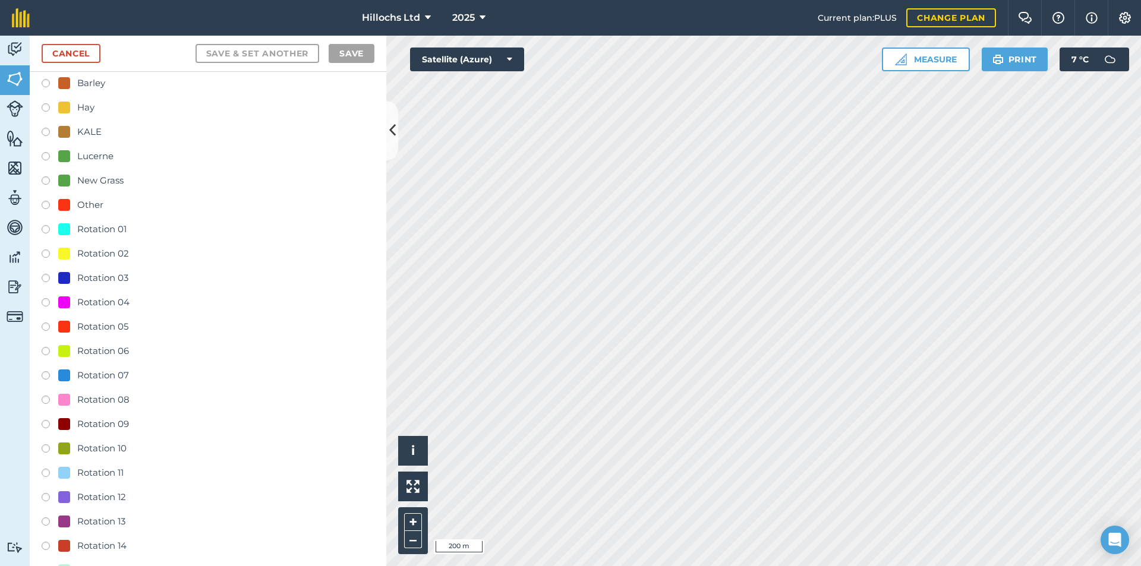
scroll to position [119, 0]
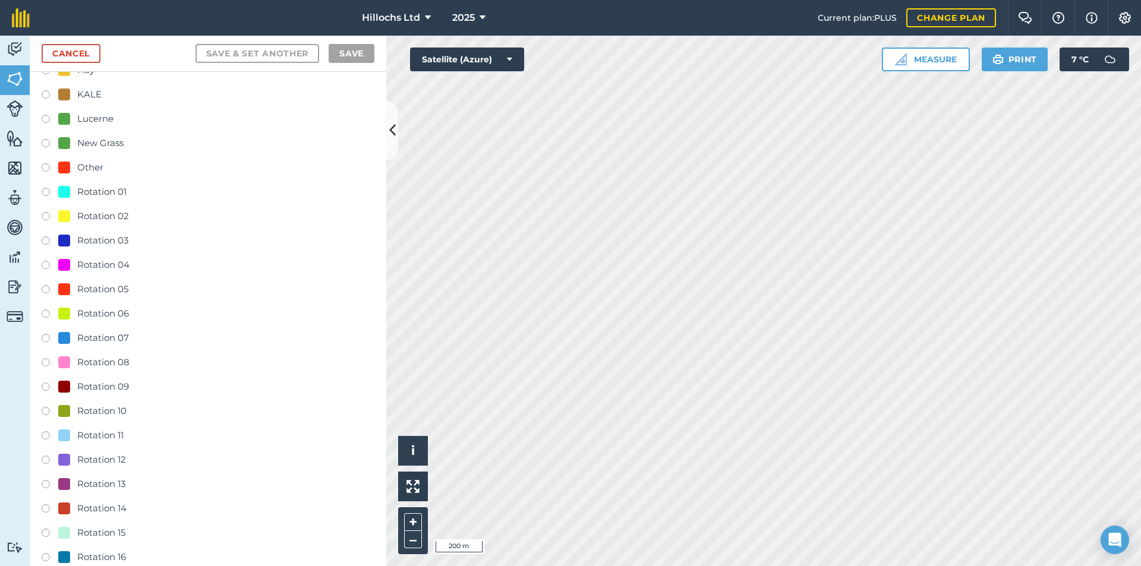
click at [48, 409] on label at bounding box center [50, 413] width 17 height 12
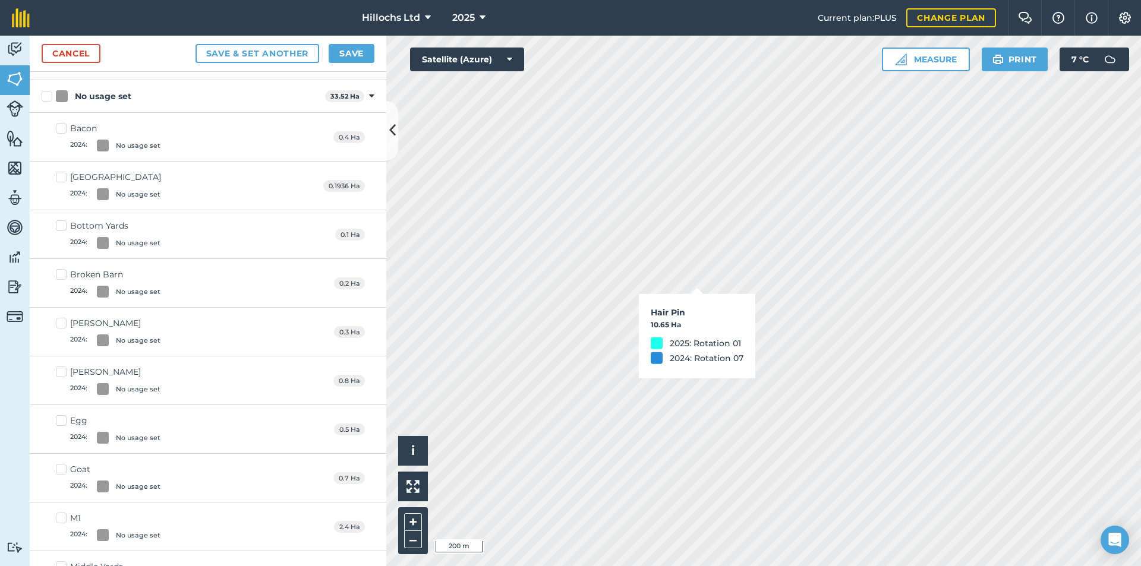
checkbox input "true"
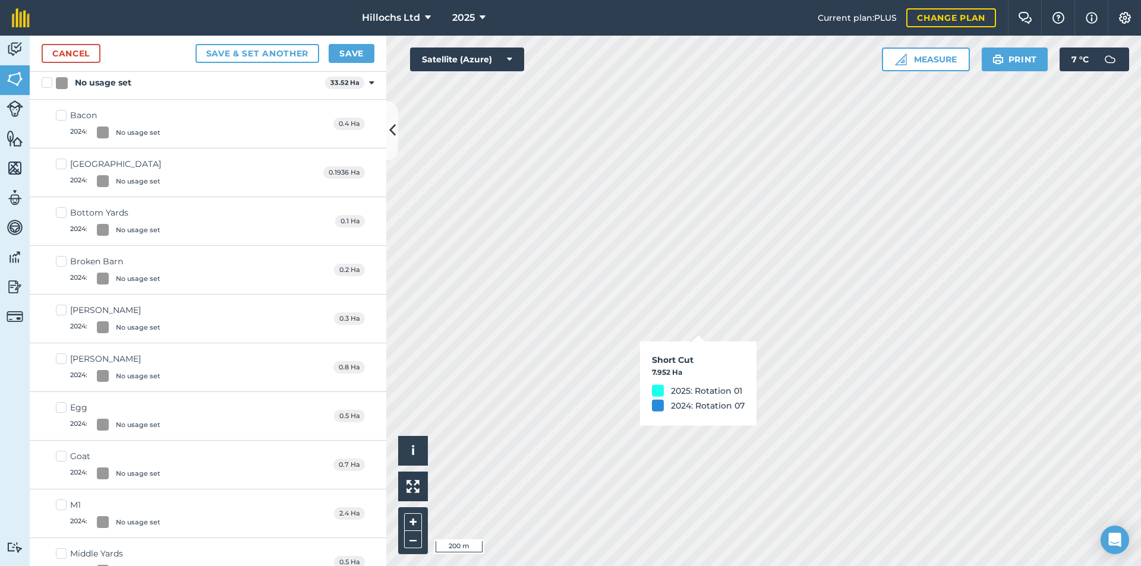
checkbox input "true"
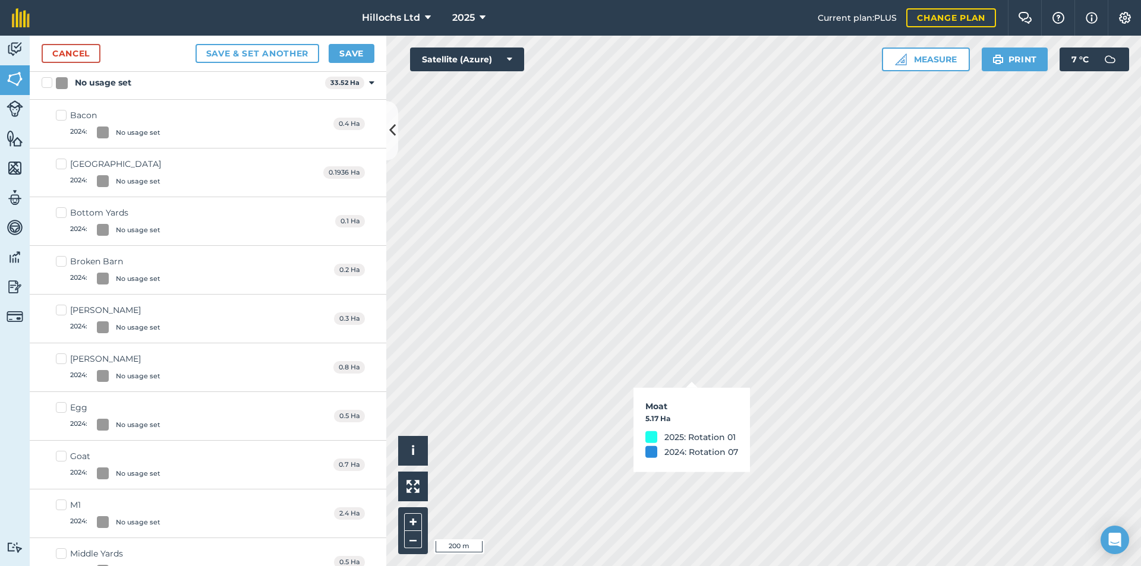
checkbox input "true"
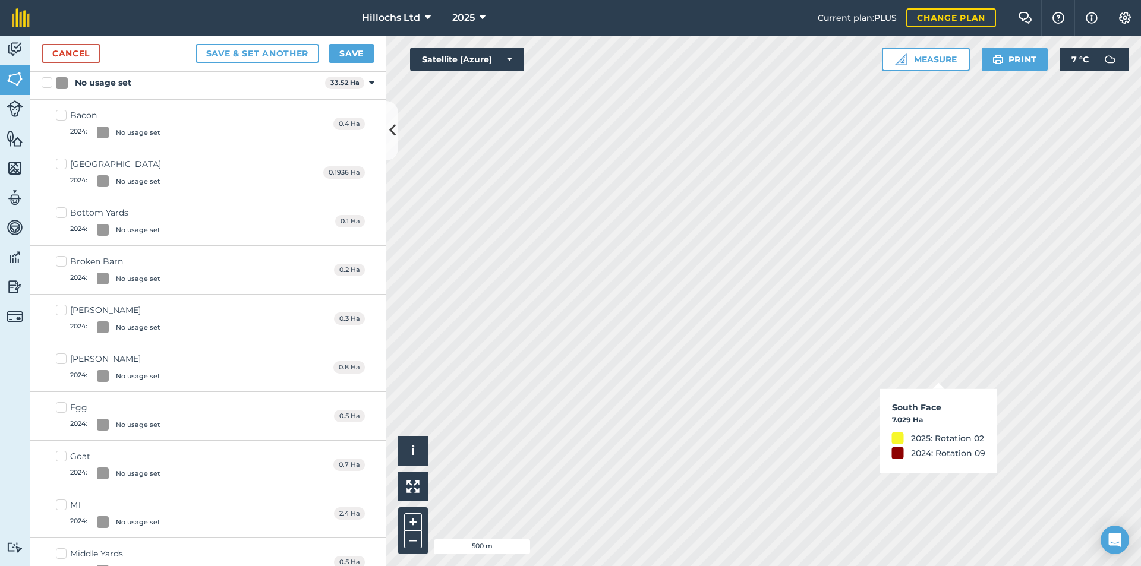
checkbox input "true"
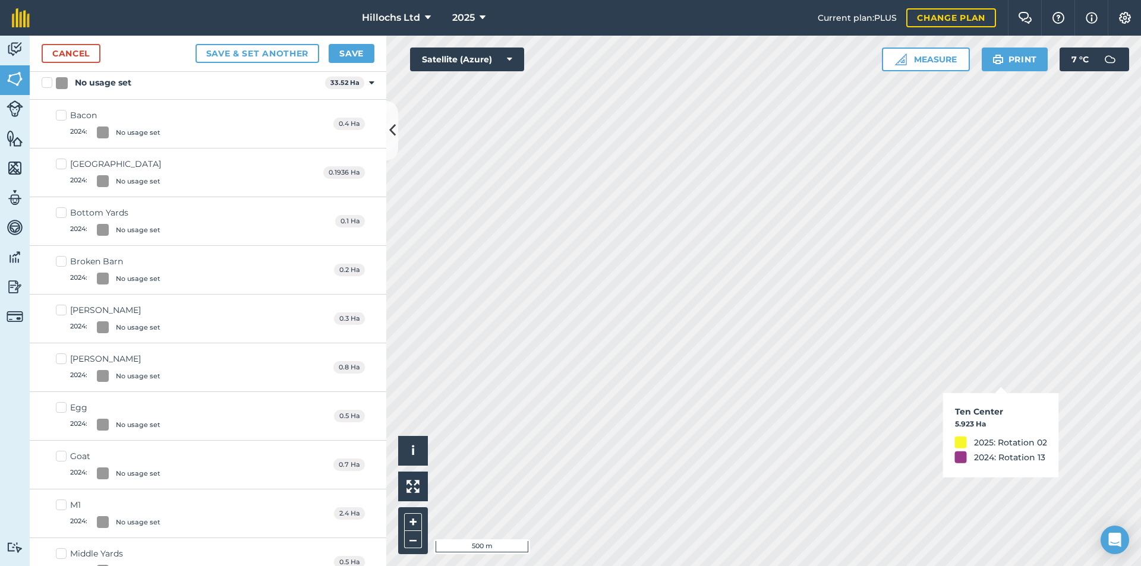
checkbox input "true"
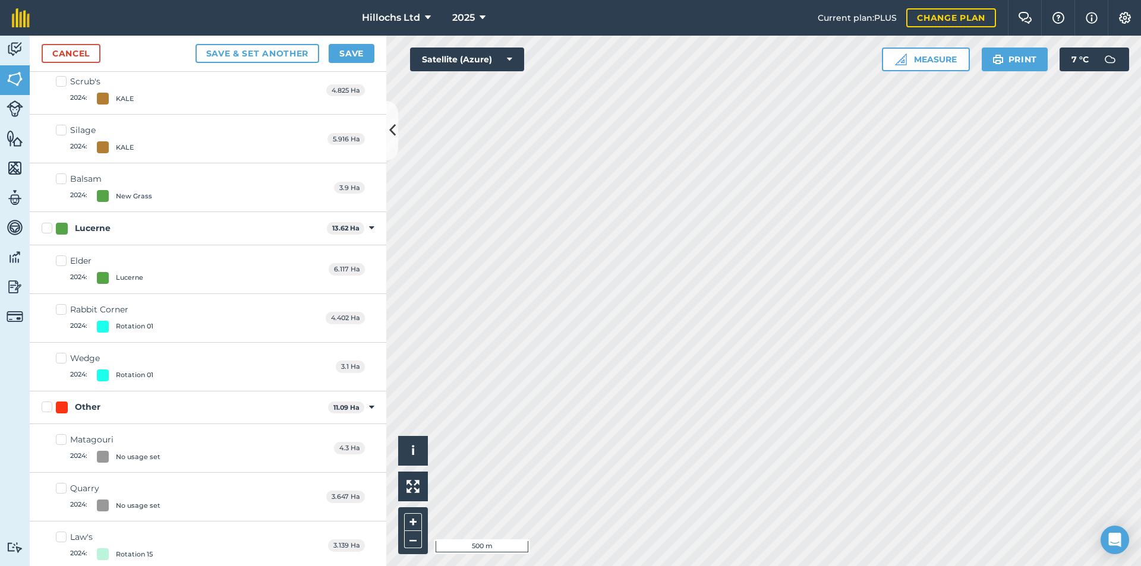
scroll to position [2198, 0]
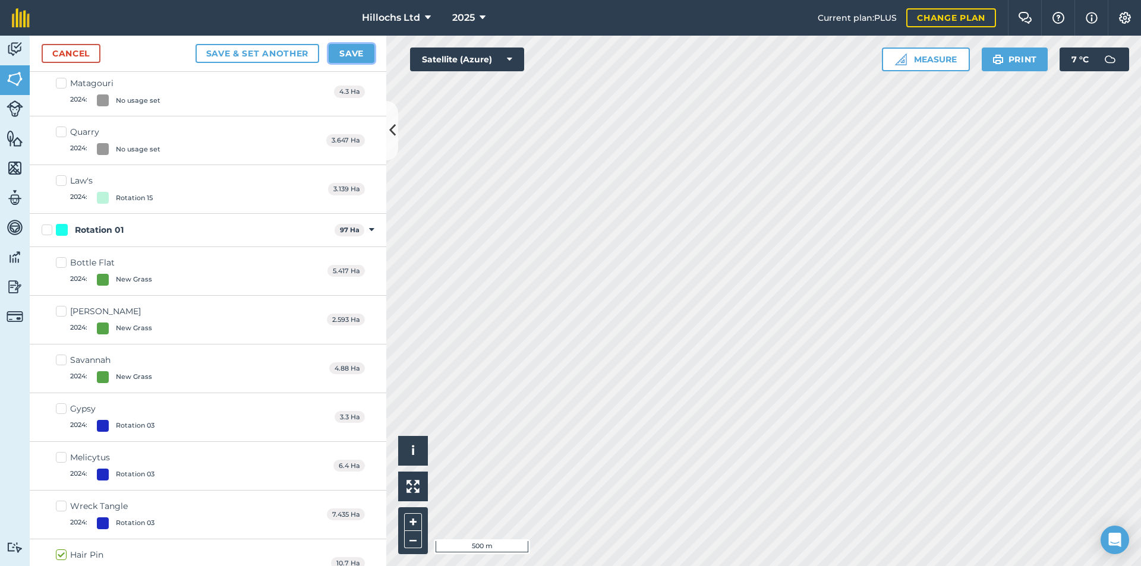
click at [349, 53] on button "Save" at bounding box center [352, 53] width 46 height 19
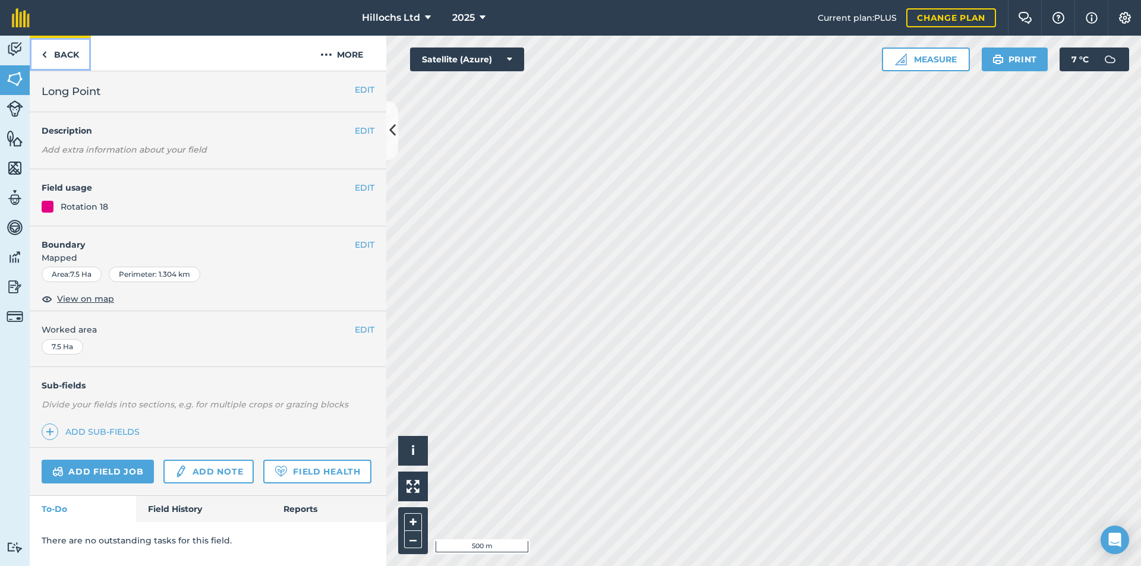
click at [47, 52] on link "Back" at bounding box center [60, 53] width 61 height 35
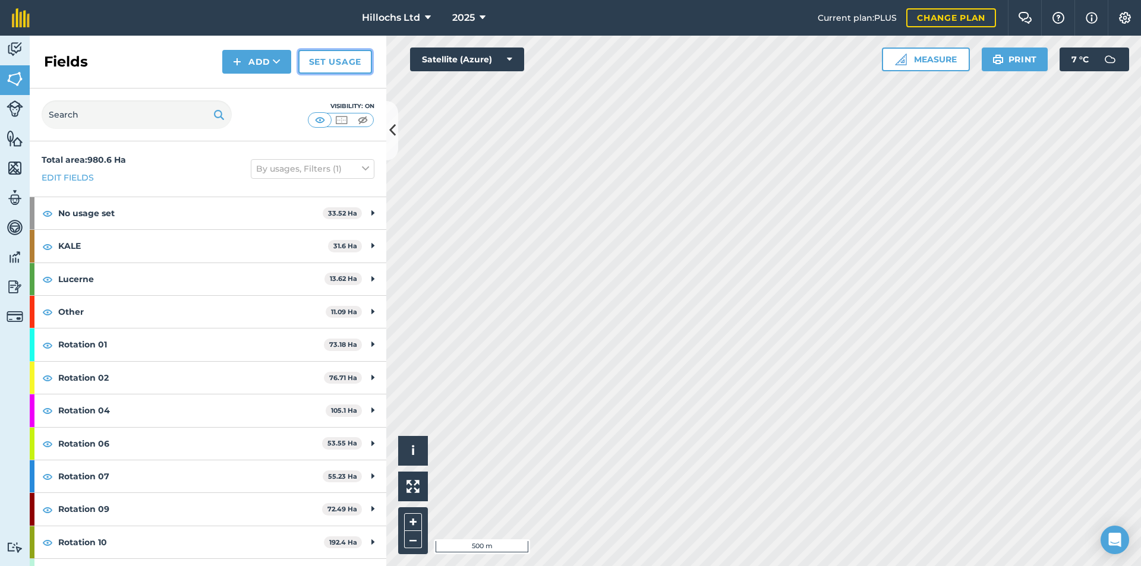
click at [329, 67] on link "Set usage" at bounding box center [335, 62] width 74 height 24
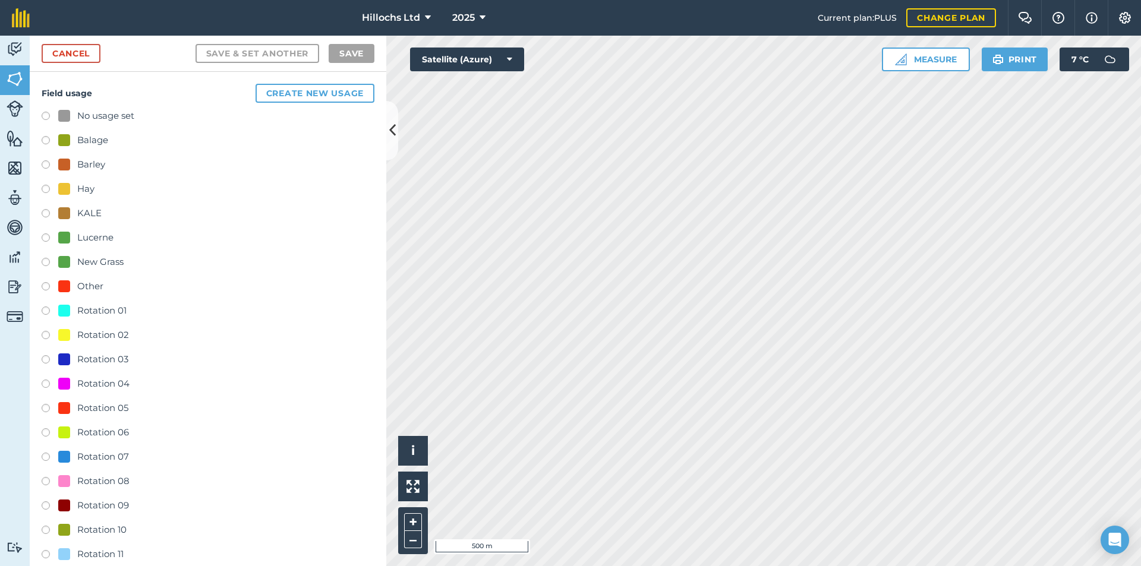
click at [91, 313] on div "Rotation 01" at bounding box center [101, 311] width 49 height 14
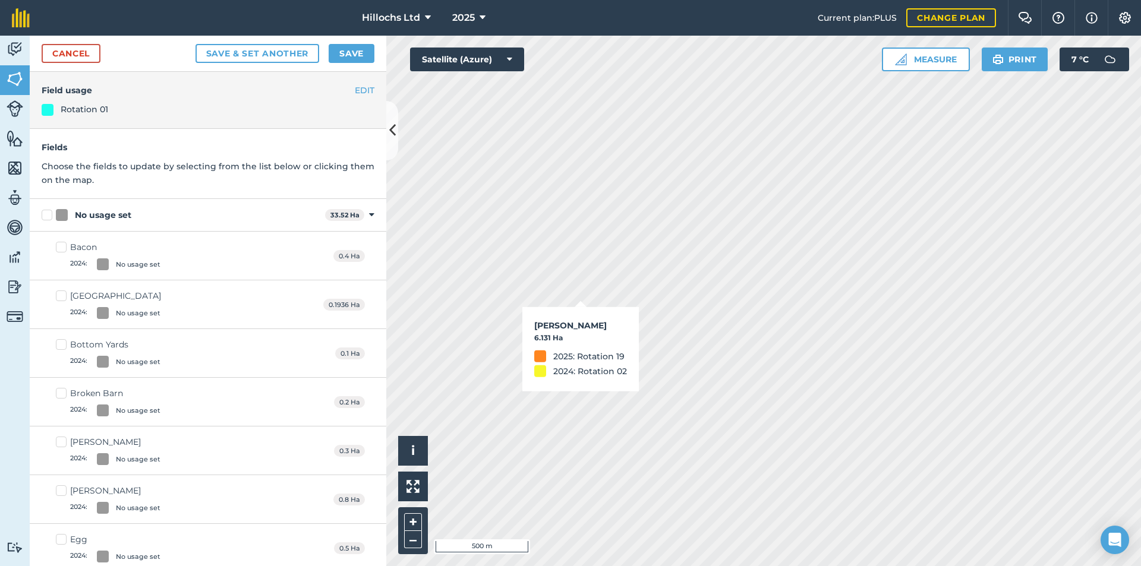
checkbox input "true"
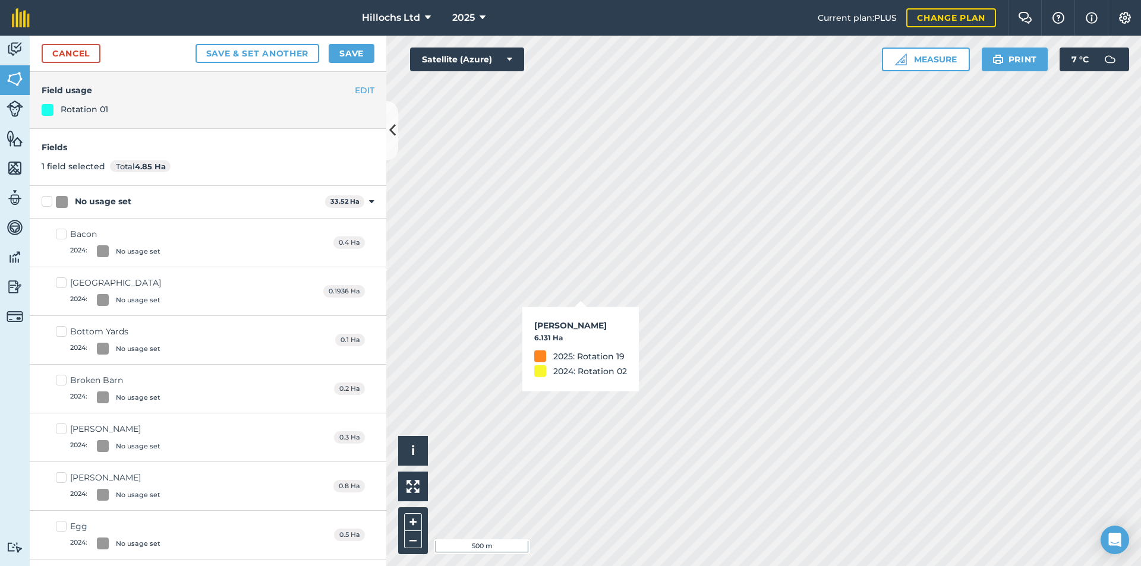
checkbox input "true"
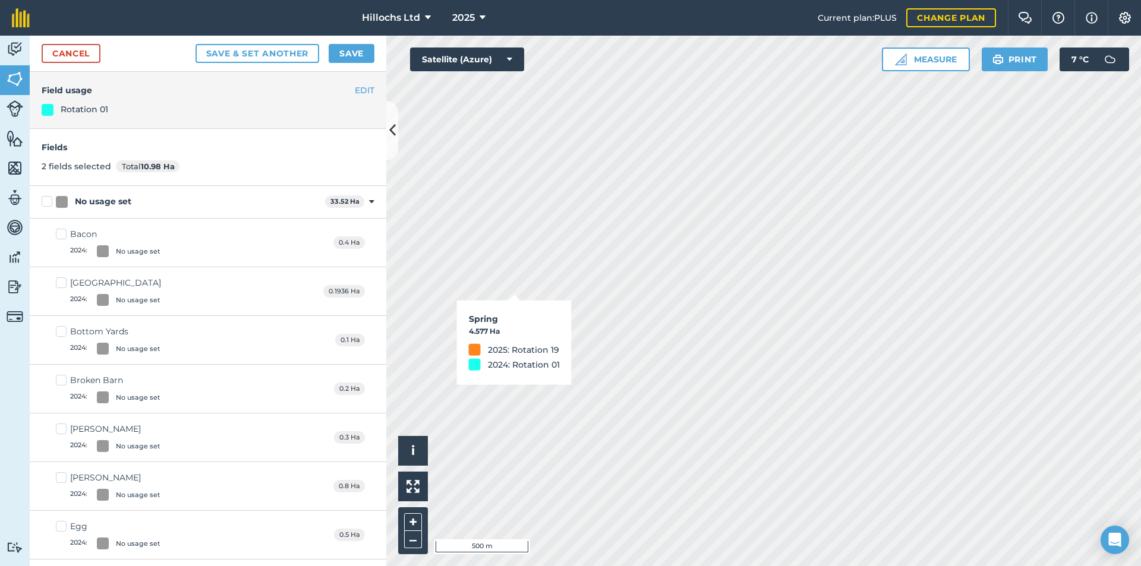
checkbox input "true"
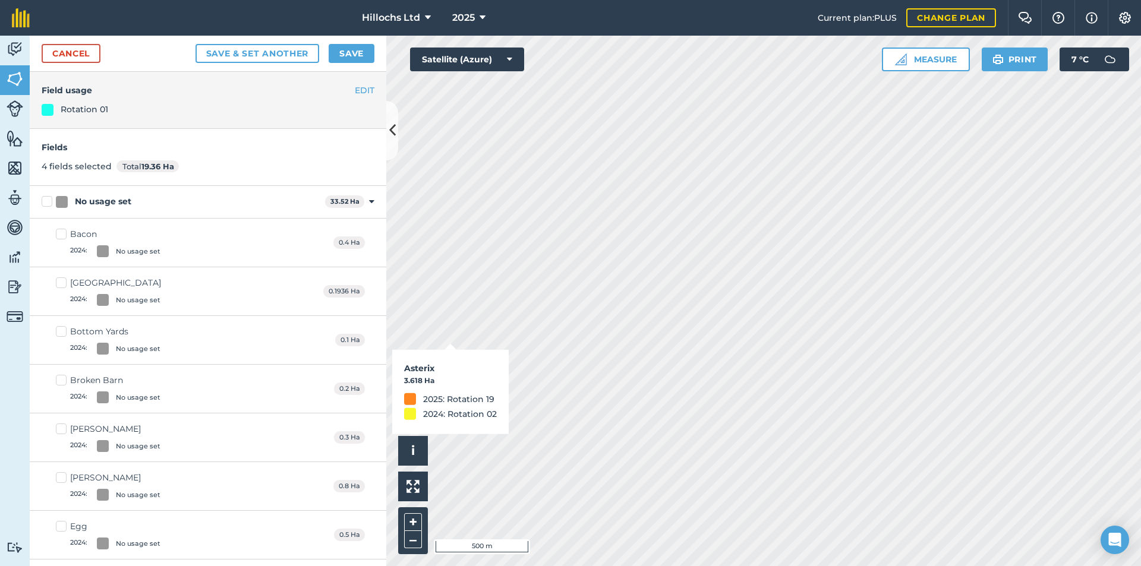
checkbox input "true"
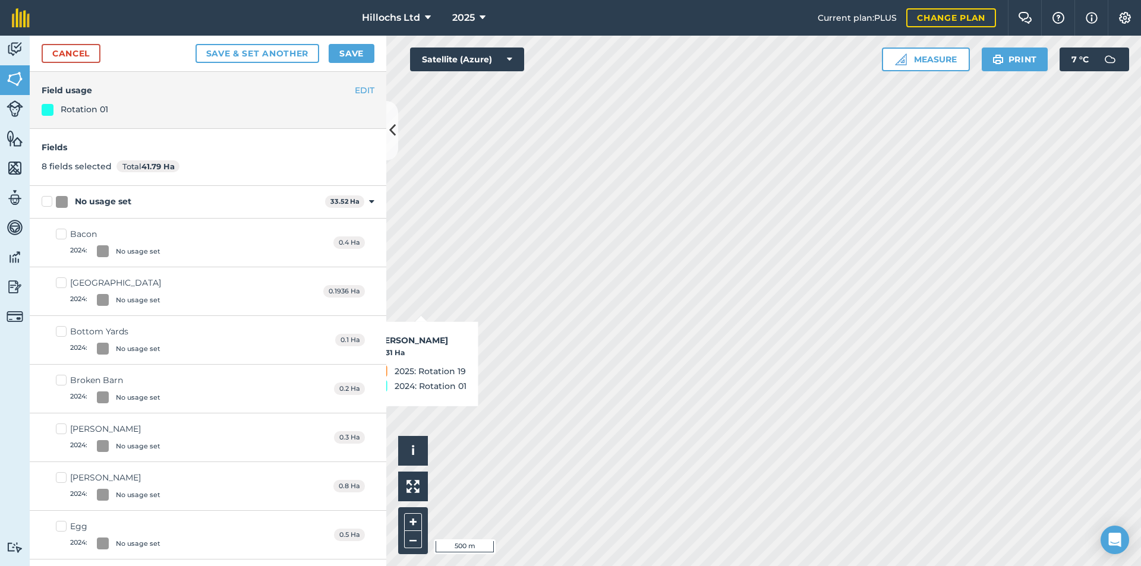
checkbox input "true"
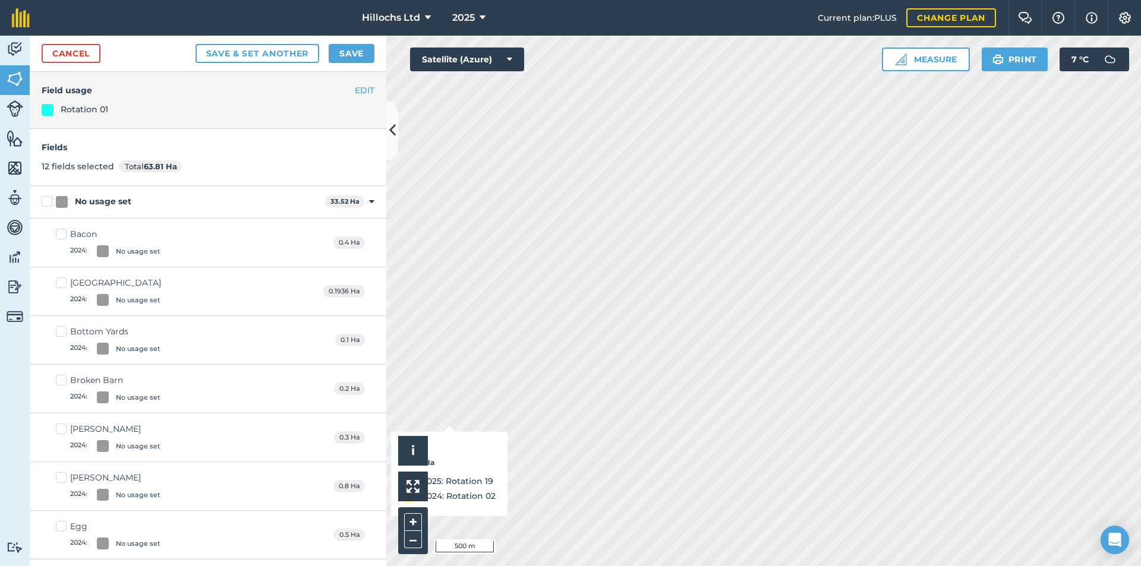
checkbox input "true"
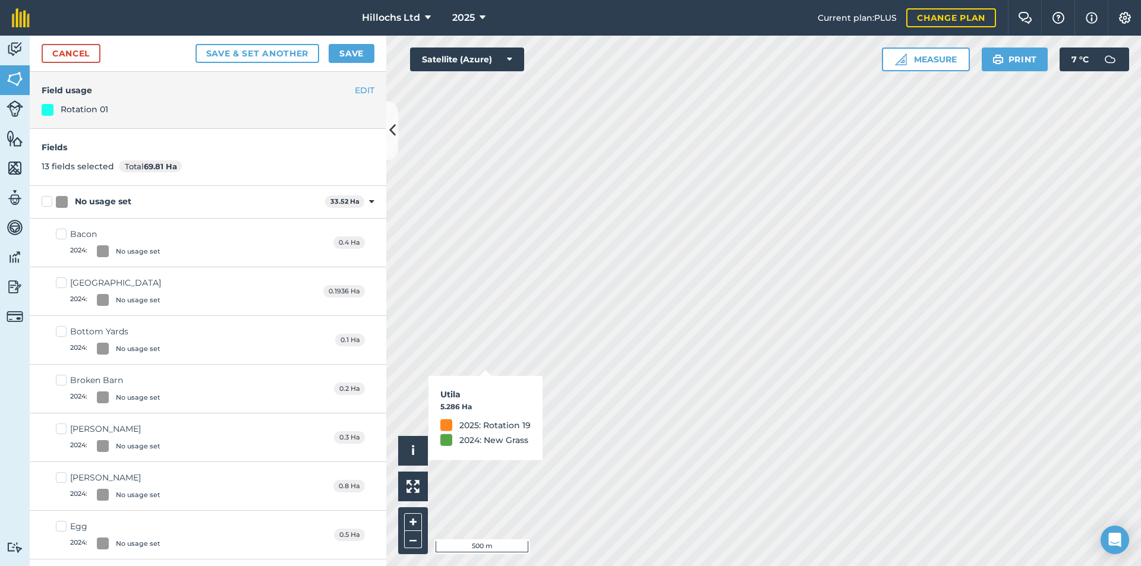
checkbox input "true"
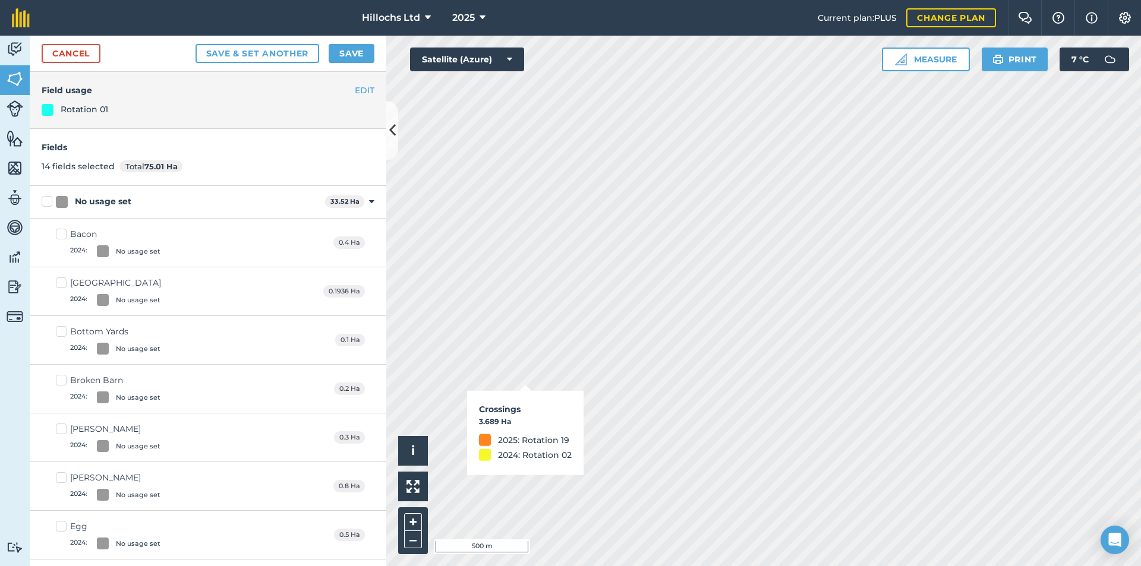
checkbox input "true"
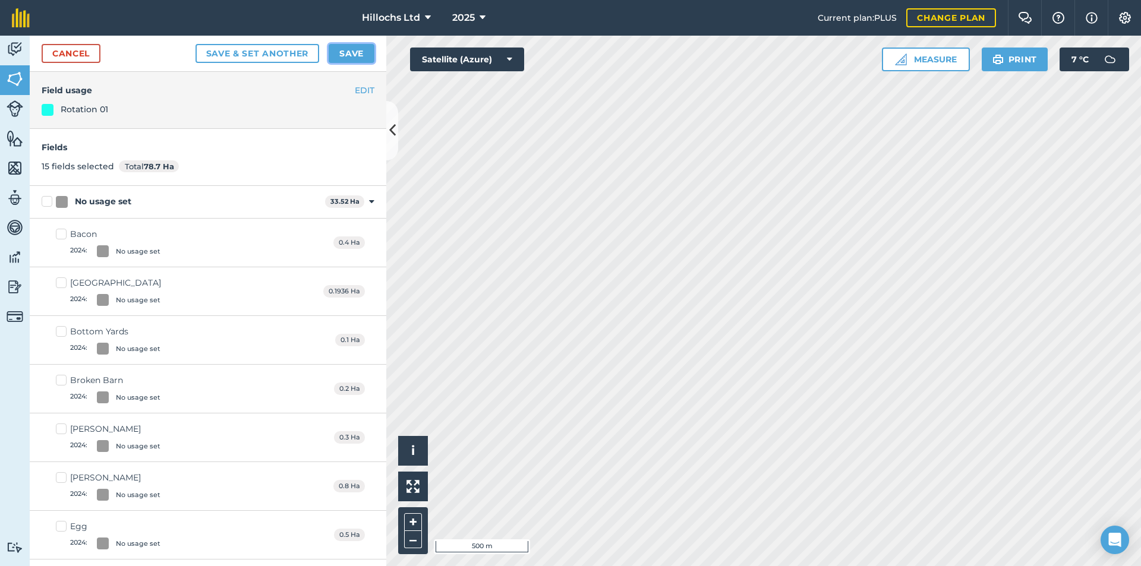
click at [352, 54] on button "Save" at bounding box center [352, 53] width 46 height 19
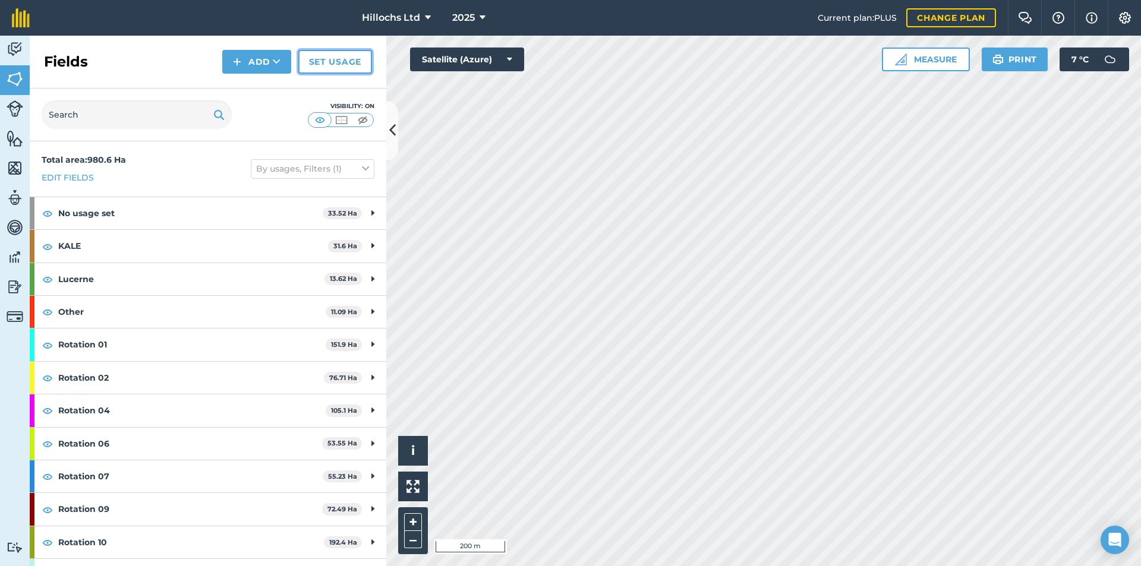
click at [321, 61] on link "Set usage" at bounding box center [335, 62] width 74 height 24
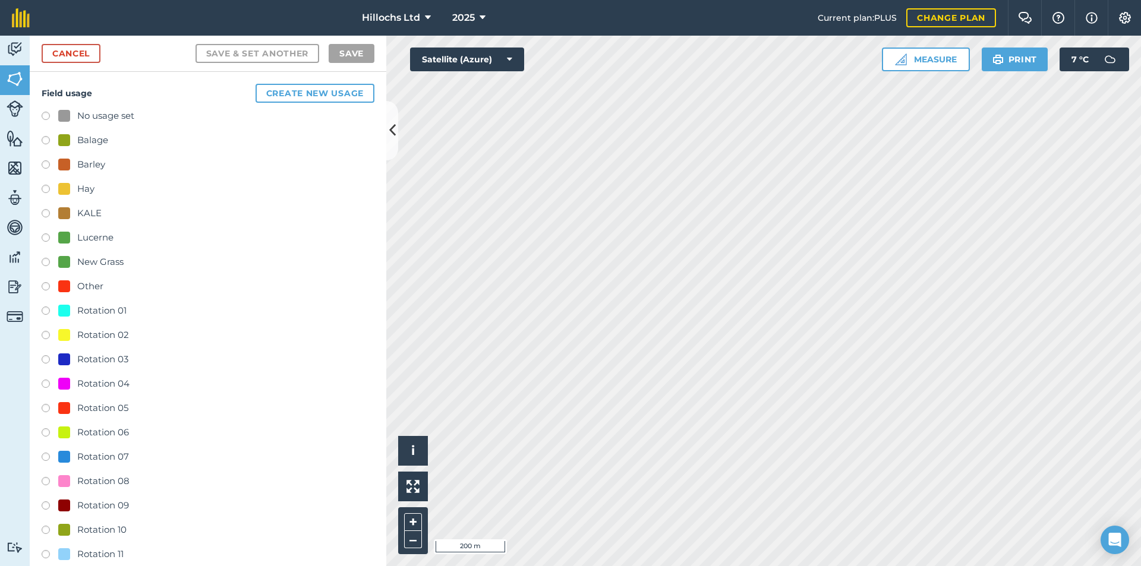
click at [87, 309] on div "Rotation 01" at bounding box center [101, 311] width 49 height 14
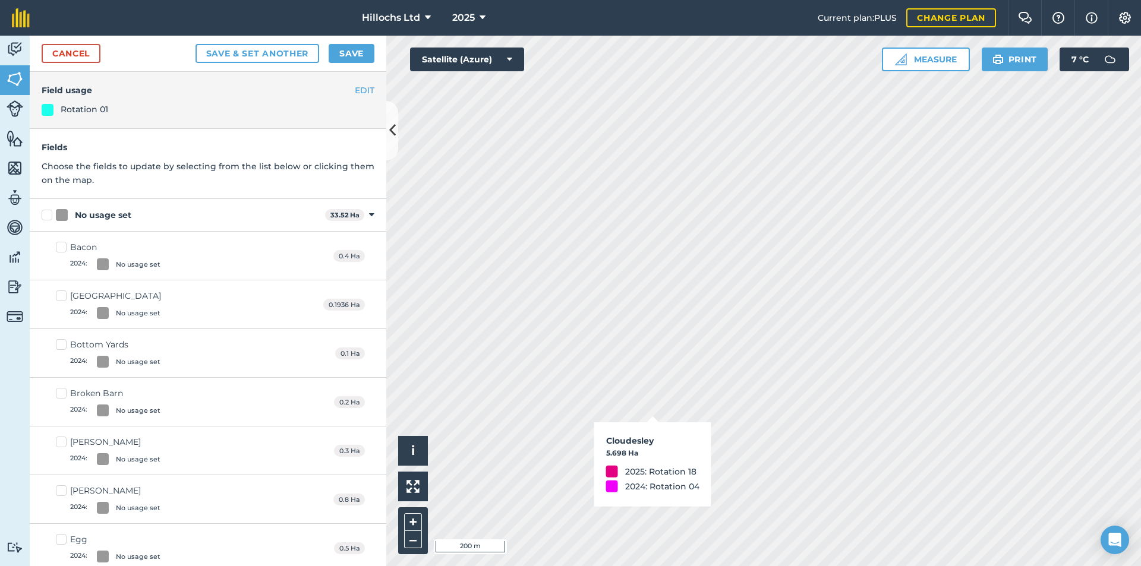
checkbox input "true"
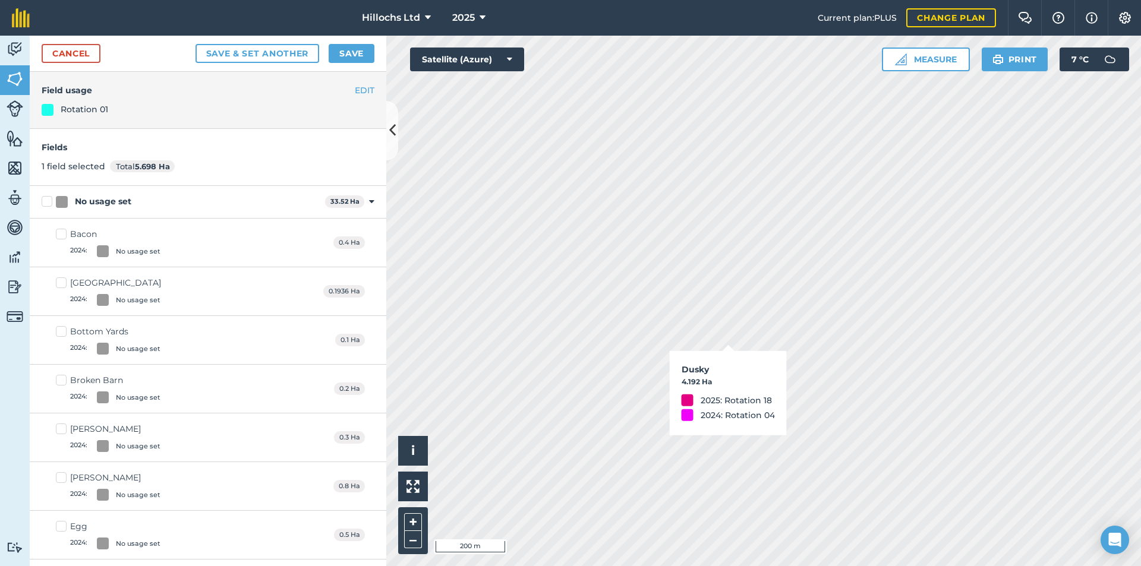
checkbox input "true"
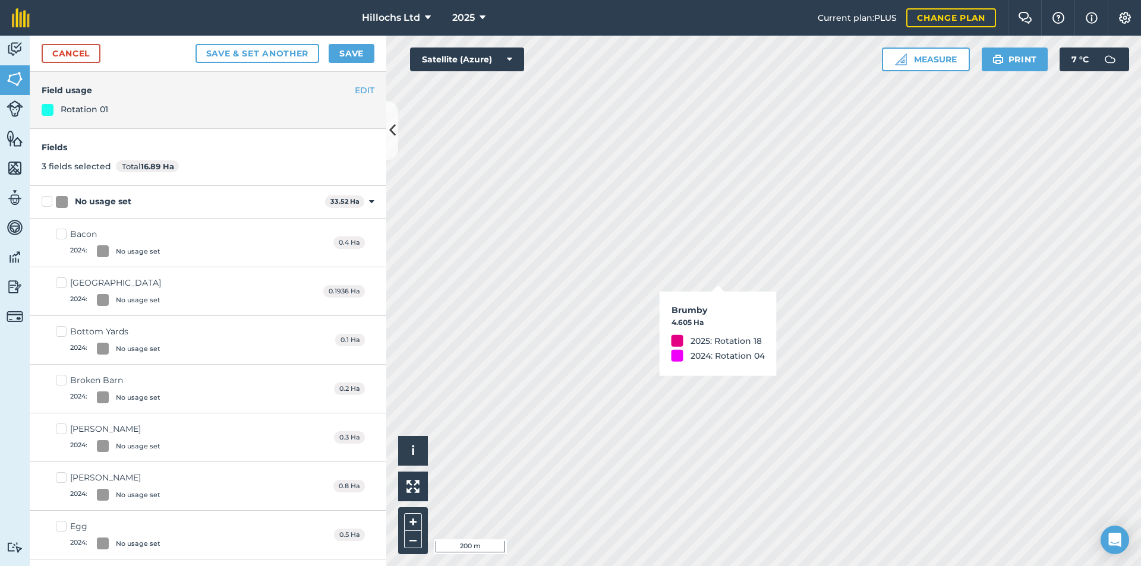
checkbox input "true"
click at [353, 51] on button "Save" at bounding box center [352, 53] width 46 height 19
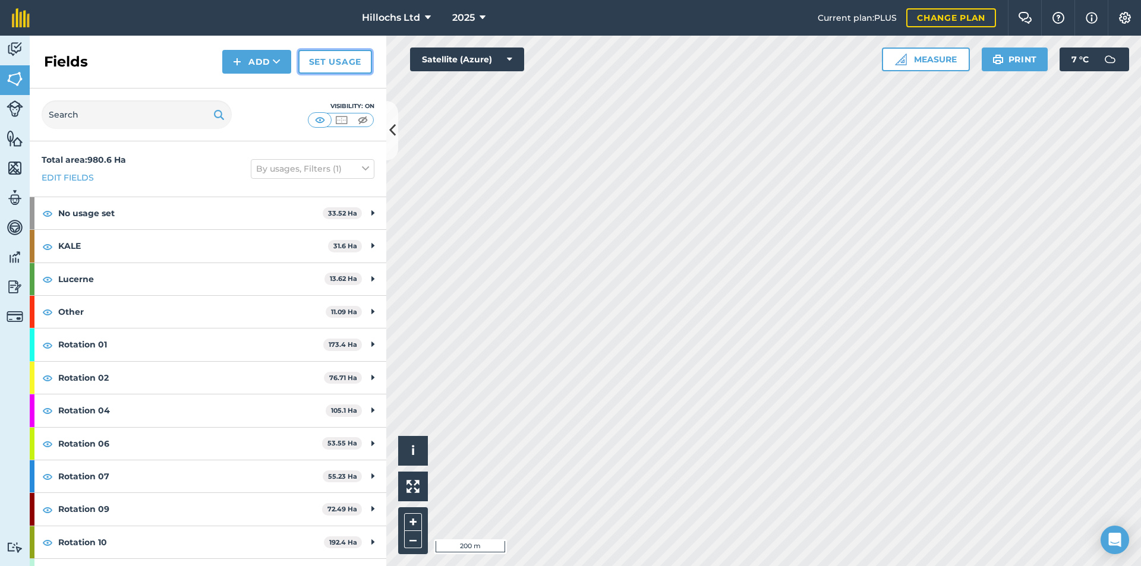
click at [334, 61] on link "Set usage" at bounding box center [335, 62] width 74 height 24
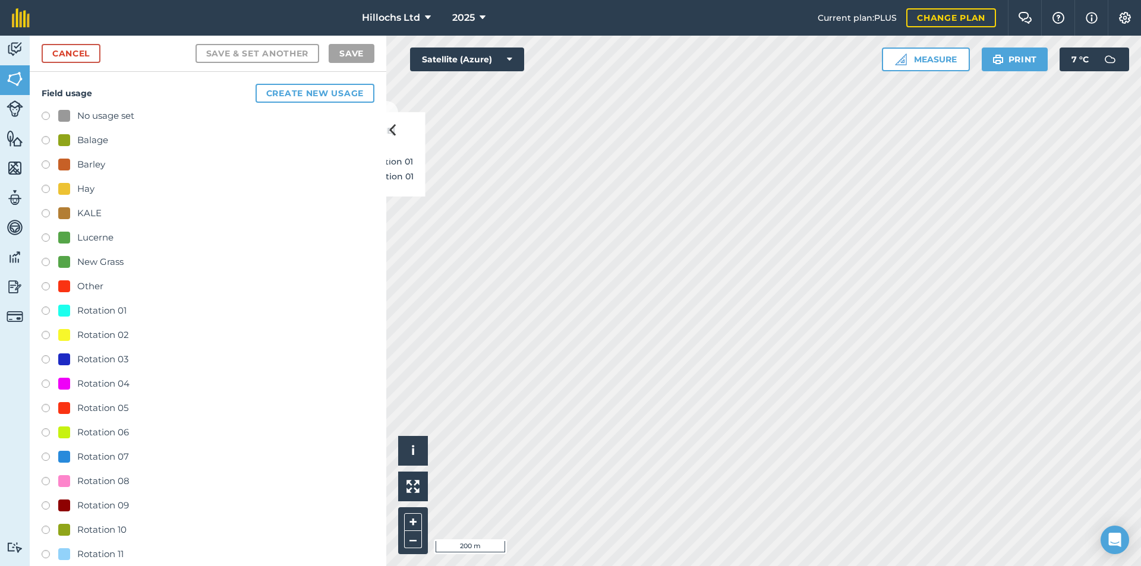
click at [48, 528] on label at bounding box center [50, 532] width 17 height 12
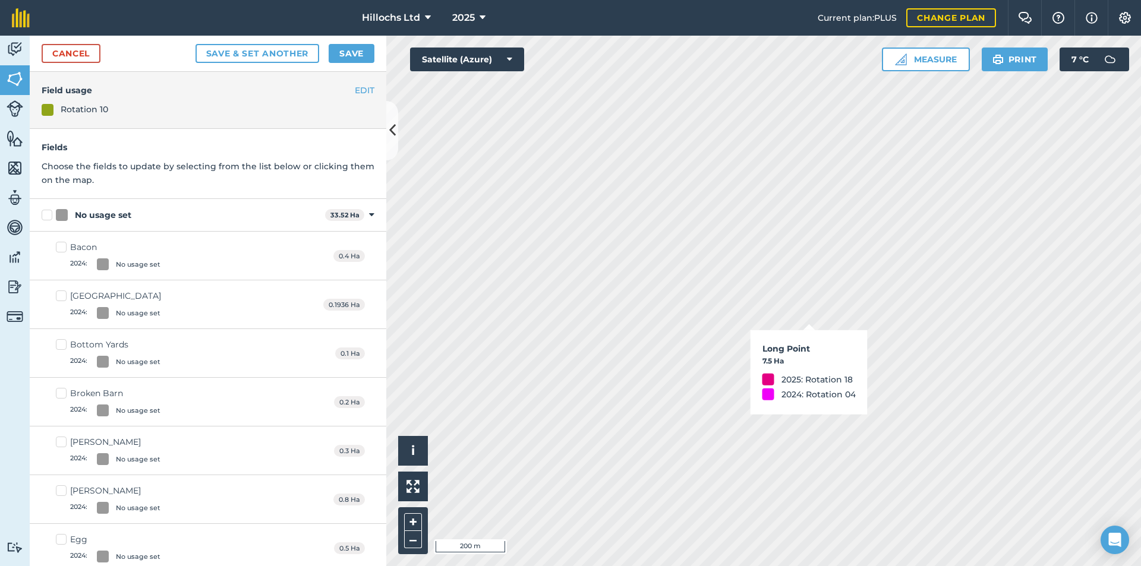
checkbox input "true"
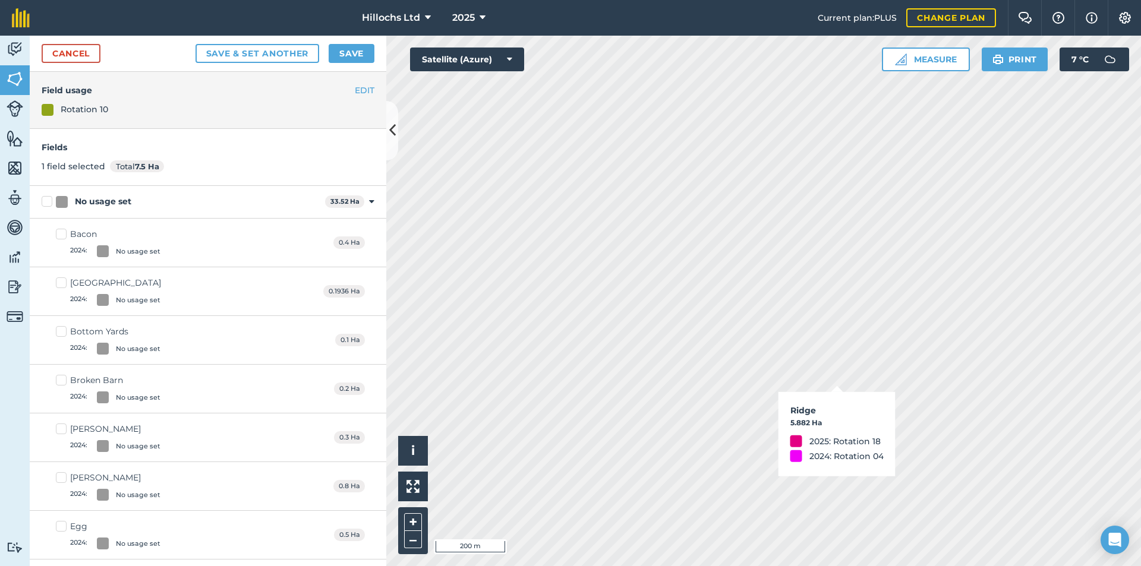
checkbox input "true"
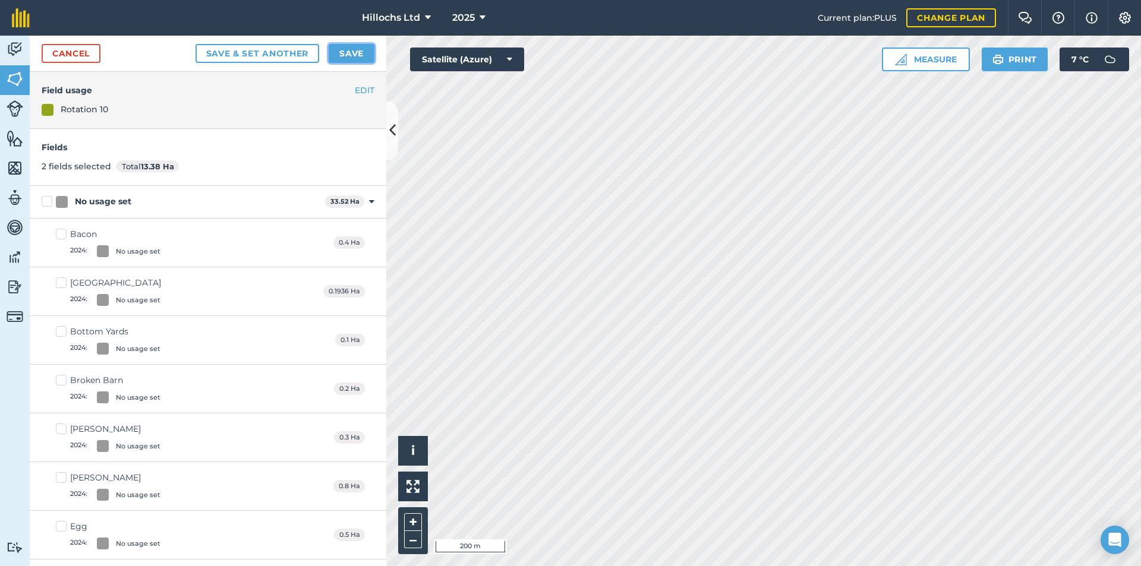
click at [354, 53] on button "Save" at bounding box center [352, 53] width 46 height 19
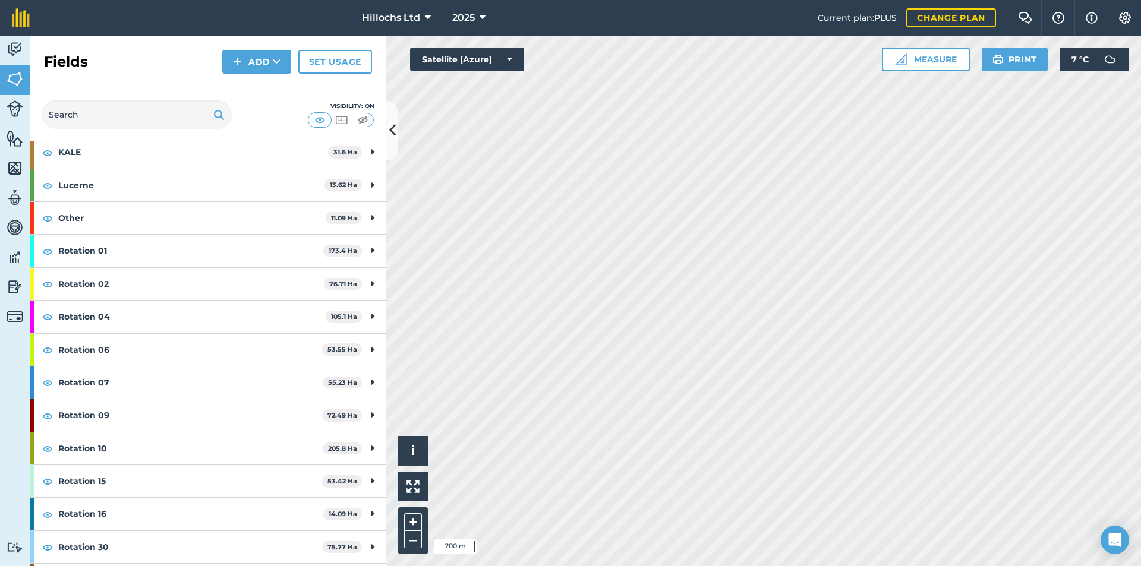
scroll to position [124, 0]
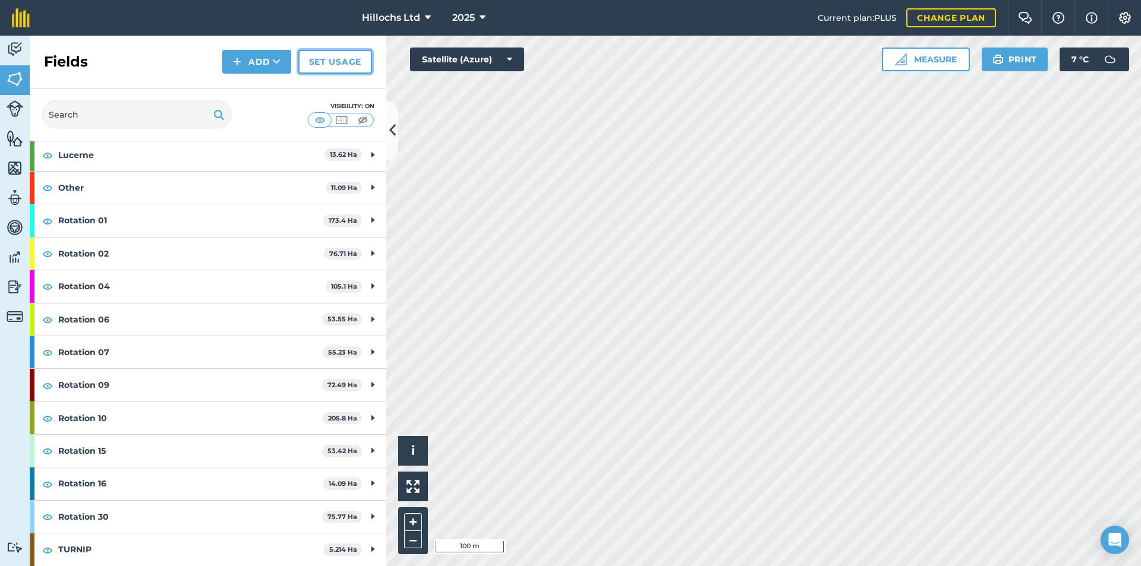
click at [327, 70] on link "Set usage" at bounding box center [335, 62] width 74 height 24
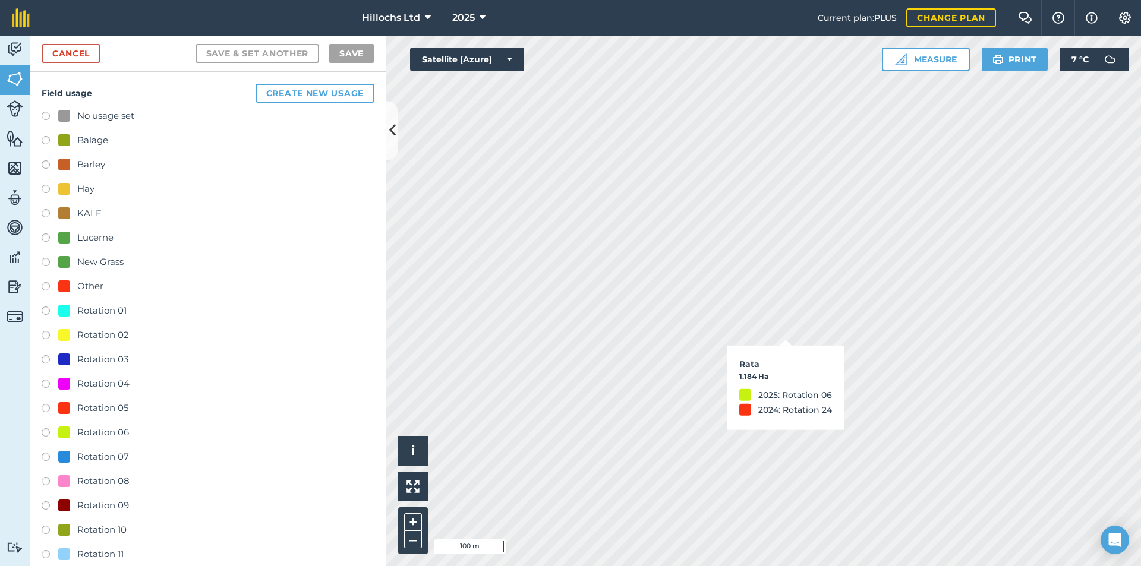
checkbox input "true"
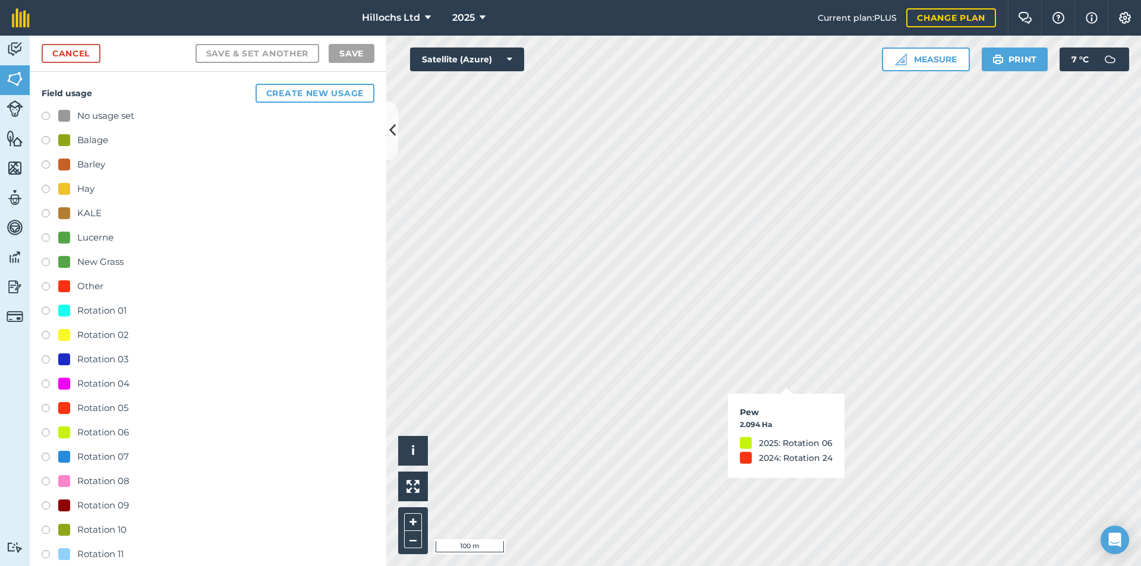
checkbox input "true"
click at [48, 117] on label at bounding box center [50, 118] width 17 height 12
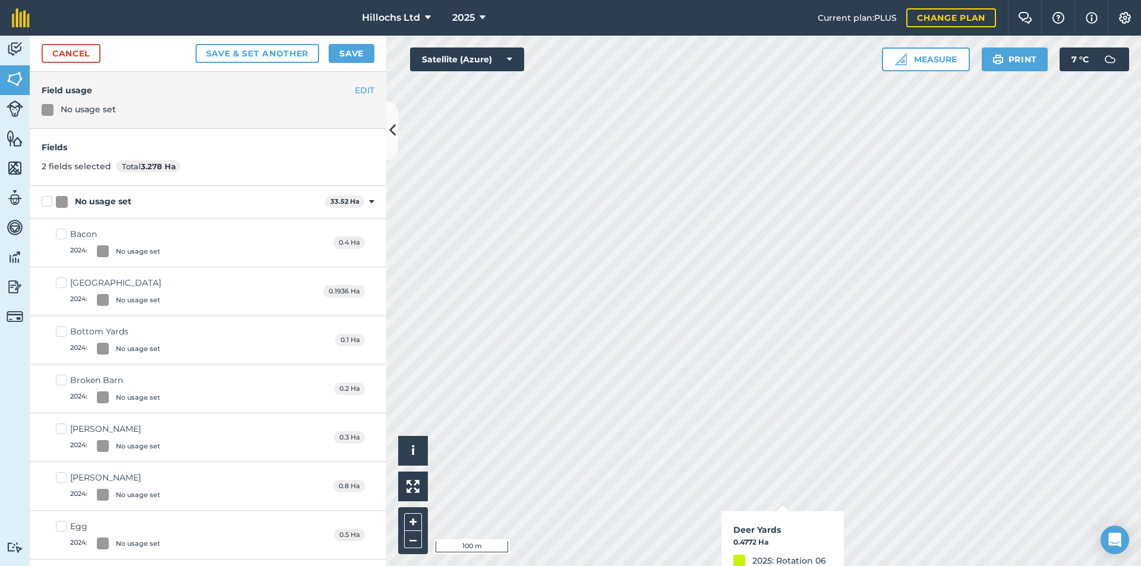
checkbox input "true"
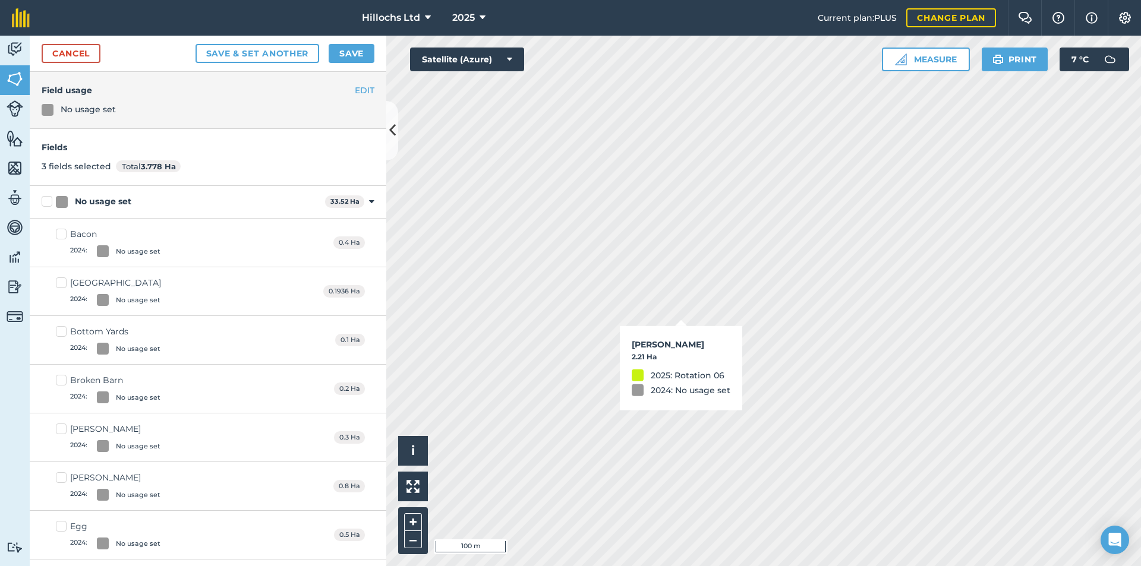
checkbox input "true"
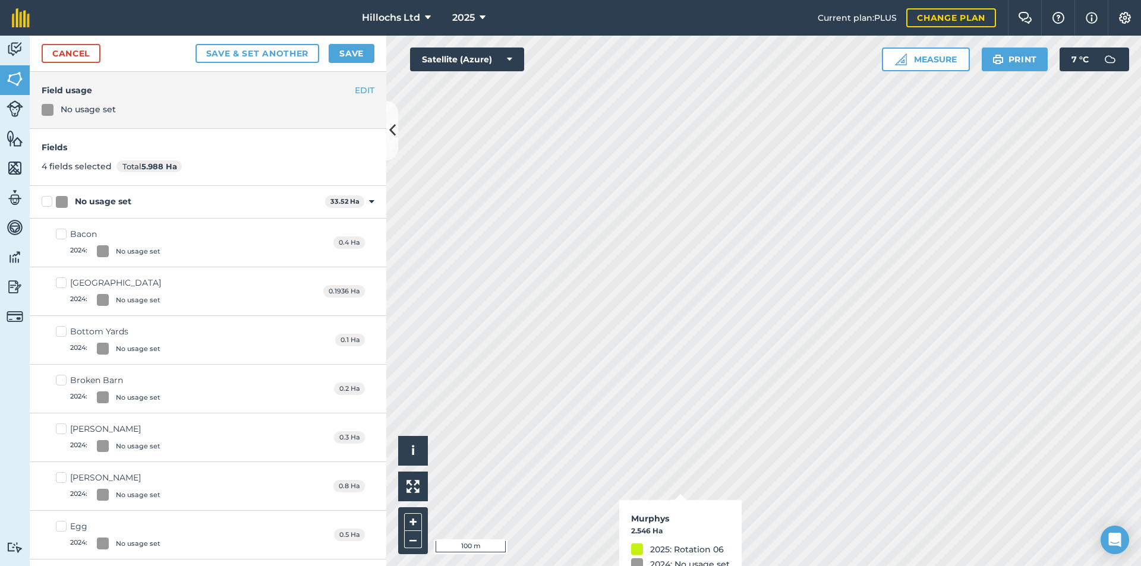
checkbox input "true"
click at [352, 53] on button "Save" at bounding box center [352, 53] width 46 height 19
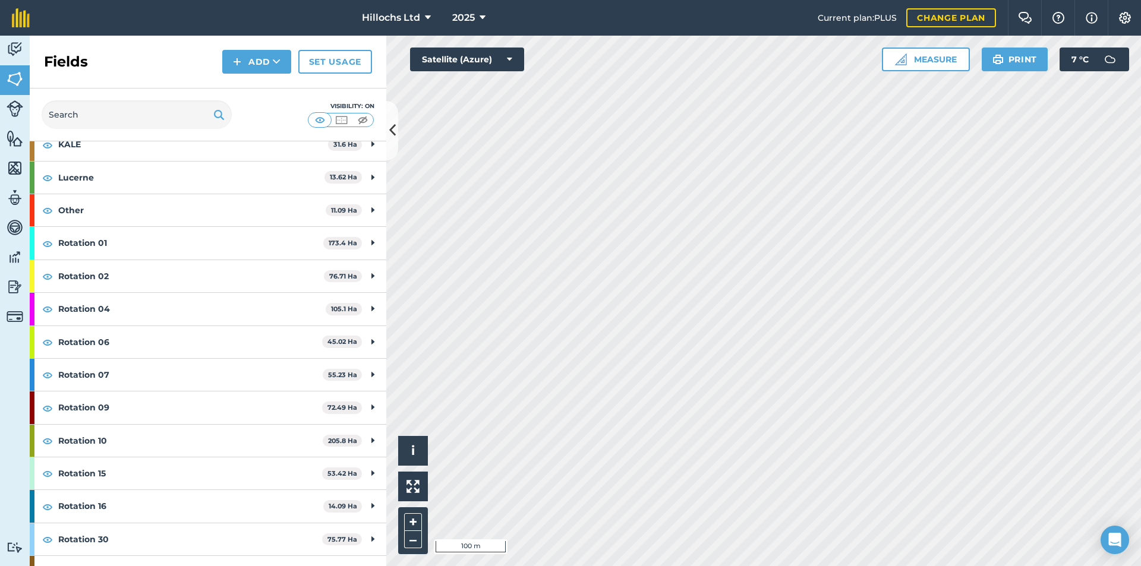
scroll to position [124, 0]
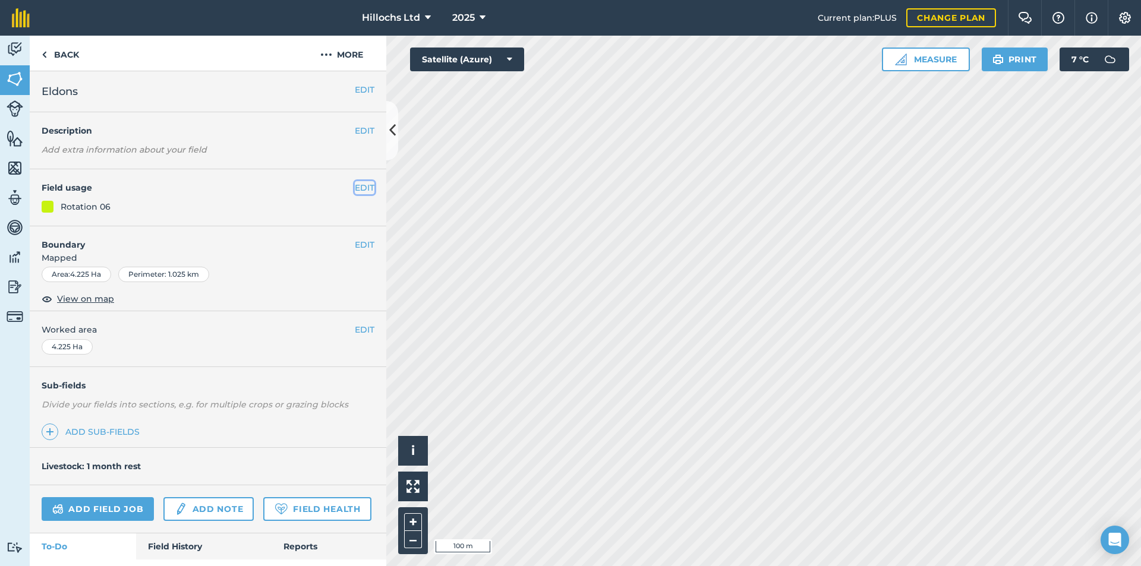
click at [355, 188] on button "EDIT" at bounding box center [365, 187] width 20 height 13
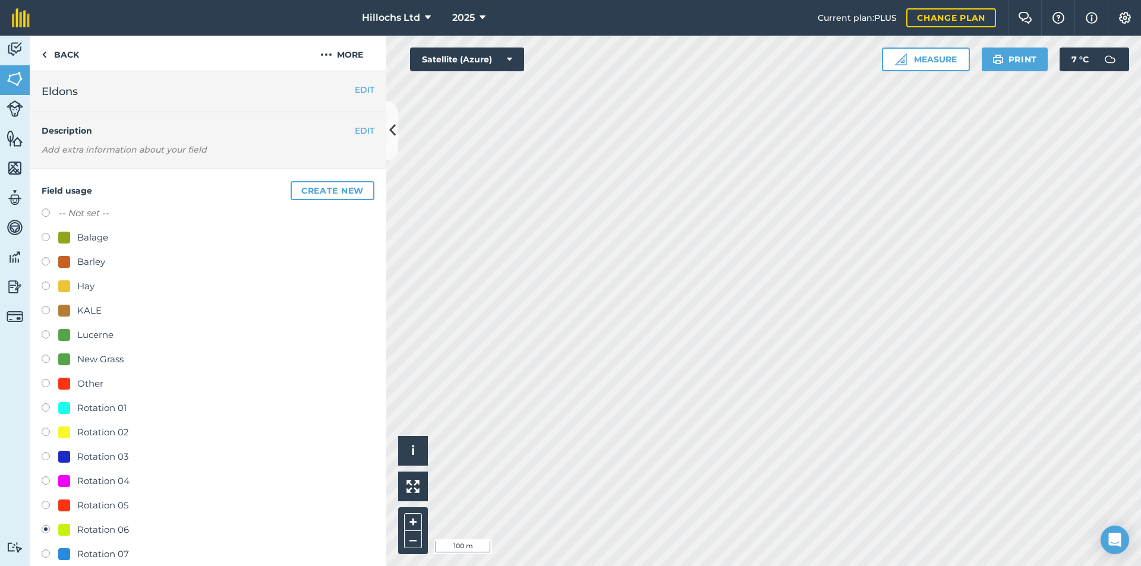
click at [86, 217] on label "-- Not set --" at bounding box center [83, 213] width 50 height 14
radio input "true"
radio input "false"
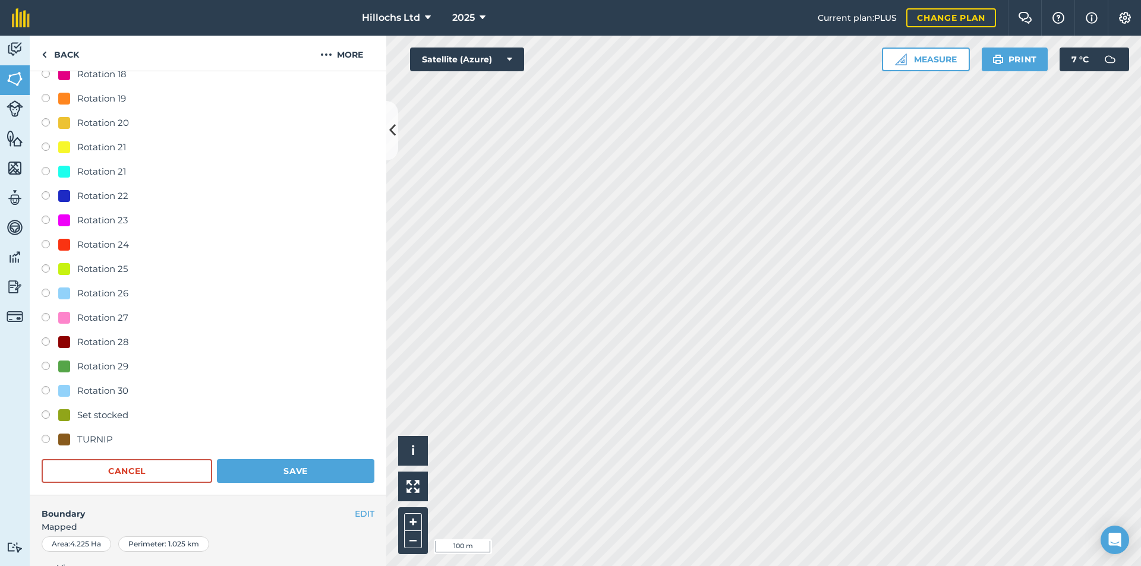
scroll to position [891, 0]
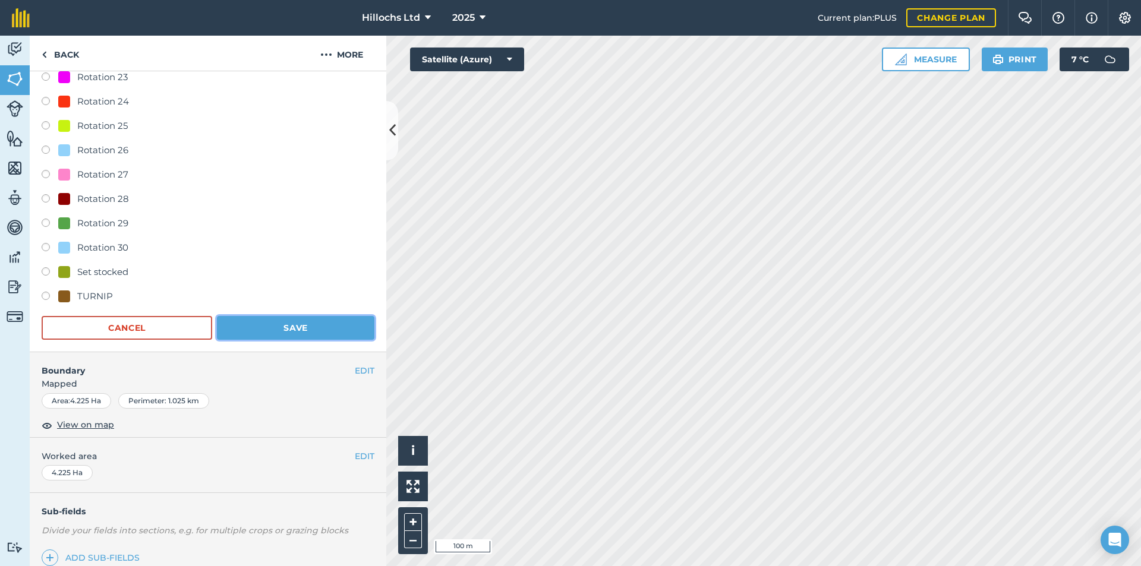
click at [283, 330] on button "Save" at bounding box center [295, 328] width 157 height 24
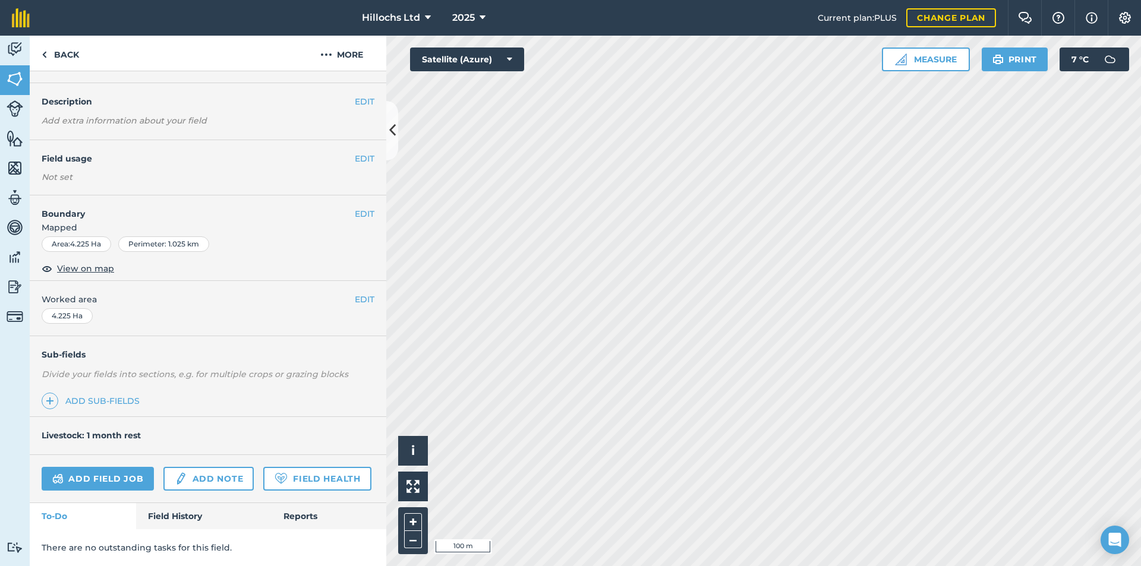
scroll to position [0, 0]
